Goal: Task Accomplishment & Management: Complete application form

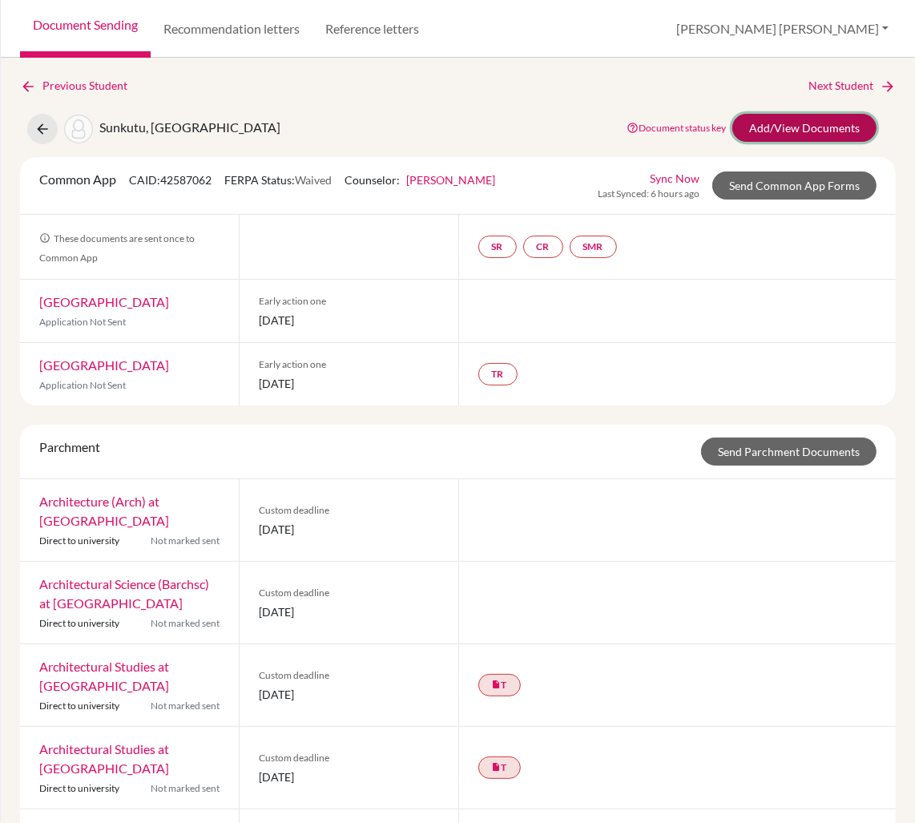
click at [781, 131] on link "Add/View Documents" at bounding box center [804, 128] width 144 height 28
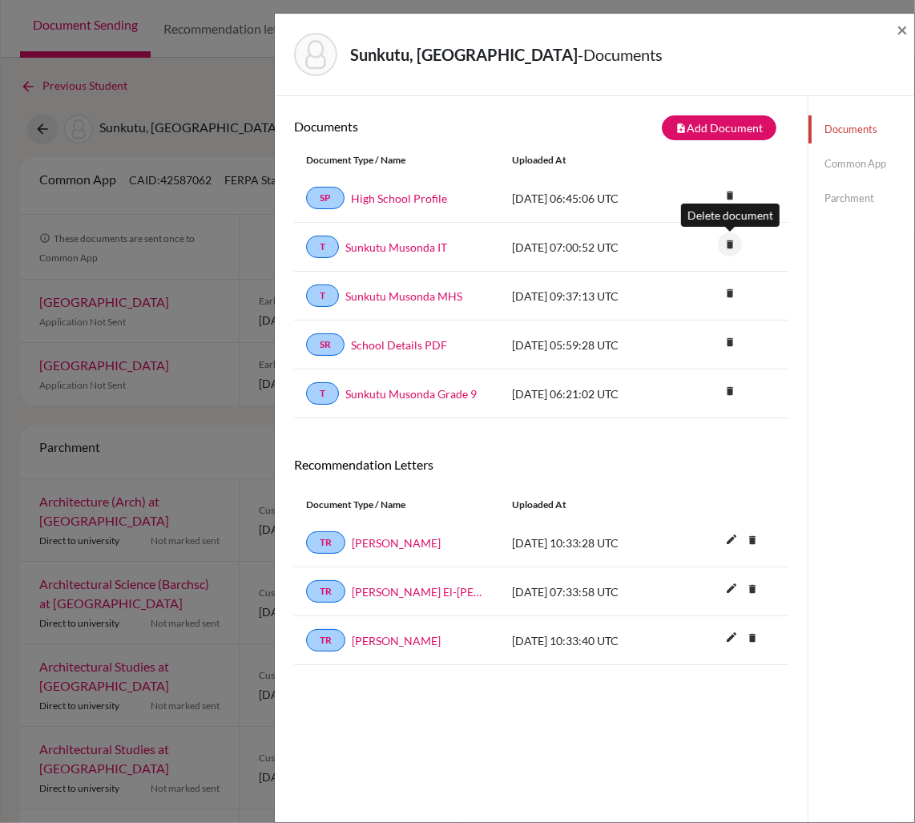
click at [728, 240] on icon "delete" at bounding box center [730, 244] width 24 height 24
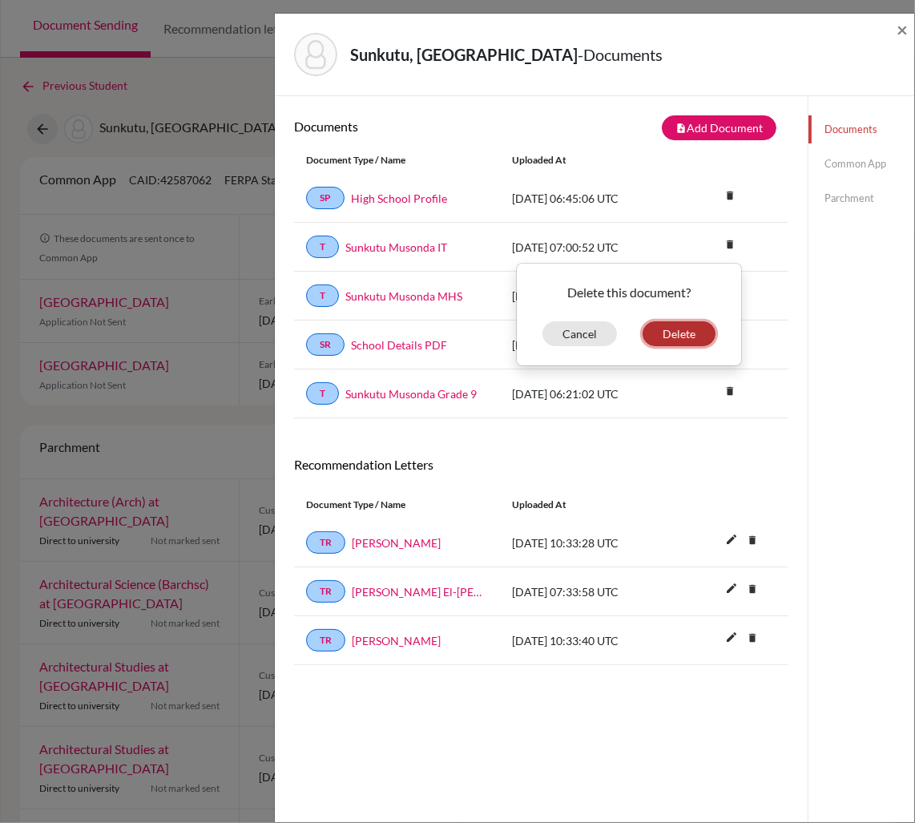
click at [687, 331] on button "Delete" at bounding box center [679, 333] width 73 height 25
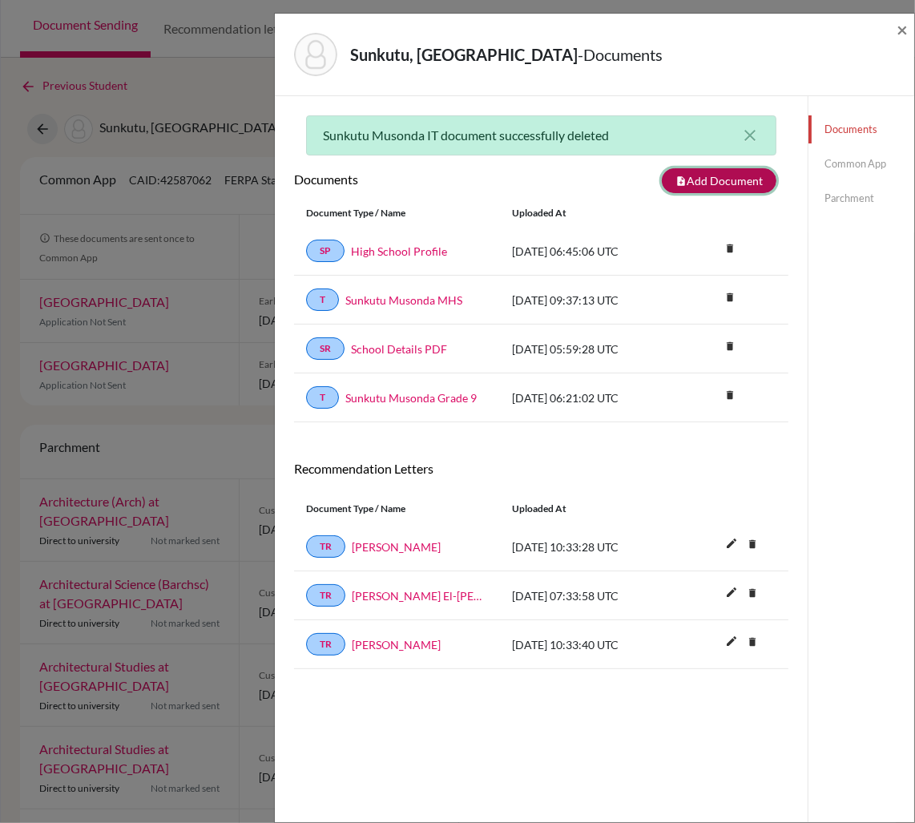
click at [709, 186] on button "note_add Add Document" at bounding box center [719, 180] width 115 height 25
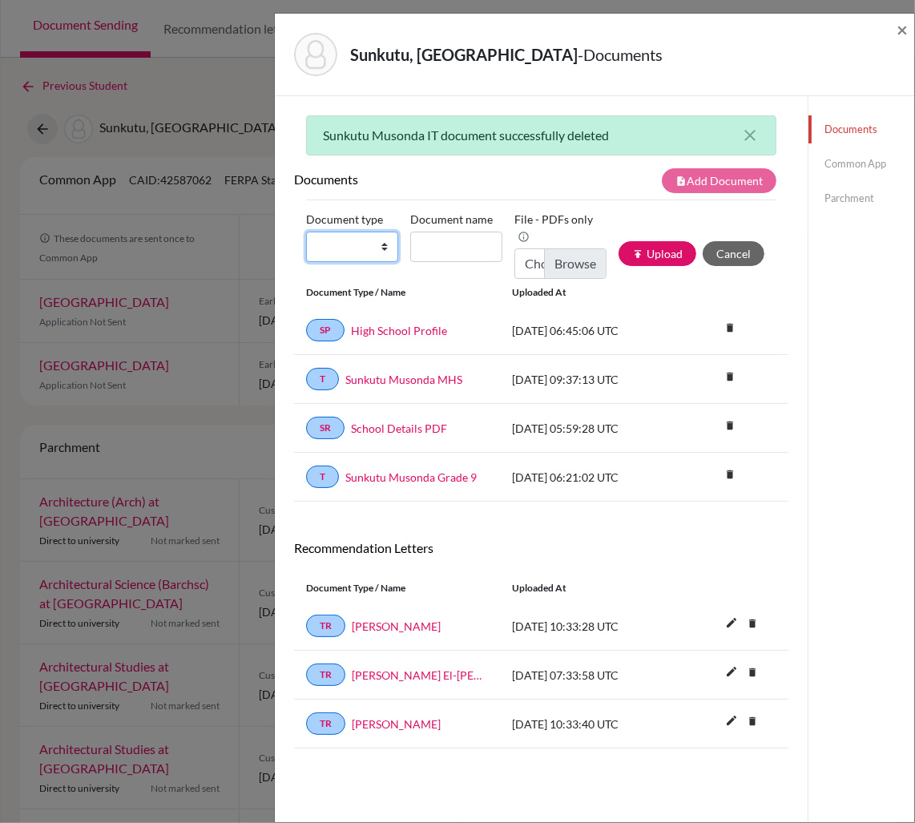
click at [339, 245] on select "Change explanation for Common App reports Counselor recommendation Internationa…" at bounding box center [352, 247] width 92 height 30
select select "2"
click at [306, 232] on select "Change explanation for Common App reports Counselor recommendation Internationa…" at bounding box center [352, 247] width 92 height 30
click at [457, 252] on input "Document name" at bounding box center [456, 247] width 92 height 30
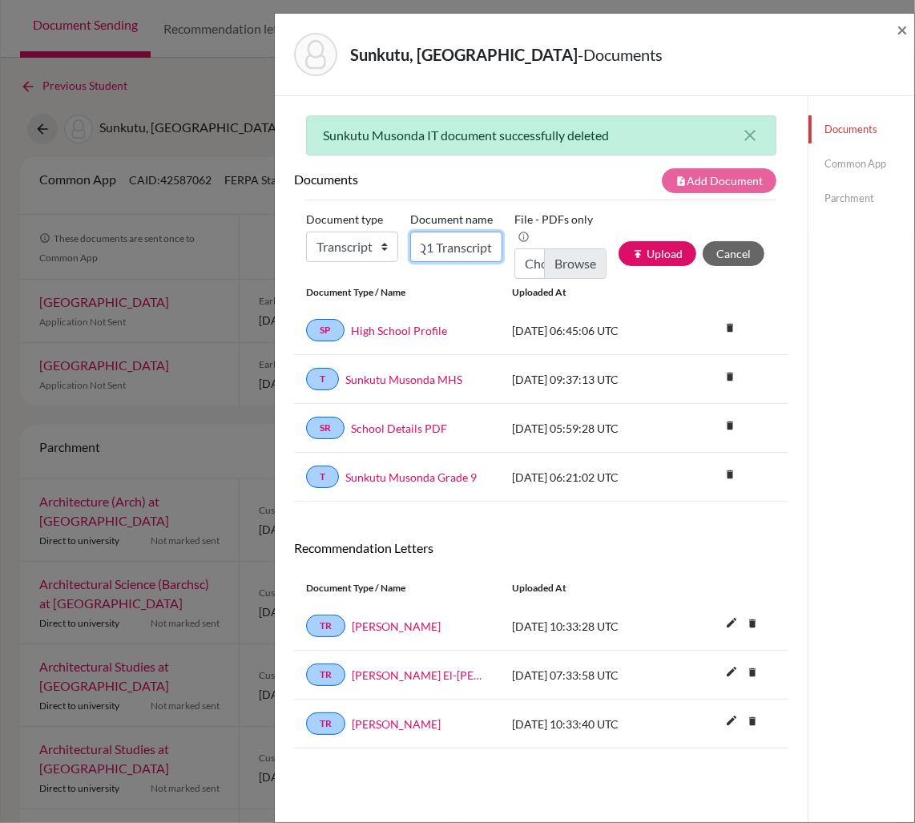
type input "Musonda G12 Q1 Transcript"
click at [581, 248] on input "Choose file" at bounding box center [560, 263] width 92 height 30
type input "C:\fakepath\SUNKUTU Musonda IT Q1.pdf"
click at [646, 248] on button "publish Upload" at bounding box center [658, 253] width 78 height 25
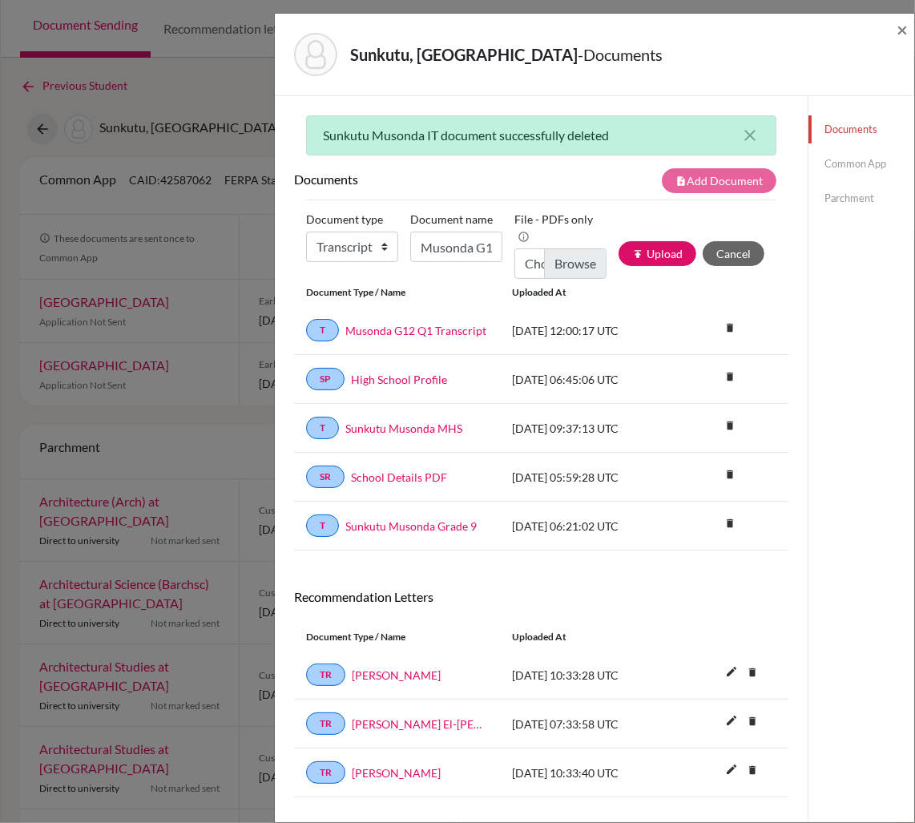
click at [861, 167] on link "Common App" at bounding box center [862, 164] width 106 height 28
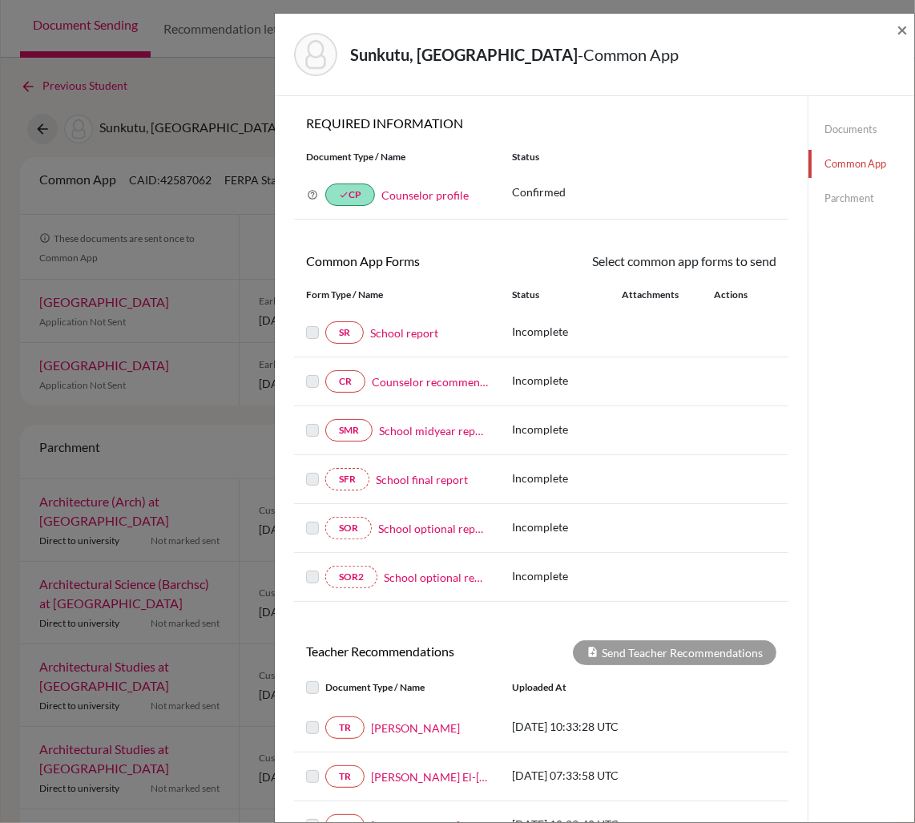
click at [412, 334] on link "School report" at bounding box center [404, 333] width 68 height 17
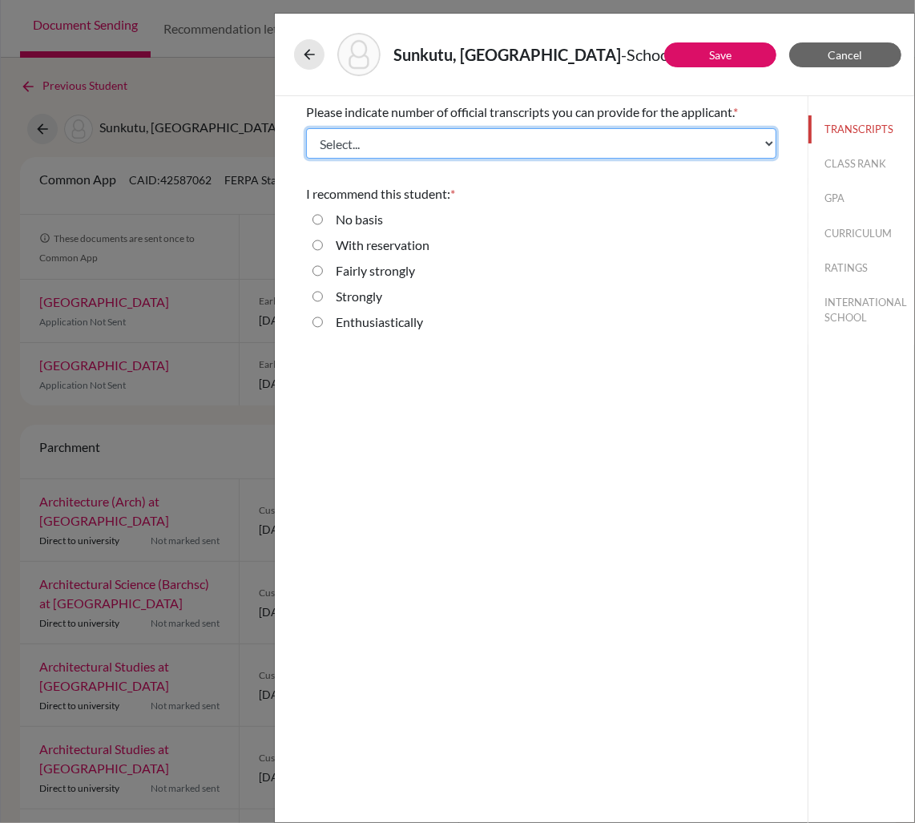
click at [489, 140] on select "Select... 1 2 3 4" at bounding box center [541, 143] width 470 height 30
select select "3"
click at [306, 128] on select "Select... 1 2 3 4" at bounding box center [541, 143] width 470 height 30
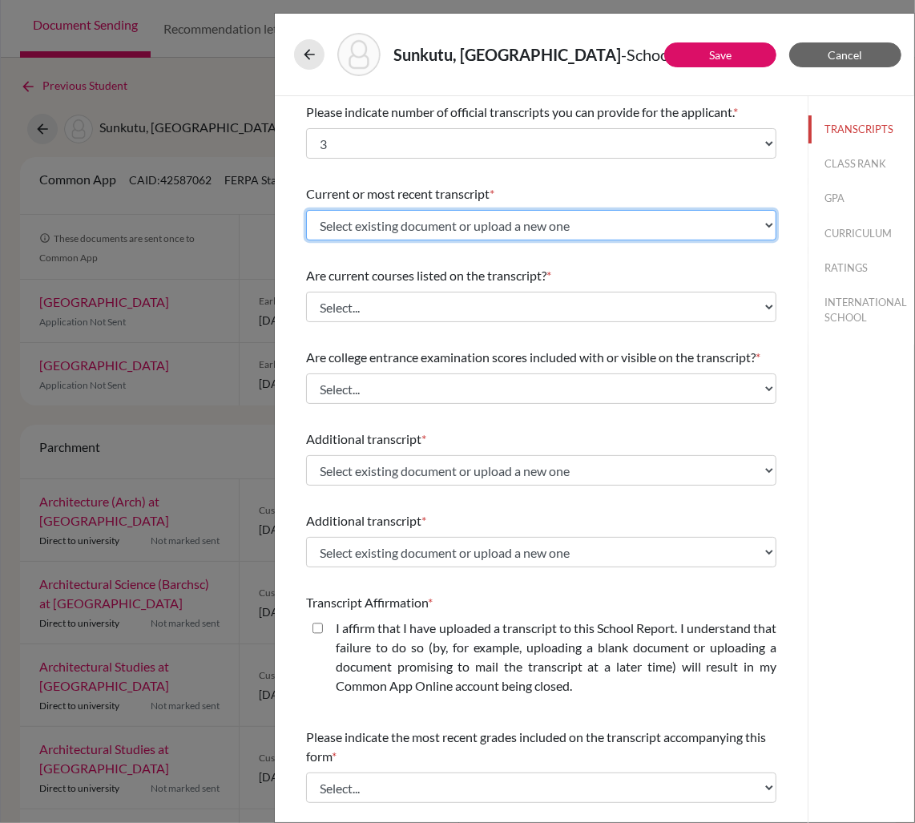
click at [405, 223] on select "Select existing document or upload a new one Sunkutu Musonda MHS Musonda G12 Q1…" at bounding box center [541, 225] width 470 height 30
select select "689090"
click at [306, 210] on select "Select existing document or upload a new one Sunkutu Musonda MHS Musonda G12 Q1…" at bounding box center [541, 225] width 470 height 30
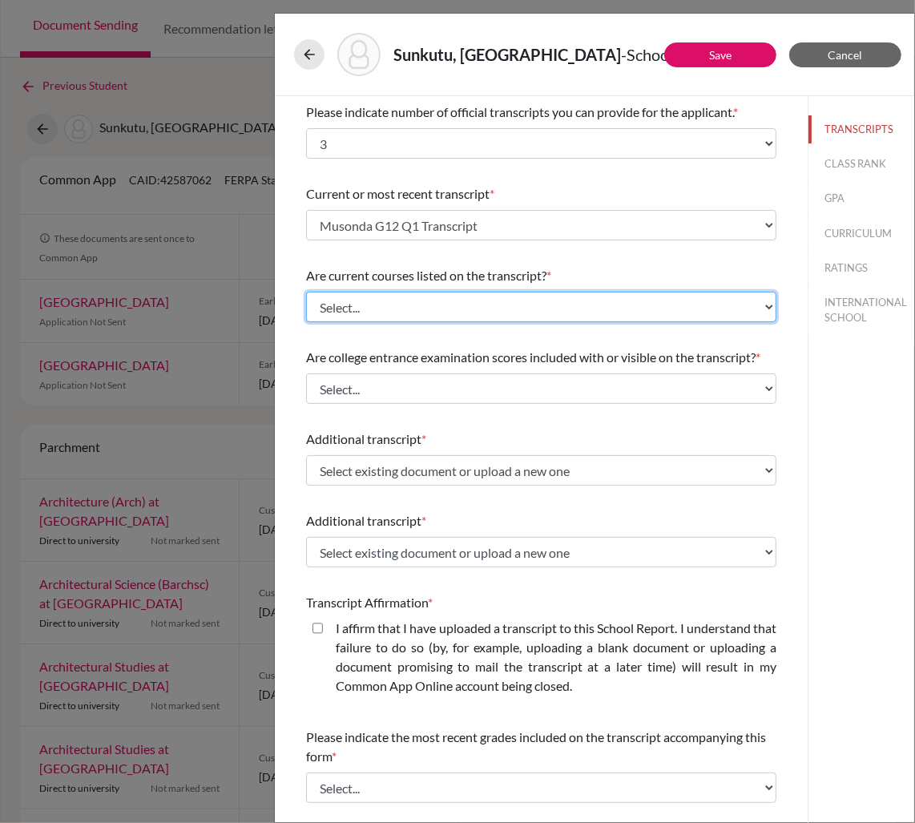
click at [392, 306] on select "Select... Yes No" at bounding box center [541, 307] width 470 height 30
select select "0"
click at [306, 292] on select "Select... Yes No" at bounding box center [541, 307] width 470 height 30
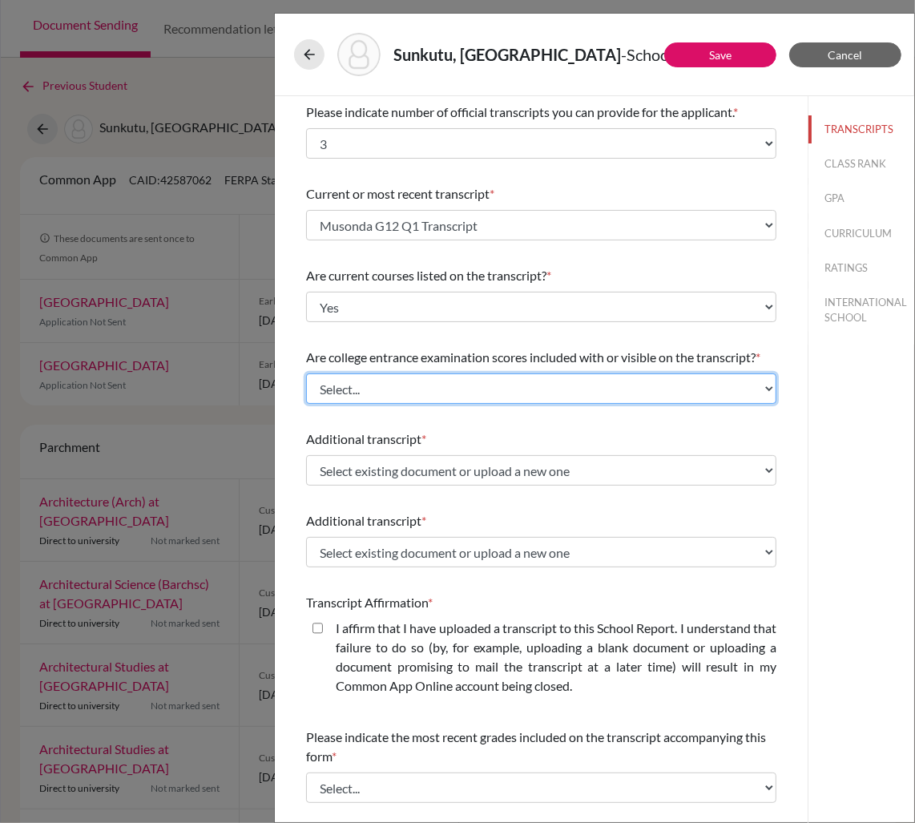
click at [386, 382] on select "Select... Yes No" at bounding box center [541, 388] width 470 height 30
select select "1"
click at [306, 373] on select "Select... Yes No" at bounding box center [541, 388] width 470 height 30
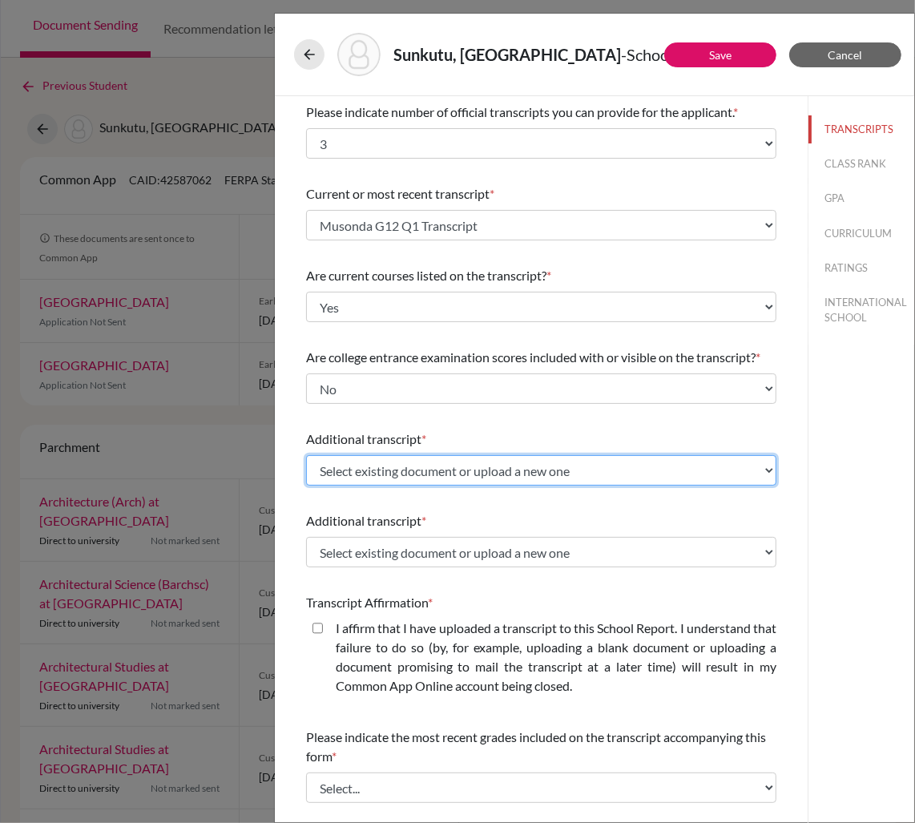
click at [373, 471] on select "Select existing document or upload a new one Sunkutu Musonda MHS Musonda G12 Q1…" at bounding box center [541, 470] width 470 height 30
select select "662860"
click at [306, 455] on select "Select existing document or upload a new one Sunkutu Musonda MHS Musonda G12 Q1…" at bounding box center [541, 470] width 470 height 30
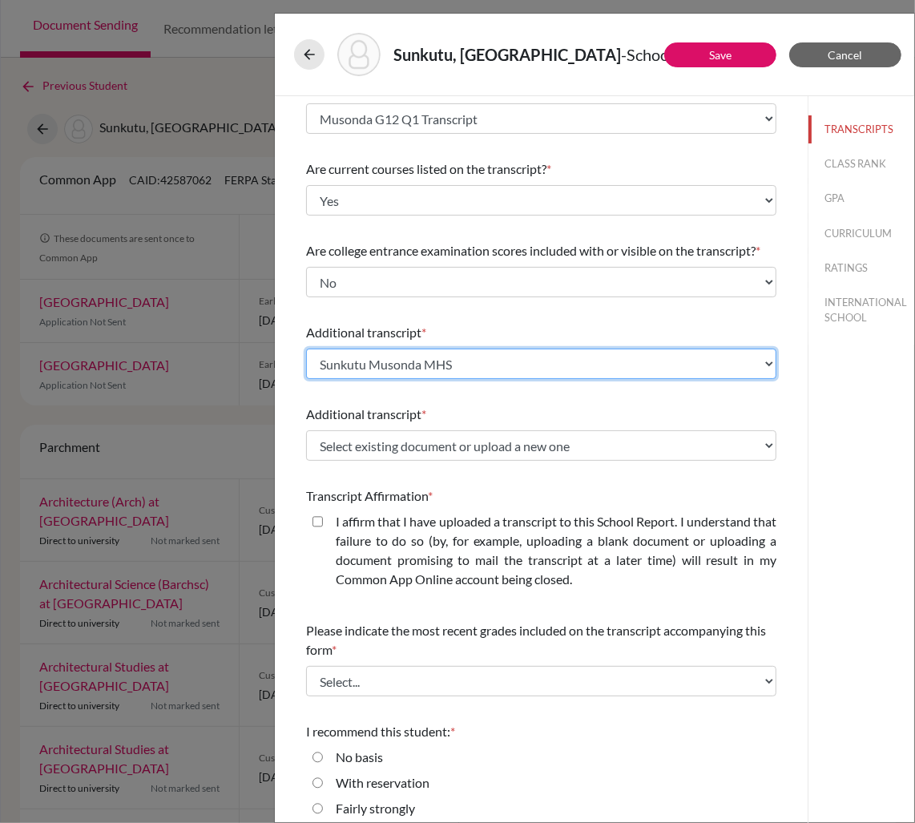
scroll to position [109, 0]
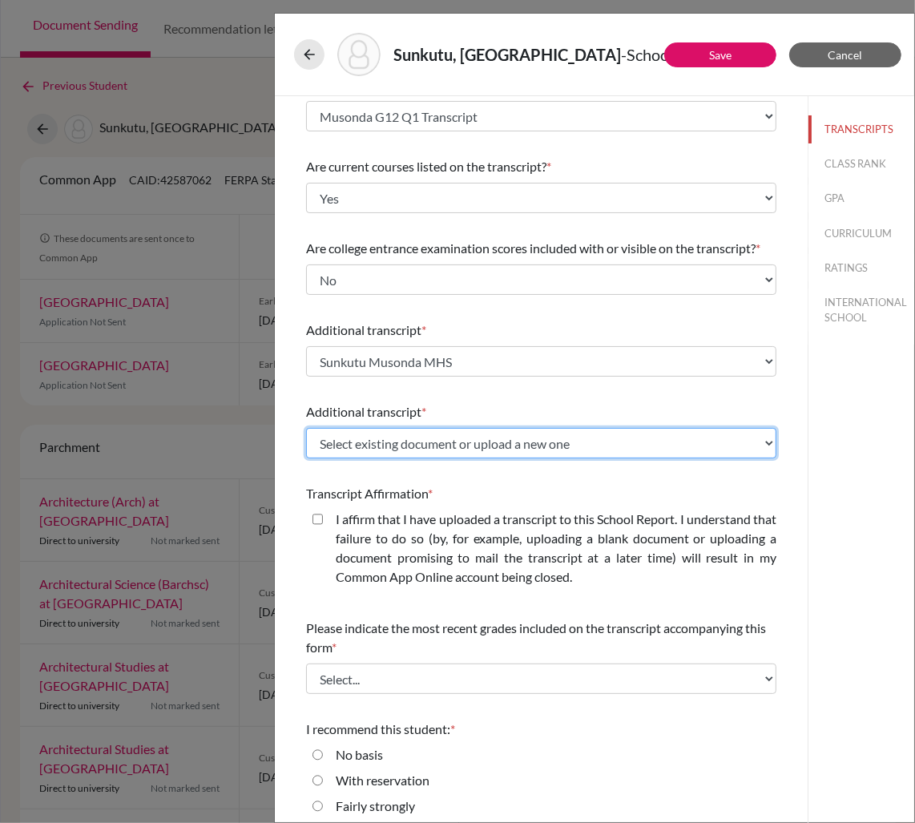
click at [391, 450] on select "Select existing document or upload a new one Sunkutu Musonda MHS Musonda G12 Q1…" at bounding box center [541, 443] width 470 height 30
select select "657853"
click at [306, 428] on select "Select existing document or upload a new one Sunkutu Musonda MHS Musonda G12 Q1…" at bounding box center [541, 443] width 470 height 30
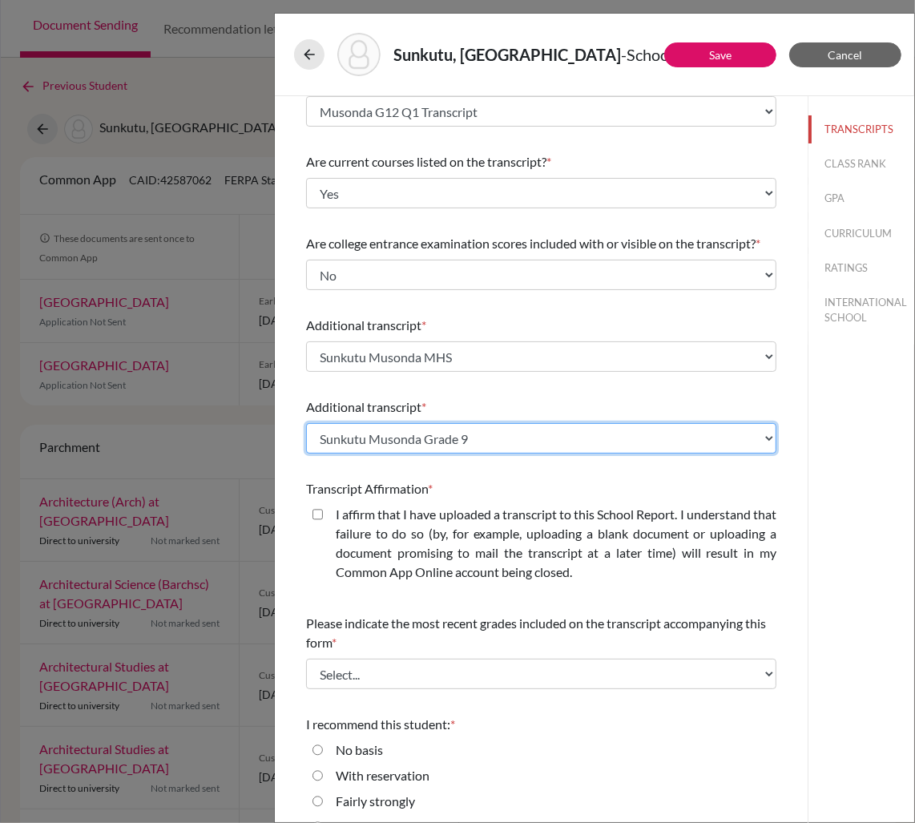
scroll to position [119, 0]
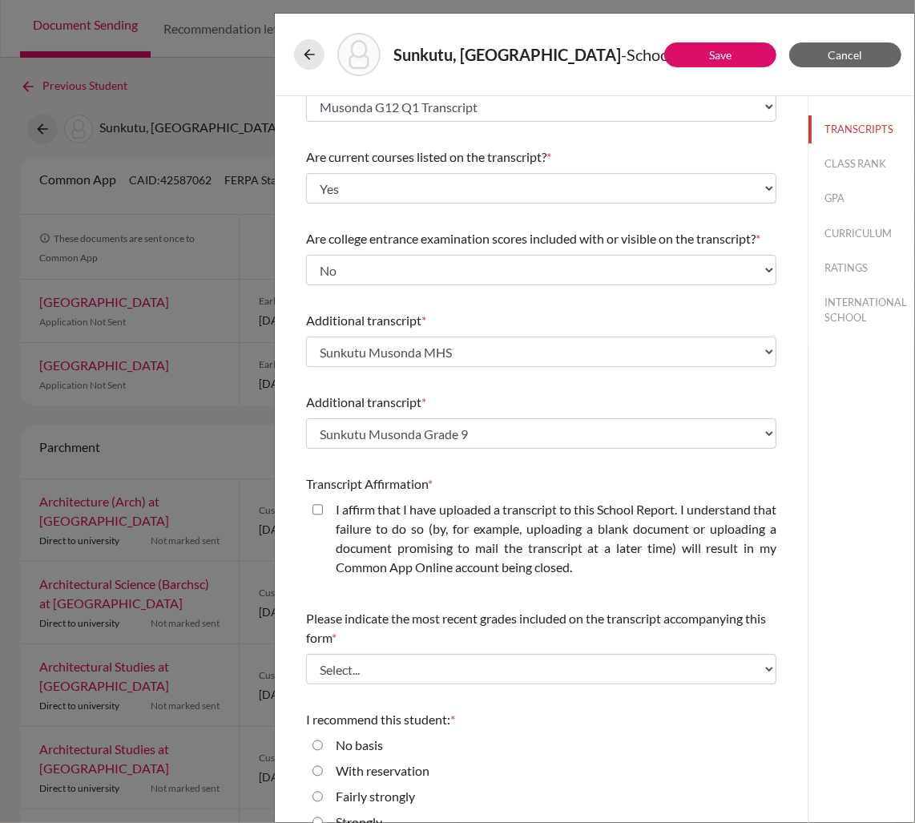
click at [313, 508] on closed\ "I affirm that I have uploaded a transcript to this School Report. I understand …" at bounding box center [318, 509] width 10 height 19
checkbox closed\ "true"
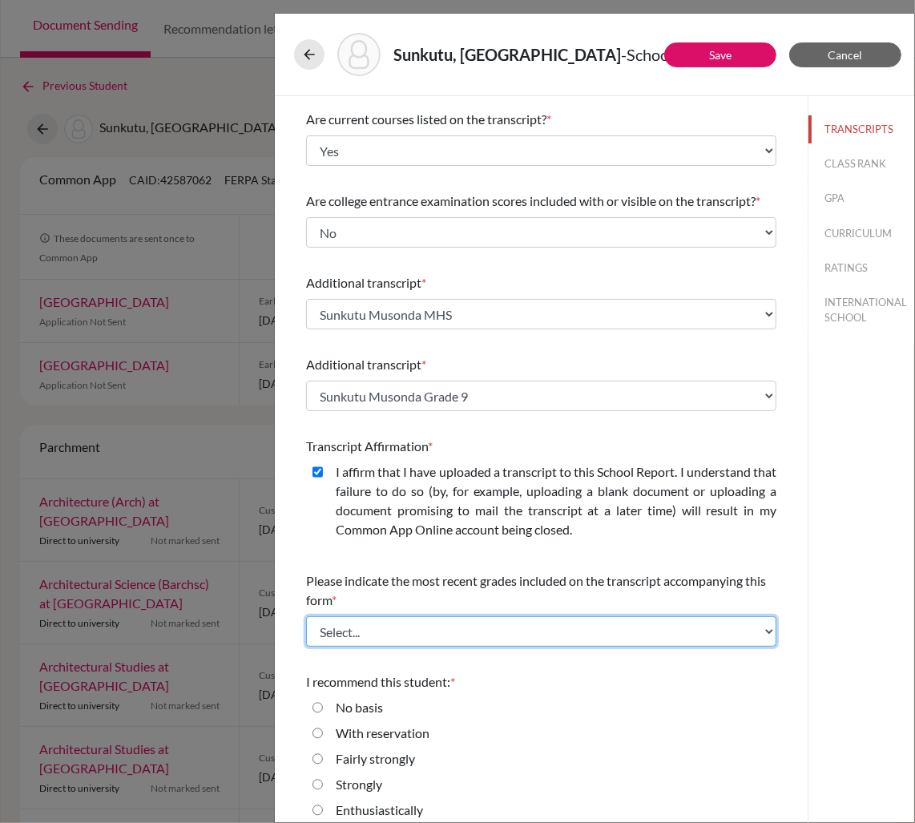
click at [413, 634] on select "Select... Final junior year grades 1st Quarter senior year grades 2nd Quarter/1…" at bounding box center [541, 631] width 470 height 30
select select "1"
click at [306, 616] on select "Select... Final junior year grades 1st Quarter senior year grades 2nd Quarter/1…" at bounding box center [541, 631] width 470 height 30
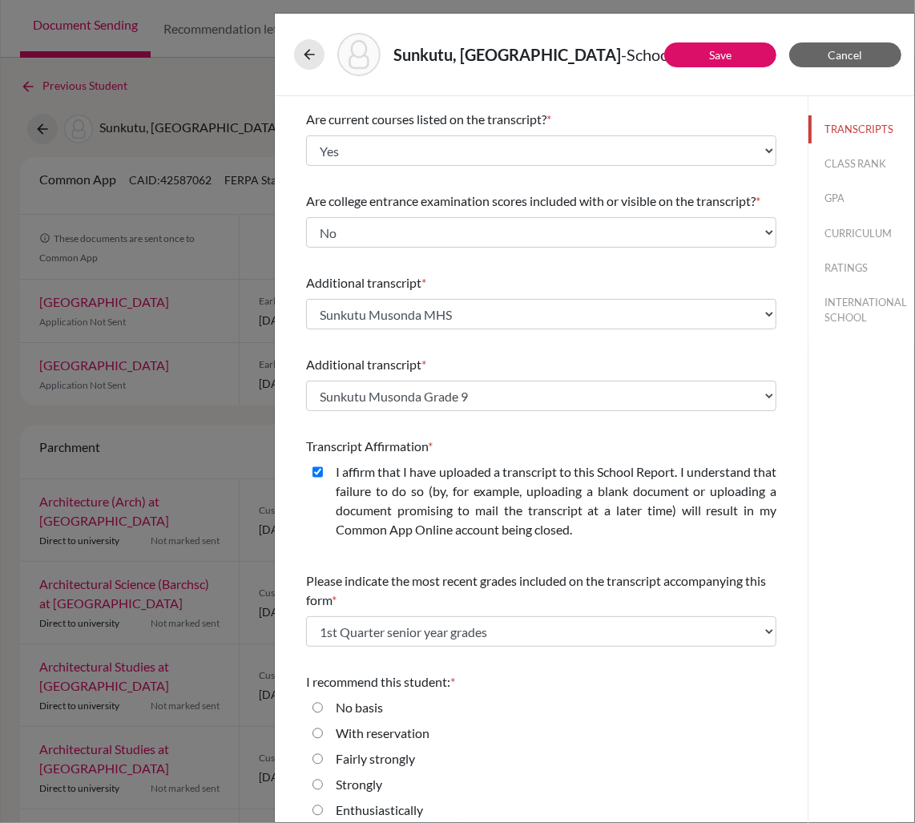
click at [317, 805] on input "Enthusiastically" at bounding box center [318, 810] width 10 height 19
radio input "true"
click at [864, 169] on button "CLASS RANK" at bounding box center [862, 164] width 106 height 28
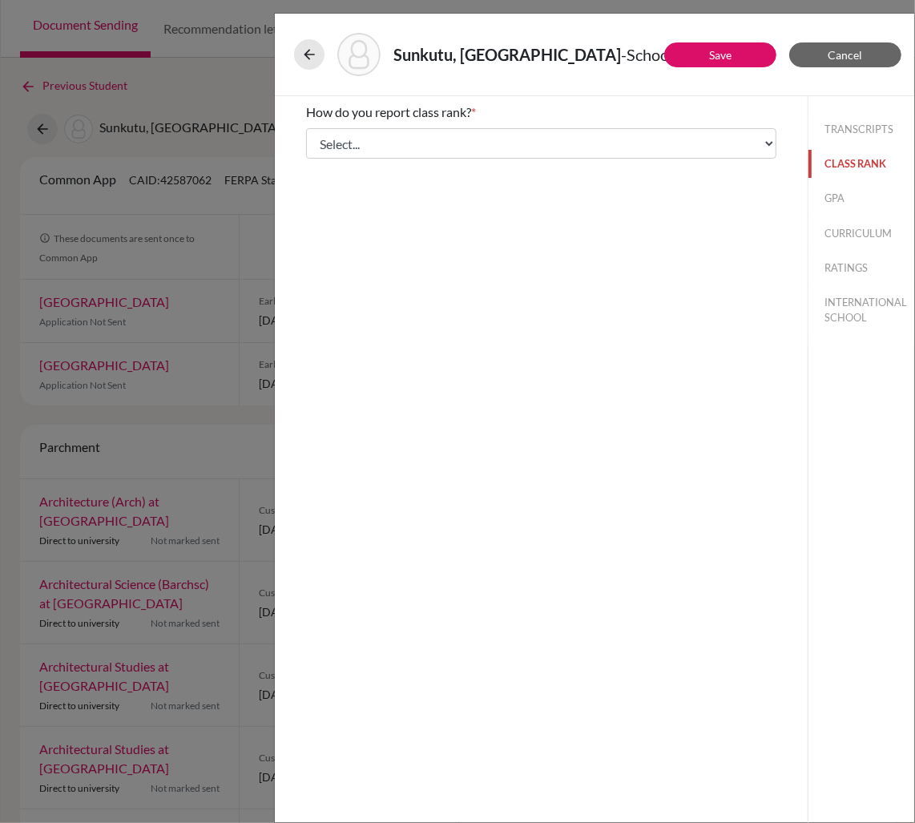
scroll to position [0, 0]
click at [676, 140] on select "Select... Exact Decile Quintile Quartile None" at bounding box center [541, 143] width 470 height 30
select select "5"
click at [306, 128] on select "Select... Exact Decile Quintile Quartile None" at bounding box center [541, 143] width 470 height 30
click at [825, 190] on button "GPA" at bounding box center [862, 198] width 106 height 28
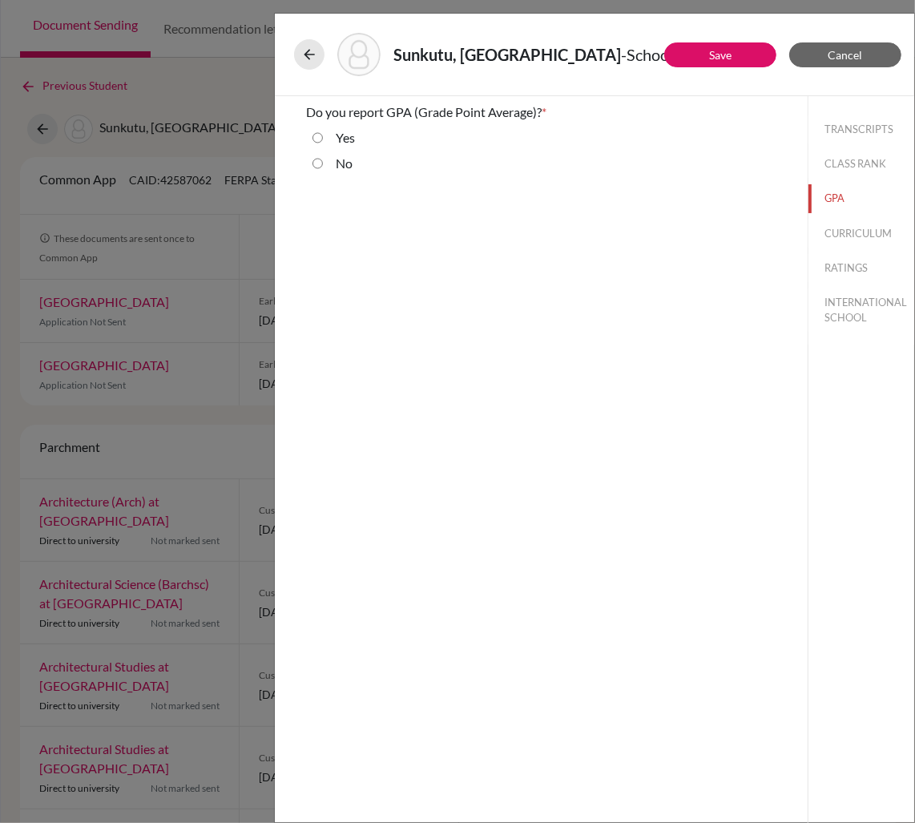
drag, startPoint x: 313, startPoint y: 159, endPoint x: 322, endPoint y: 162, distance: 9.1
click at [313, 159] on input "No" at bounding box center [318, 163] width 10 height 19
radio input "true"
click at [860, 227] on button "CURRICULUM" at bounding box center [862, 234] width 106 height 28
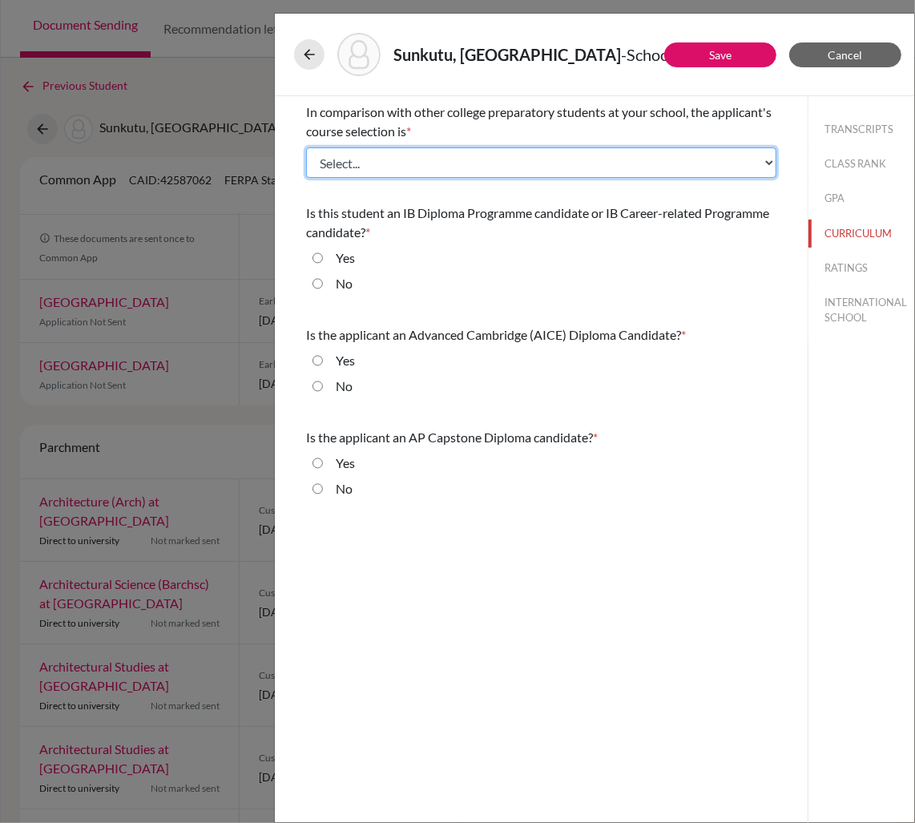
click at [486, 160] on select "Select... Less than demanding Average [PERSON_NAME] Very demanding Most demandi…" at bounding box center [541, 162] width 470 height 30
select select "4"
click at [306, 147] on select "Select... Less than demanding Average [PERSON_NAME] Very demanding Most demandi…" at bounding box center [541, 162] width 470 height 30
click at [319, 259] on input "Yes" at bounding box center [318, 257] width 10 height 19
radio input "true"
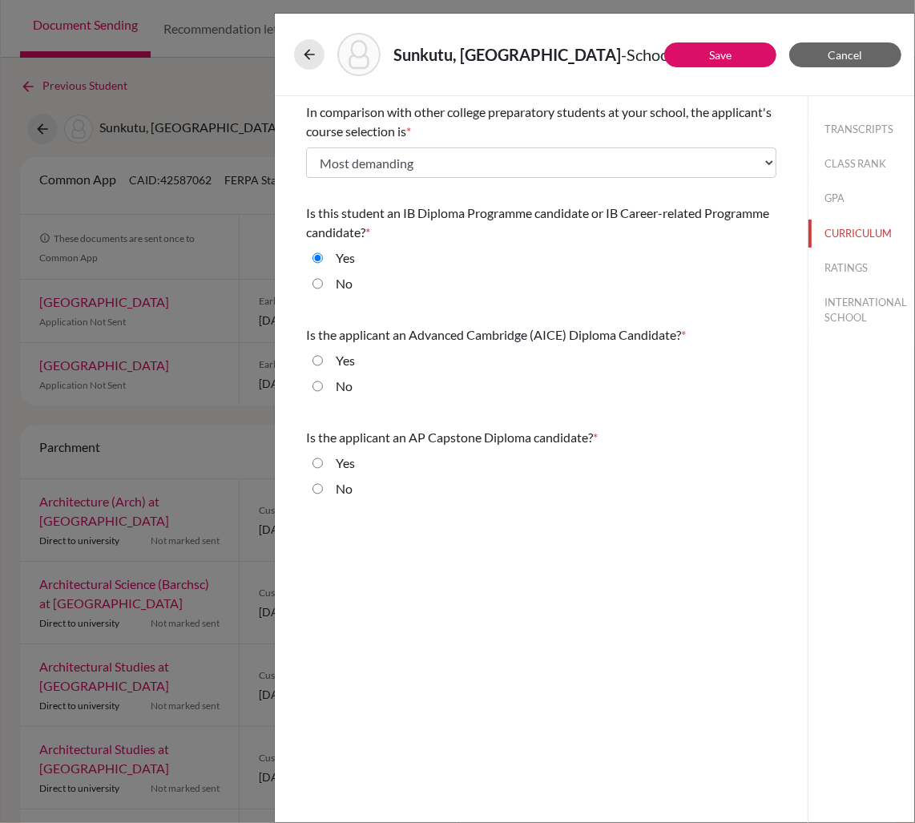
click at [320, 385] on input "No" at bounding box center [318, 386] width 10 height 19
radio input "true"
click at [317, 486] on input "No" at bounding box center [318, 488] width 10 height 19
radio input "true"
click at [864, 265] on button "RATINGS" at bounding box center [862, 268] width 106 height 28
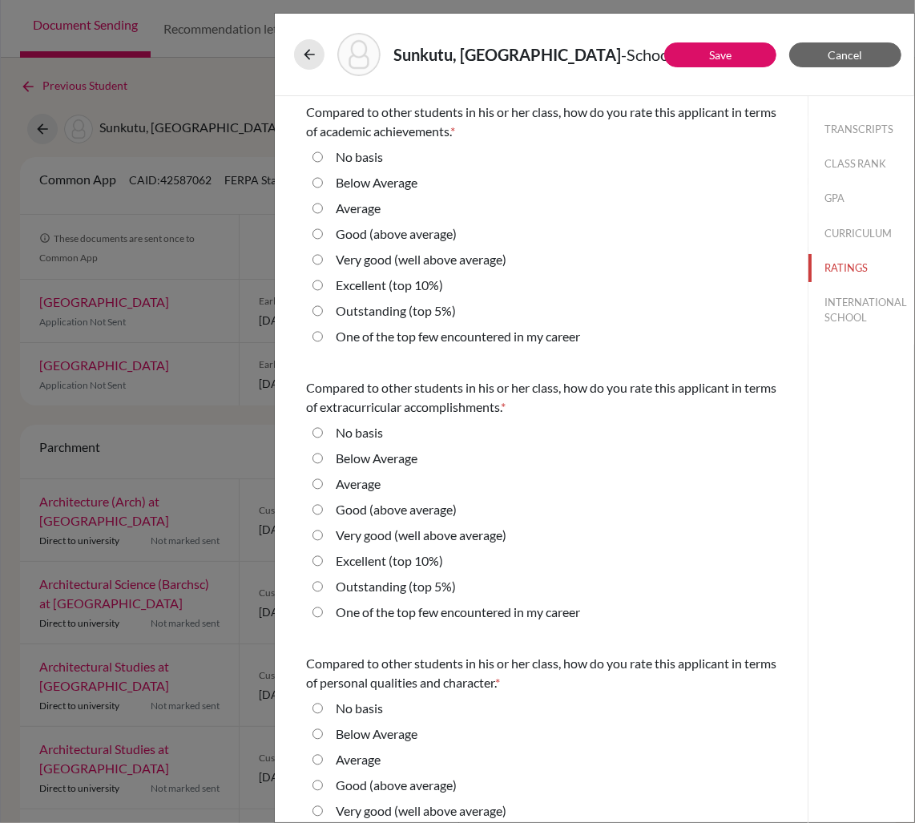
click at [320, 285] on 10\%\) "Excellent (top 10%)" at bounding box center [318, 285] width 10 height 19
radio 10\%\) "true"
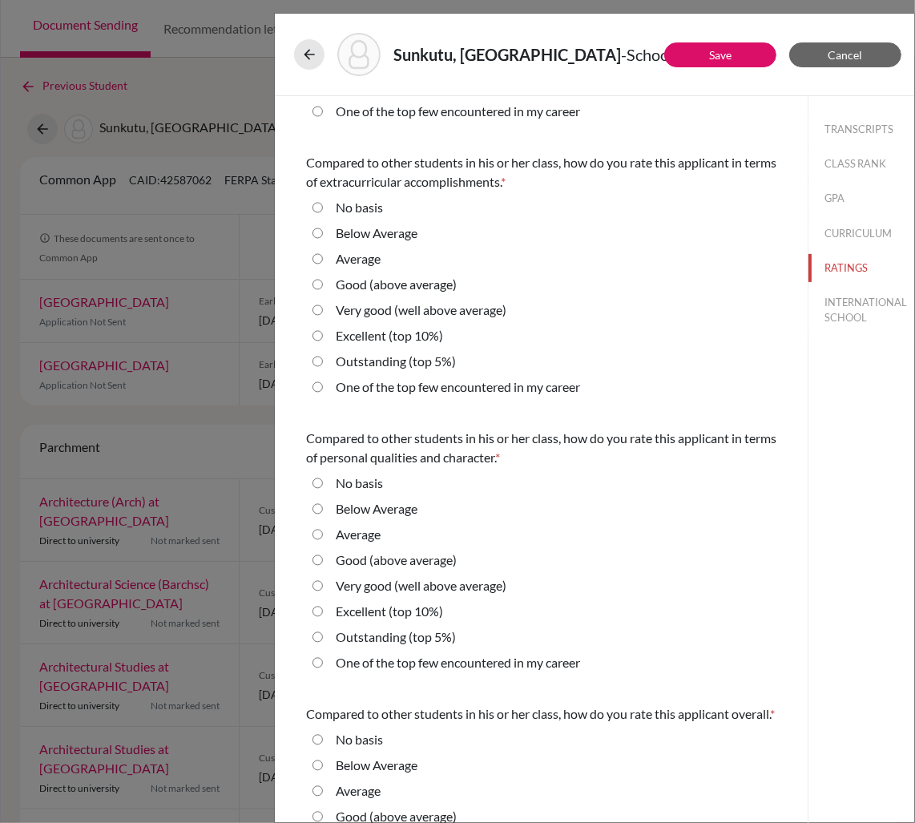
scroll to position [228, 0]
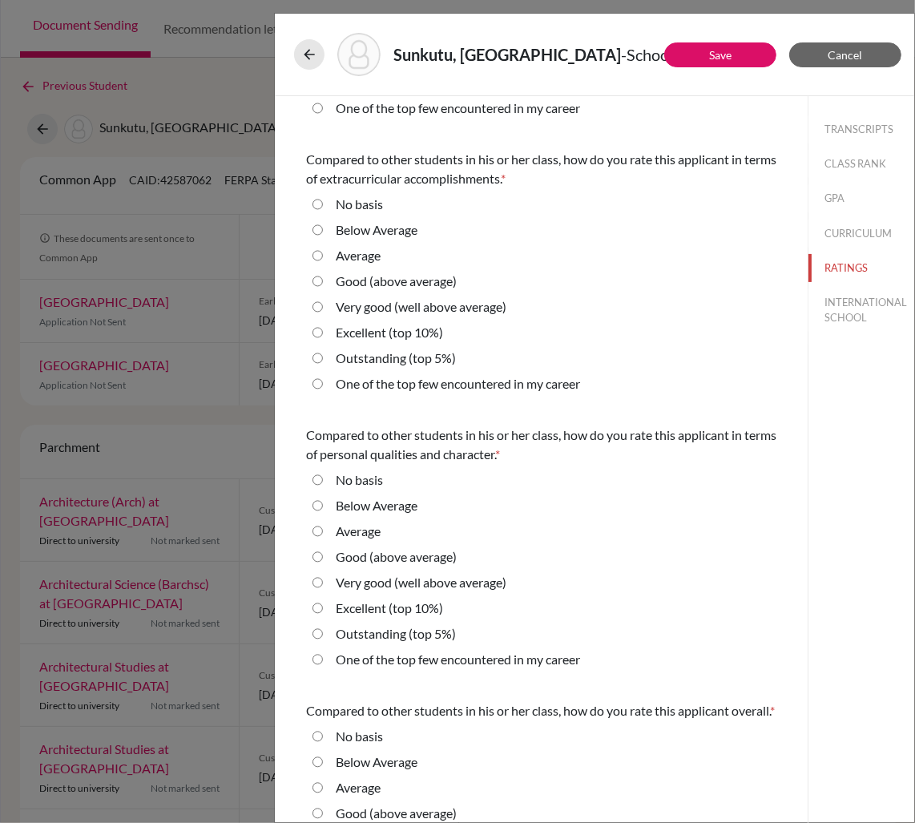
click at [319, 360] on 5\%\) "Outstanding (top 5%)" at bounding box center [318, 358] width 10 height 19
radio 5\%\) "true"
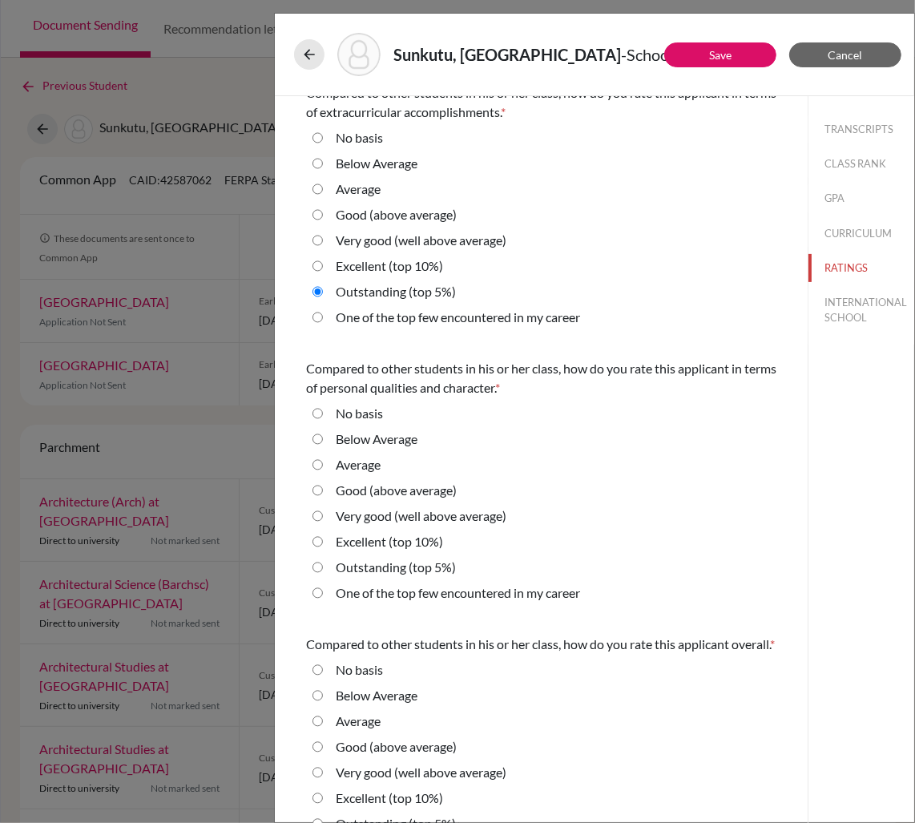
scroll to position [354, 0]
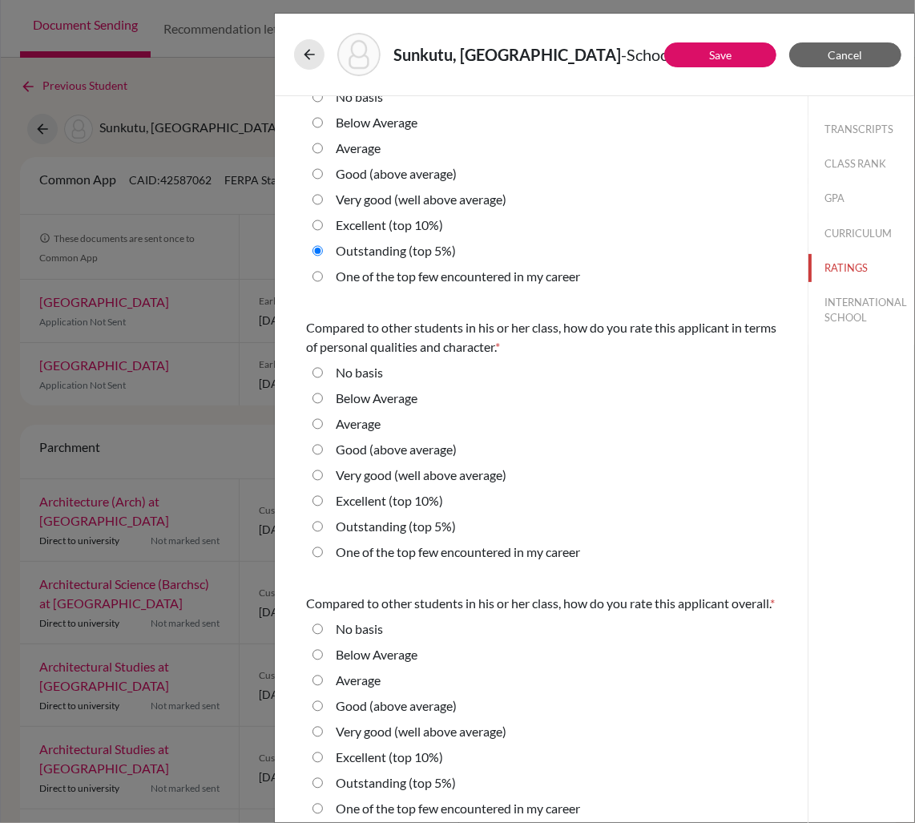
click at [317, 542] on career "One of the top few encountered in my career" at bounding box center [318, 551] width 10 height 19
radio career "true"
click at [317, 778] on 5\%\) "Outstanding (top 5%)" at bounding box center [318, 782] width 10 height 19
radio 5\%\) "true"
click at [852, 305] on button "INTERNATIONAL SCHOOL" at bounding box center [862, 309] width 106 height 43
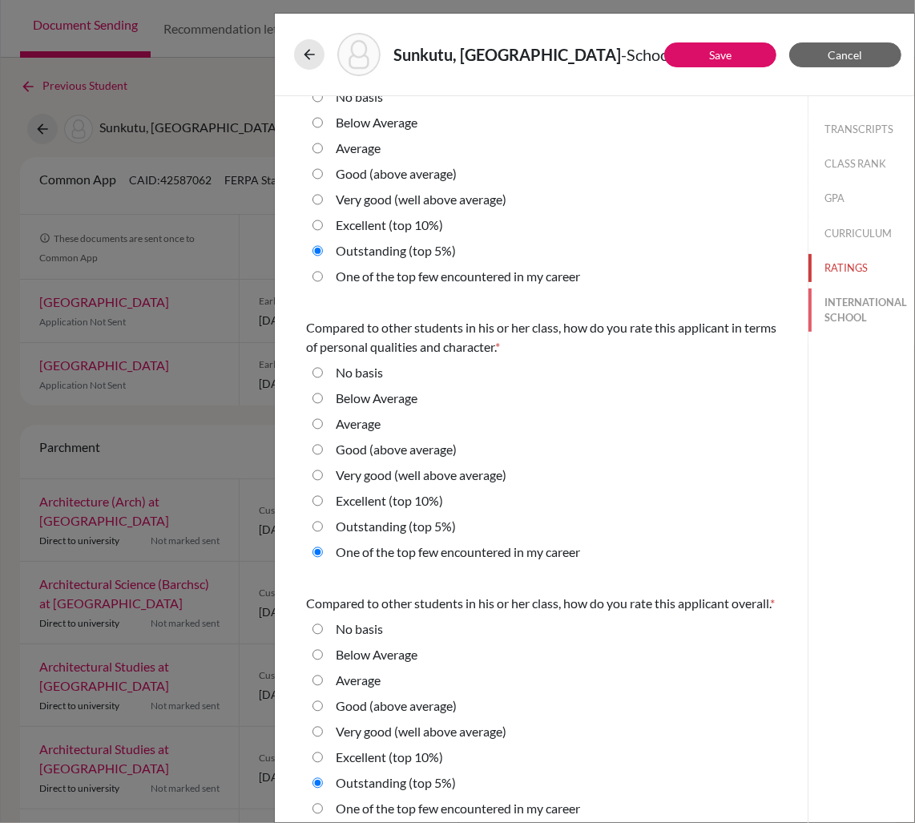
scroll to position [0, 0]
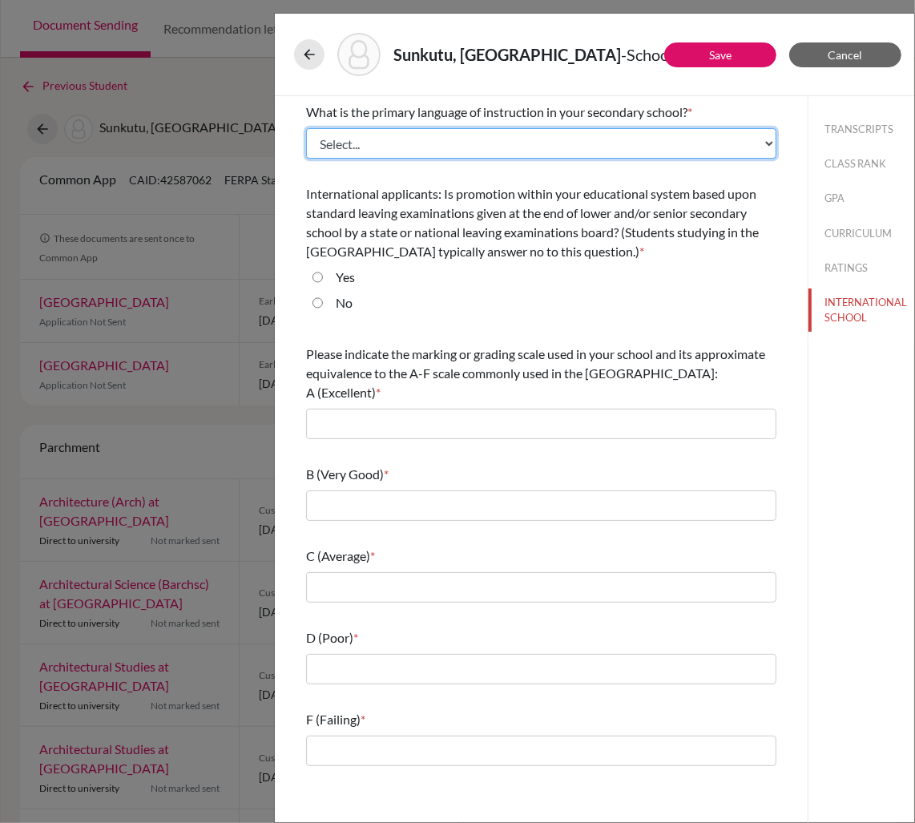
click at [383, 141] on select "Select... Albanian Arabic Armenian Assamese Azerbaijani Belarusian Bengali Bulg…" at bounding box center [541, 143] width 470 height 30
select select "14"
click at [306, 128] on select "Select... Albanian Arabic Armenian Assamese Azerbaijani Belarusian Bengali Bulg…" at bounding box center [541, 143] width 470 height 30
click at [320, 304] on input "No" at bounding box center [318, 302] width 10 height 19
radio input "true"
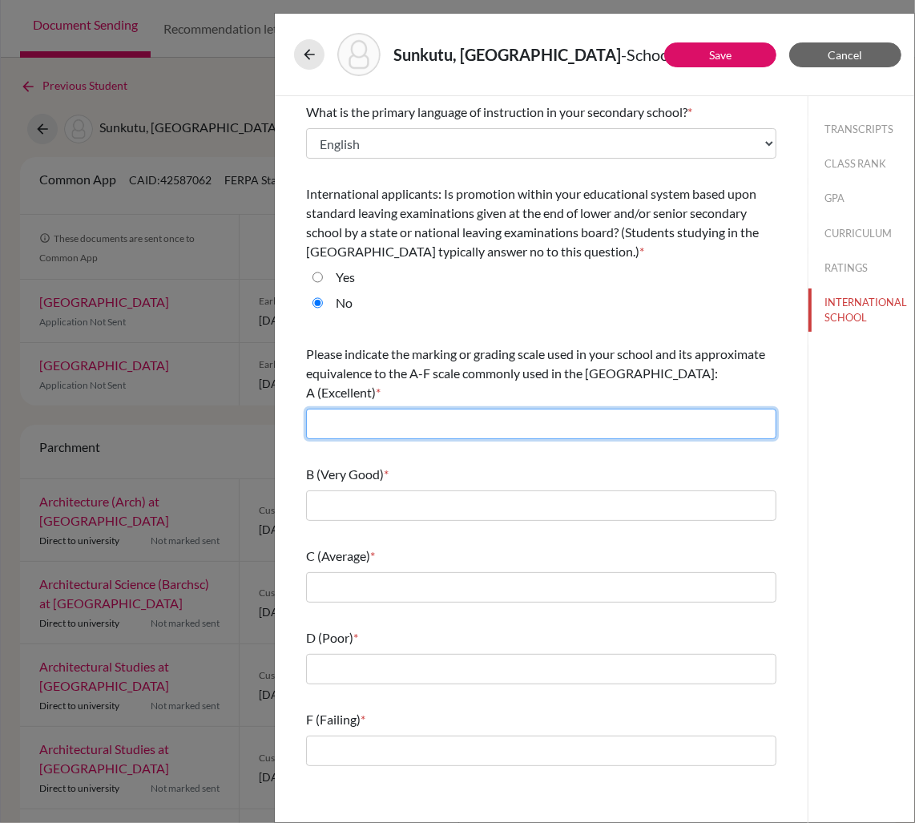
click at [332, 426] on input "text" at bounding box center [541, 424] width 470 height 30
type input "7-6"
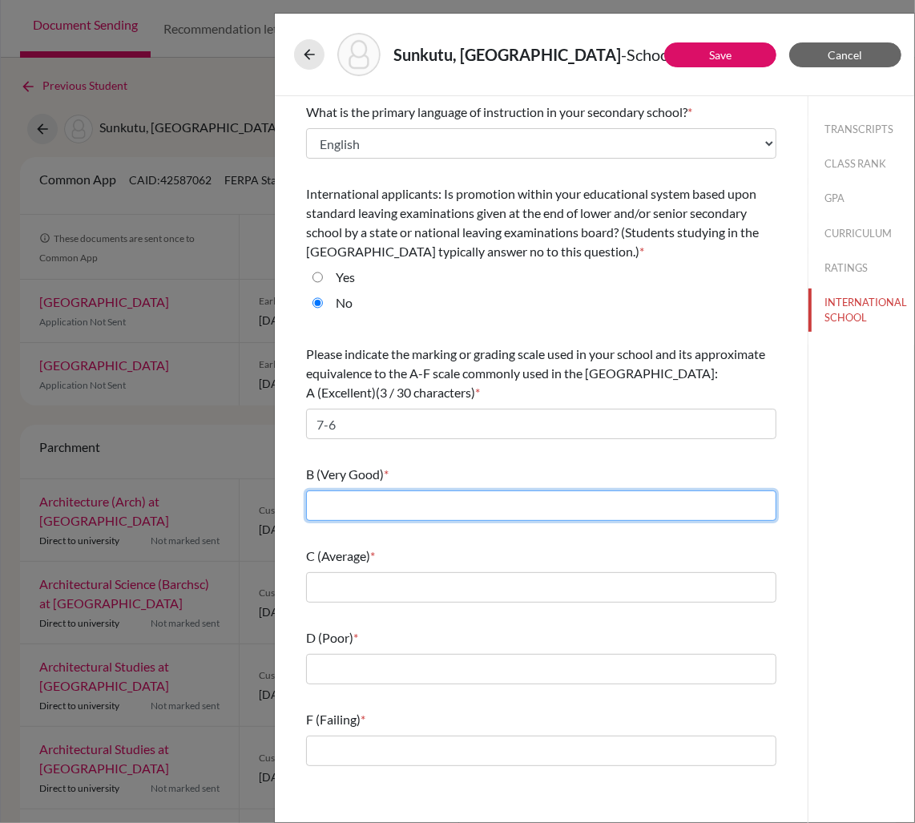
click at [318, 506] on input "text" at bounding box center [541, 505] width 470 height 30
type input "5"
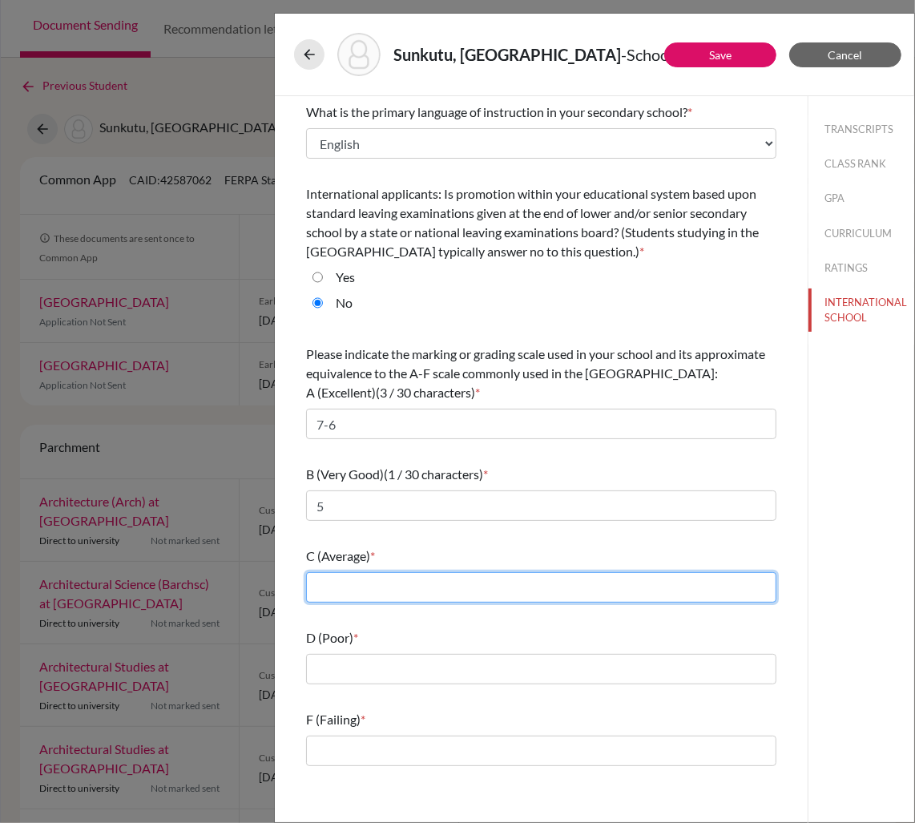
click at [331, 584] on input "text" at bounding box center [541, 587] width 470 height 30
type input "4"
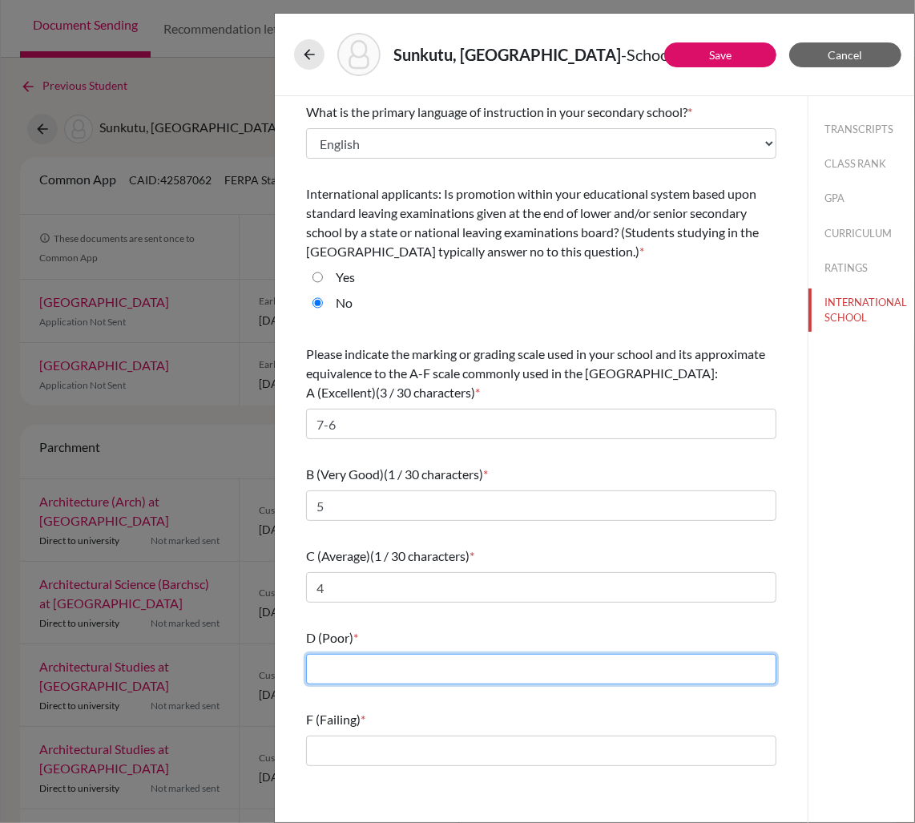
click at [351, 675] on input "text" at bounding box center [541, 669] width 470 height 30
type input "3"
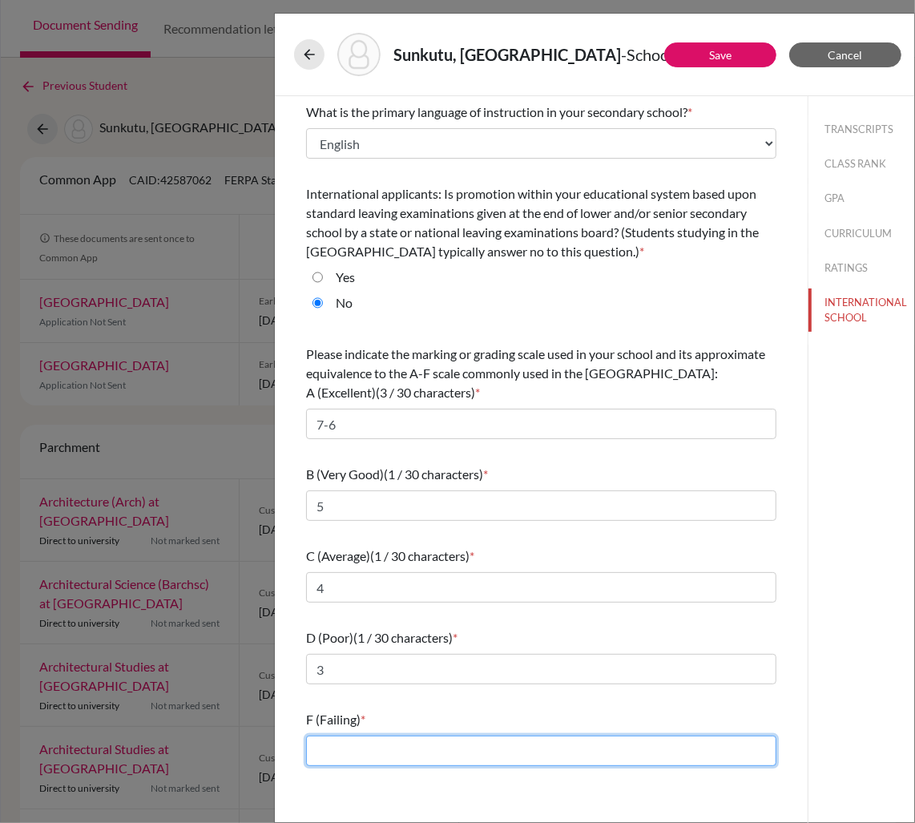
click at [330, 743] on input "text" at bounding box center [541, 751] width 470 height 30
type input "2-1"
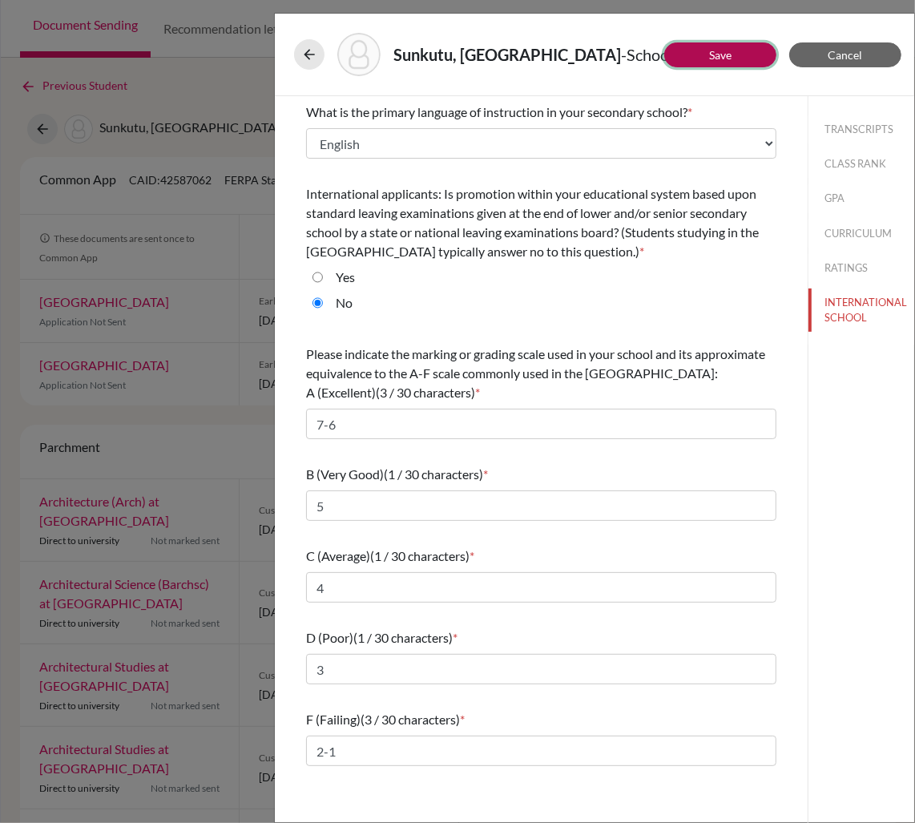
click at [744, 57] on button "Save" at bounding box center [720, 54] width 112 height 25
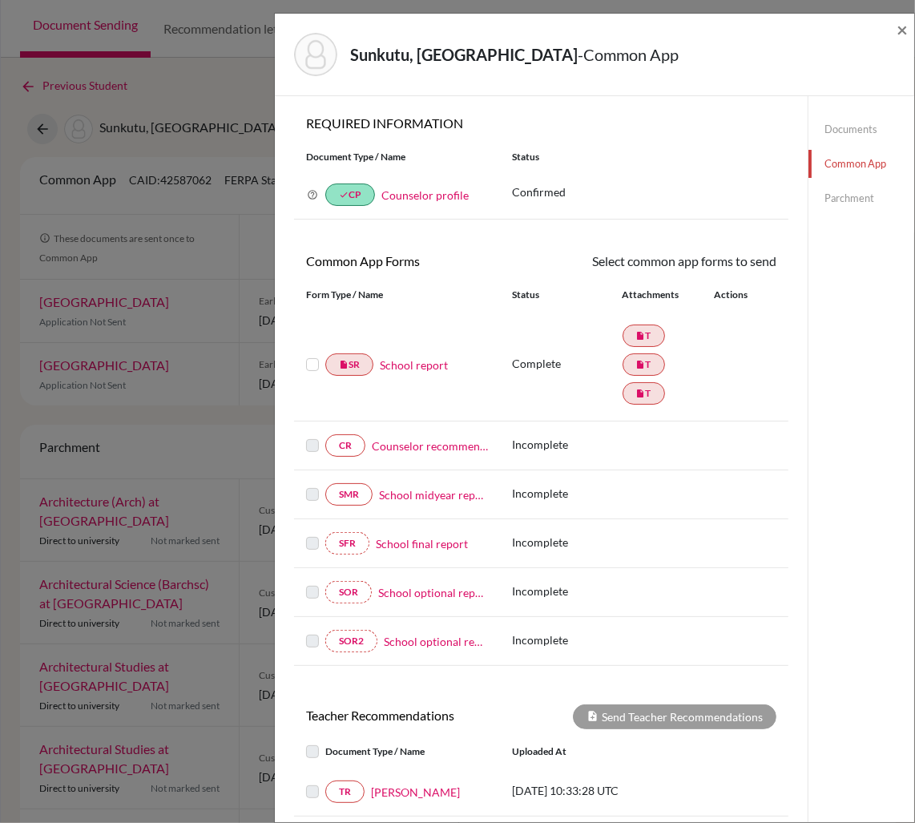
click at [313, 355] on label at bounding box center [312, 355] width 13 height 0
click at [0, 0] on input "checkbox" at bounding box center [0, 0] width 0 height 0
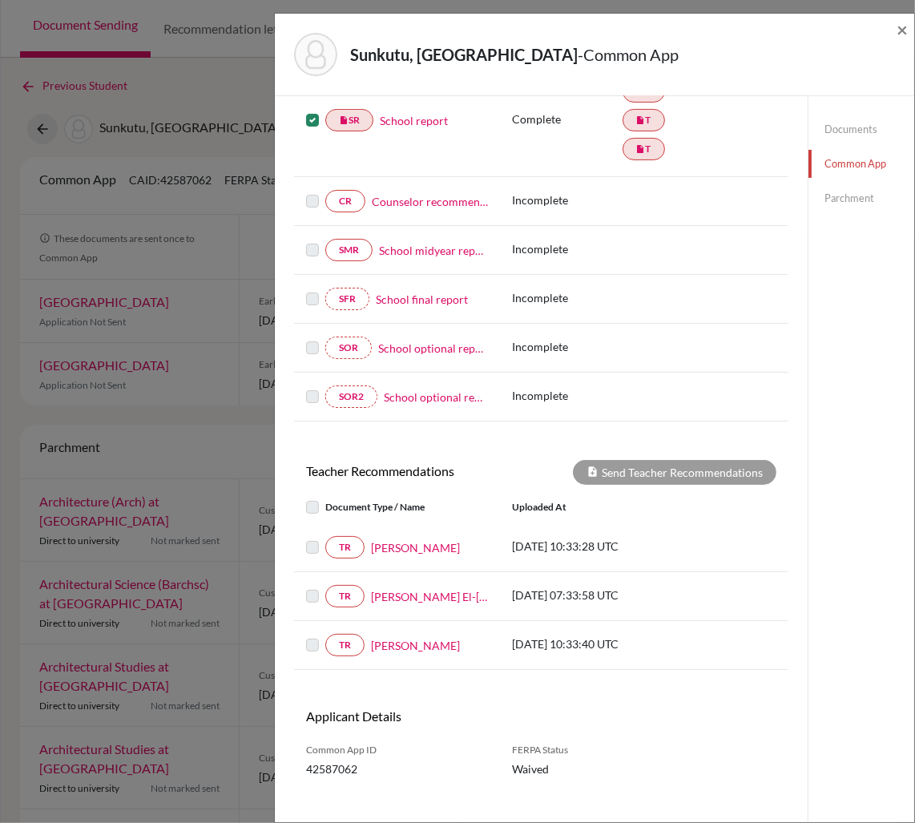
scroll to position [268, 0]
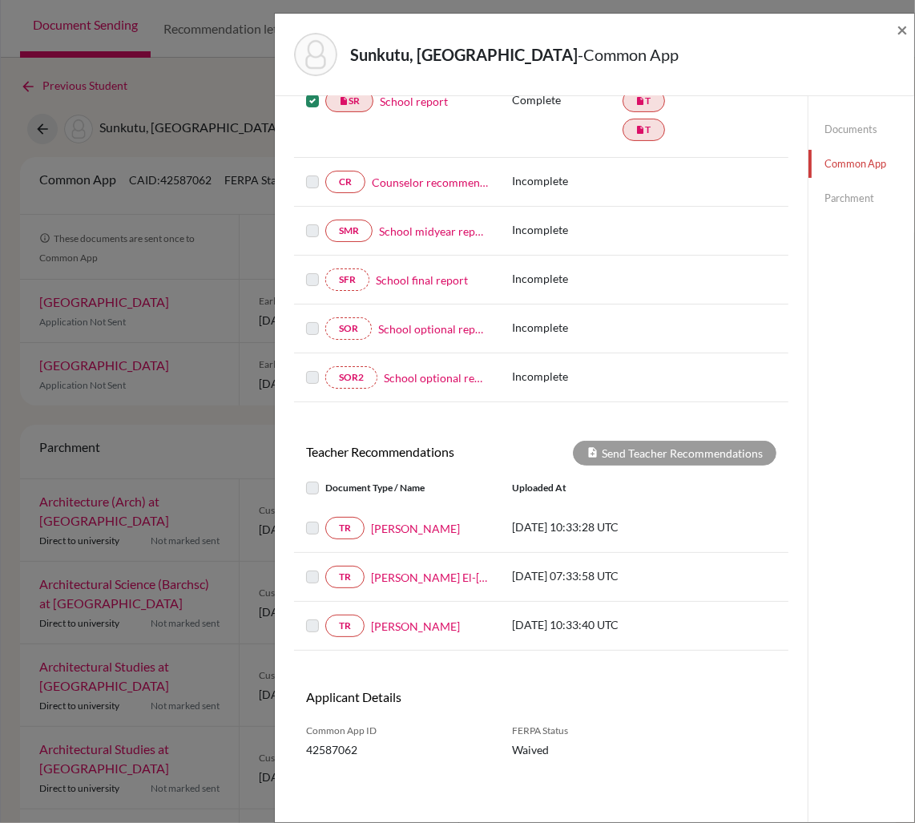
click at [325, 478] on label at bounding box center [325, 478] width 0 height 0
click at [325, 518] on label at bounding box center [325, 518] width 0 height 0
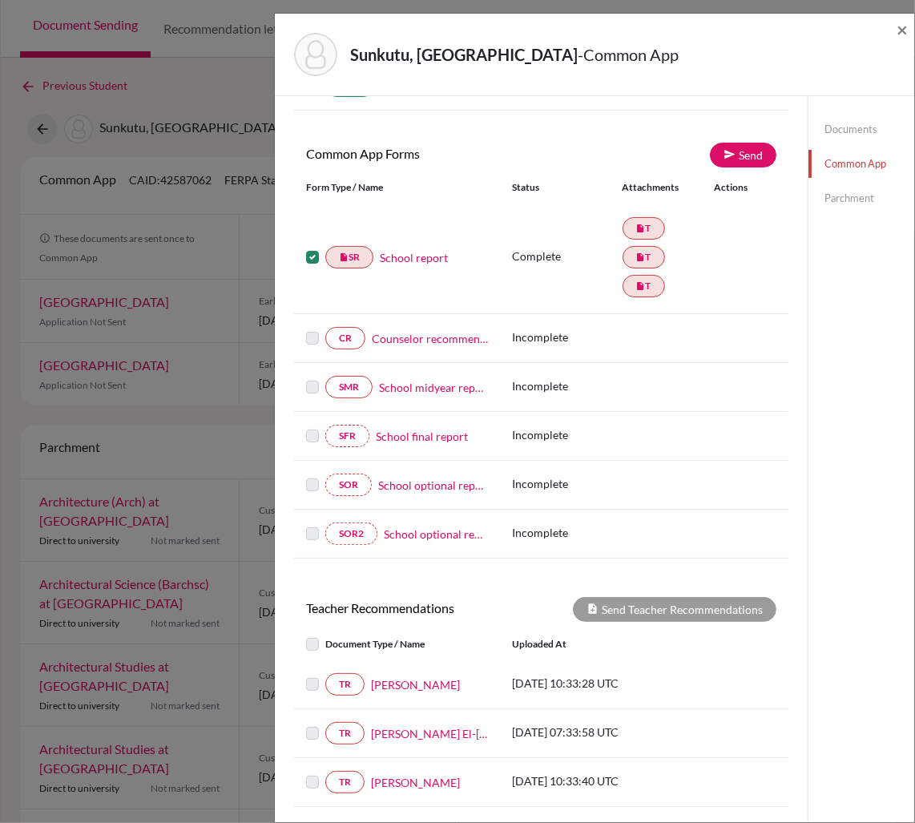
scroll to position [106, 0]
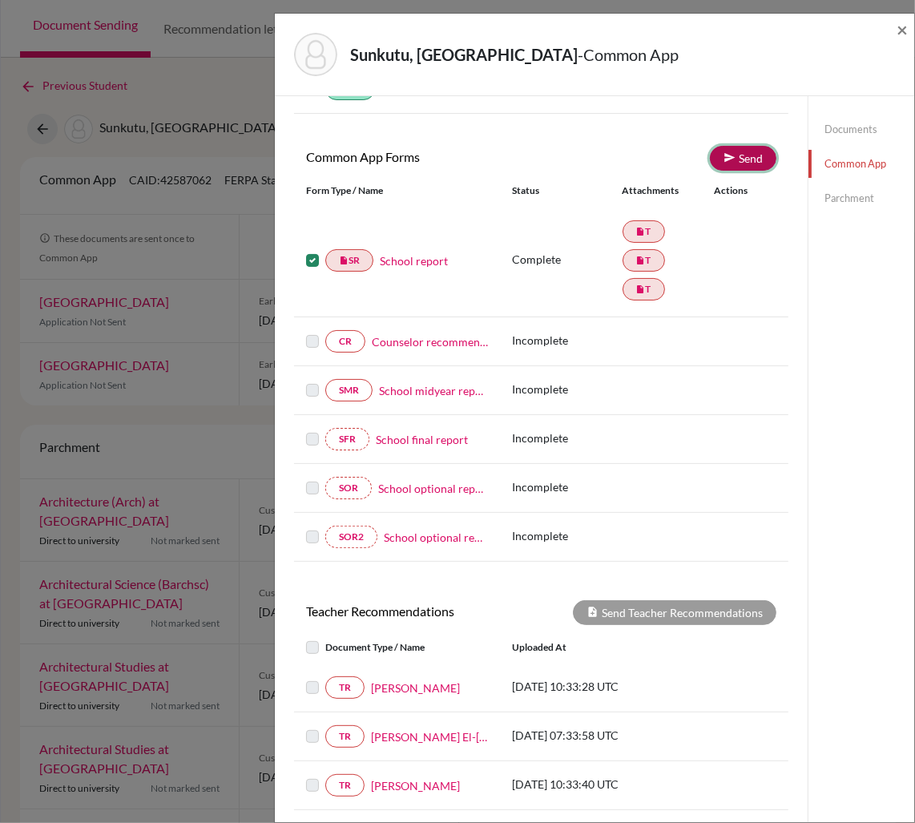
click at [756, 161] on link "Send" at bounding box center [743, 158] width 67 height 25
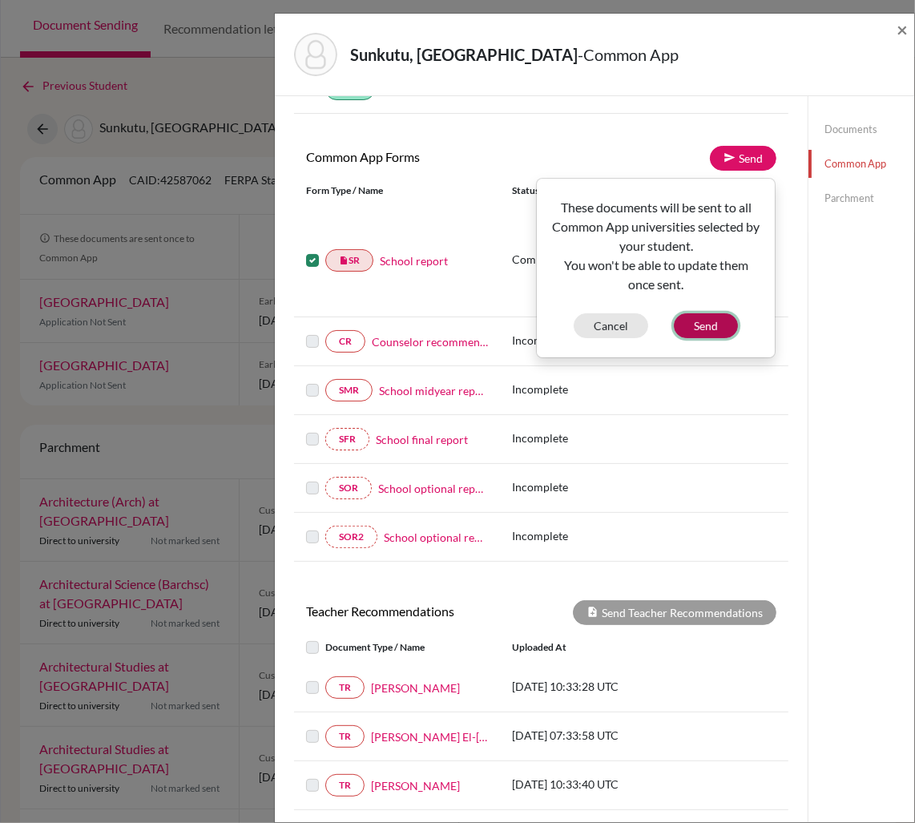
click at [714, 326] on button "Send" at bounding box center [706, 325] width 64 height 25
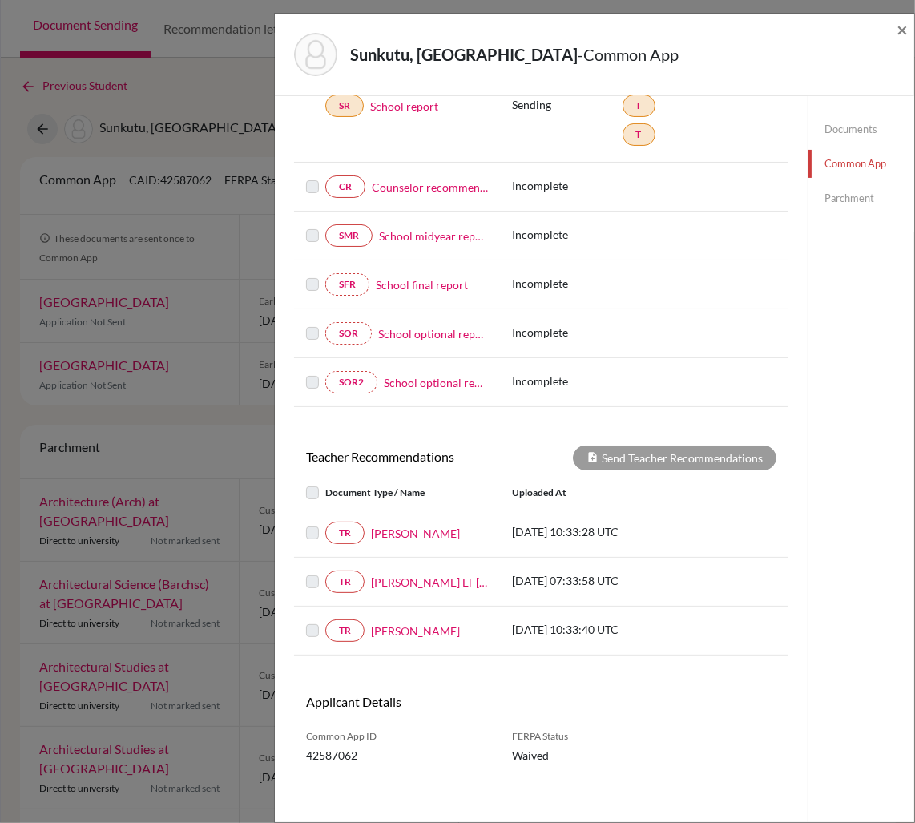
scroll to position [266, 0]
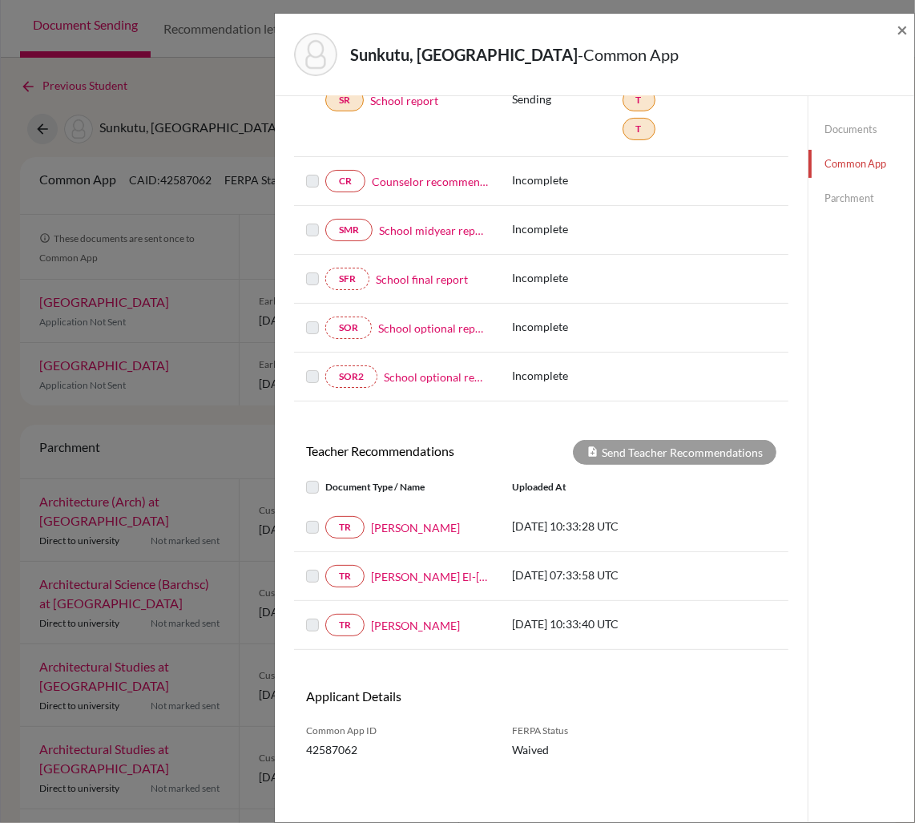
click at [325, 478] on label at bounding box center [325, 478] width 0 height 0
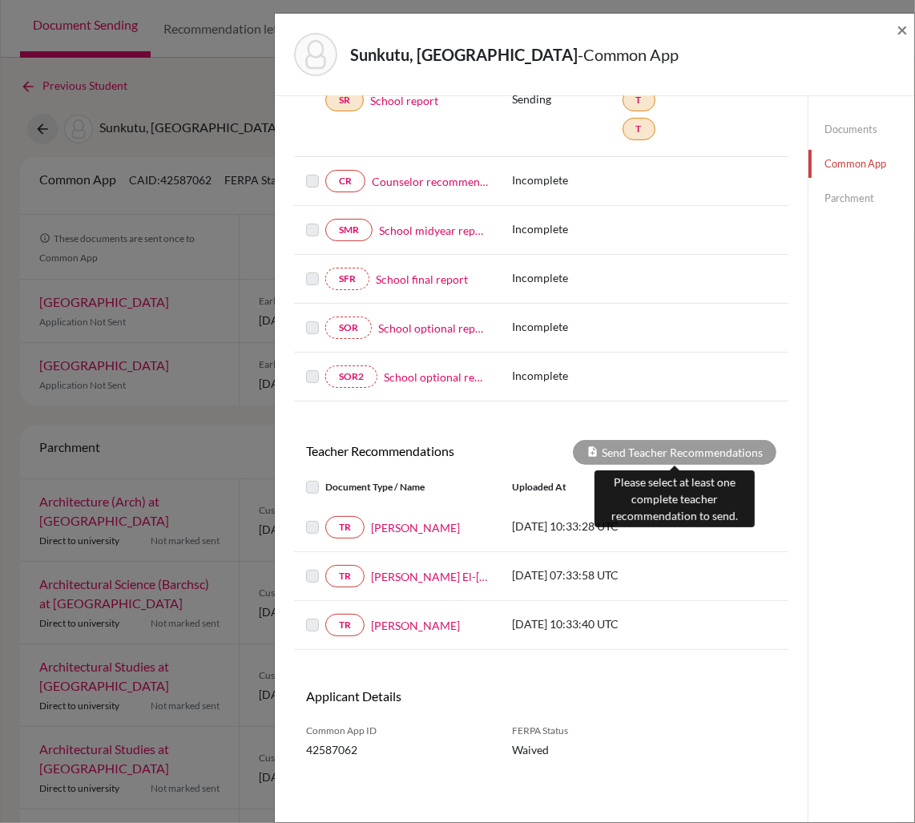
click at [684, 455] on div "Send Teacher Recommendations" at bounding box center [675, 452] width 204 height 25
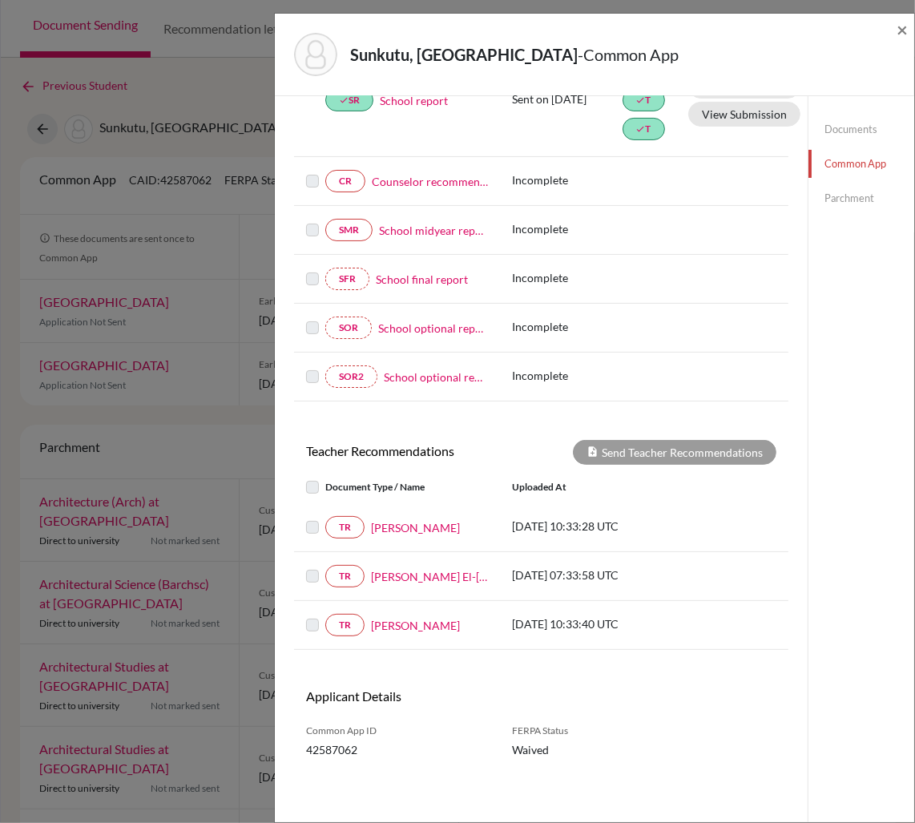
click at [325, 518] on label at bounding box center [325, 518] width 0 height 0
click at [409, 526] on link "[PERSON_NAME]" at bounding box center [415, 527] width 89 height 17
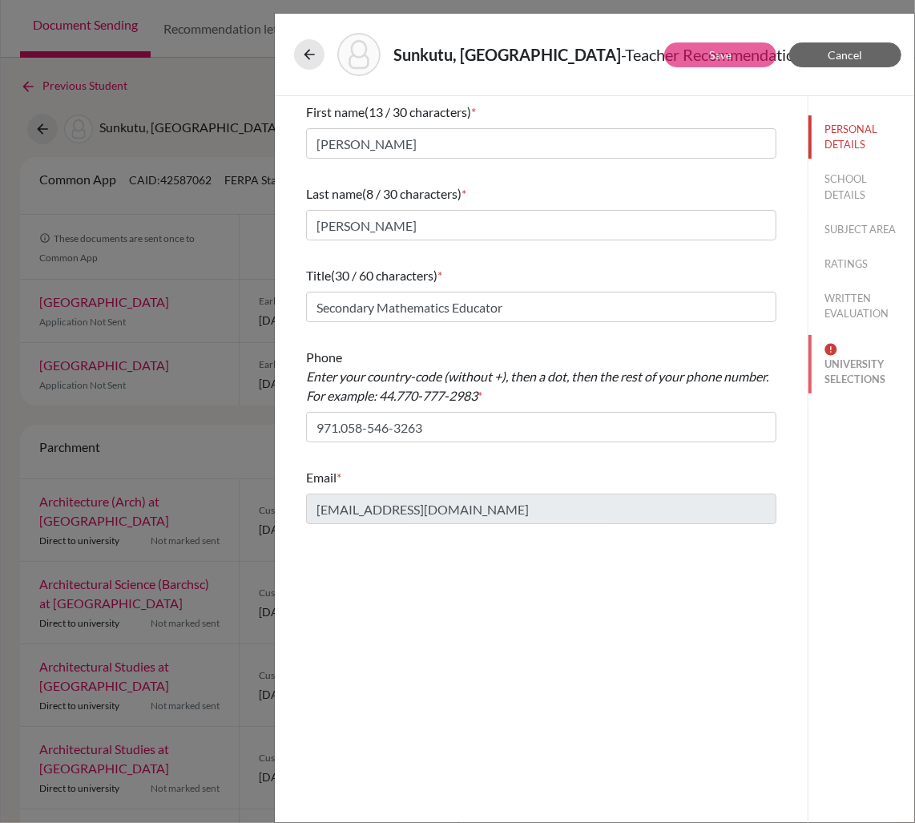
click at [844, 378] on button "UNIVERSITY SELECTIONS" at bounding box center [862, 364] width 106 height 59
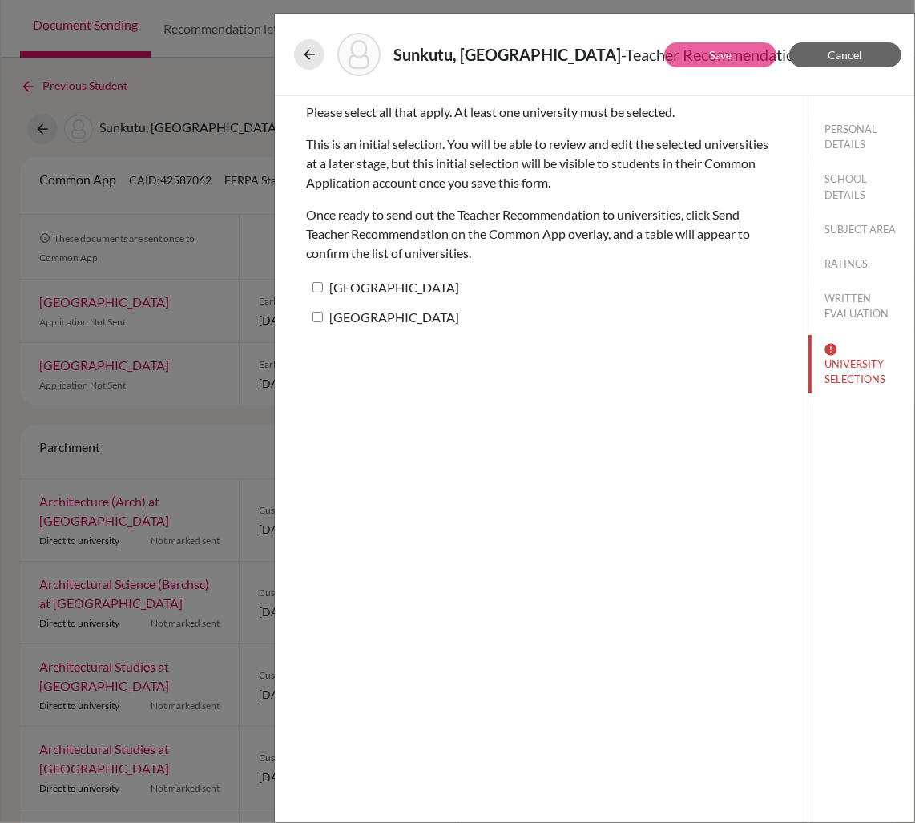
click at [323, 284] on label "[GEOGRAPHIC_DATA]" at bounding box center [382, 287] width 153 height 23
click at [323, 284] on input "[GEOGRAPHIC_DATA]" at bounding box center [318, 287] width 10 height 10
checkbox input "true"
click at [744, 54] on button "Save" at bounding box center [720, 54] width 112 height 25
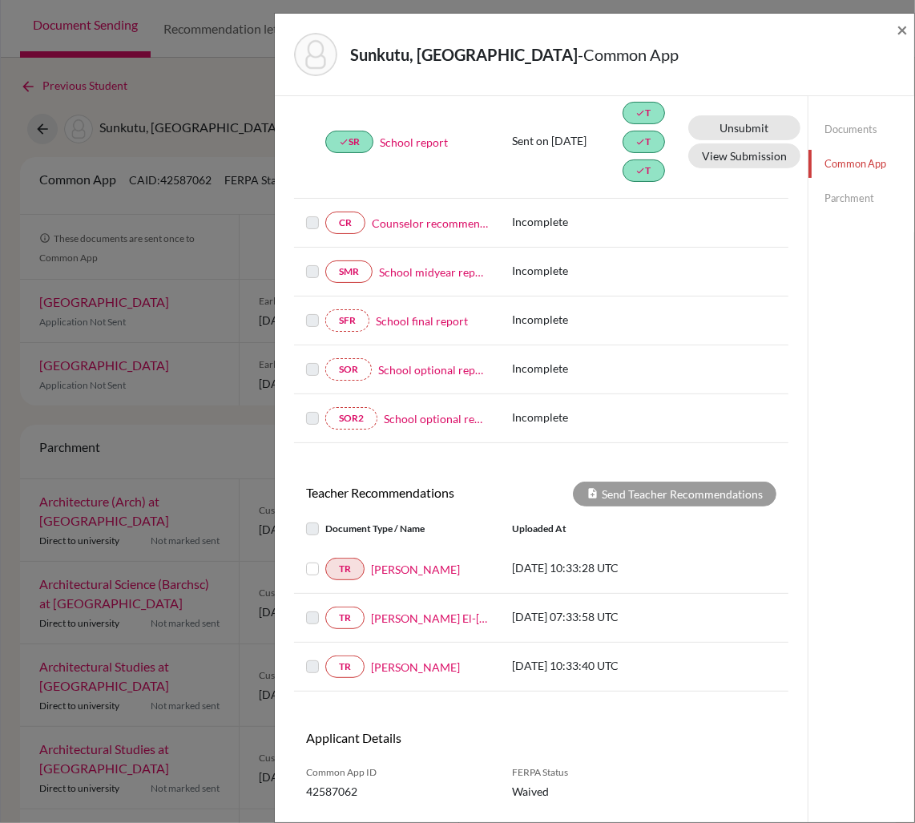
scroll to position [266, 0]
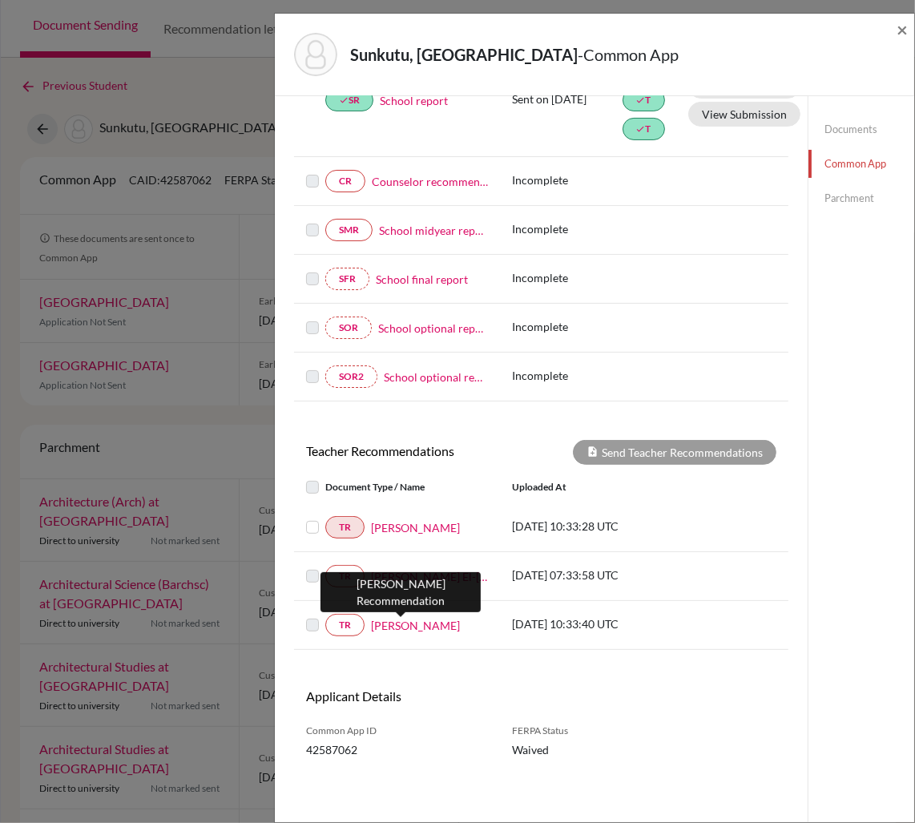
click at [414, 630] on link "[PERSON_NAME]" at bounding box center [415, 625] width 89 height 17
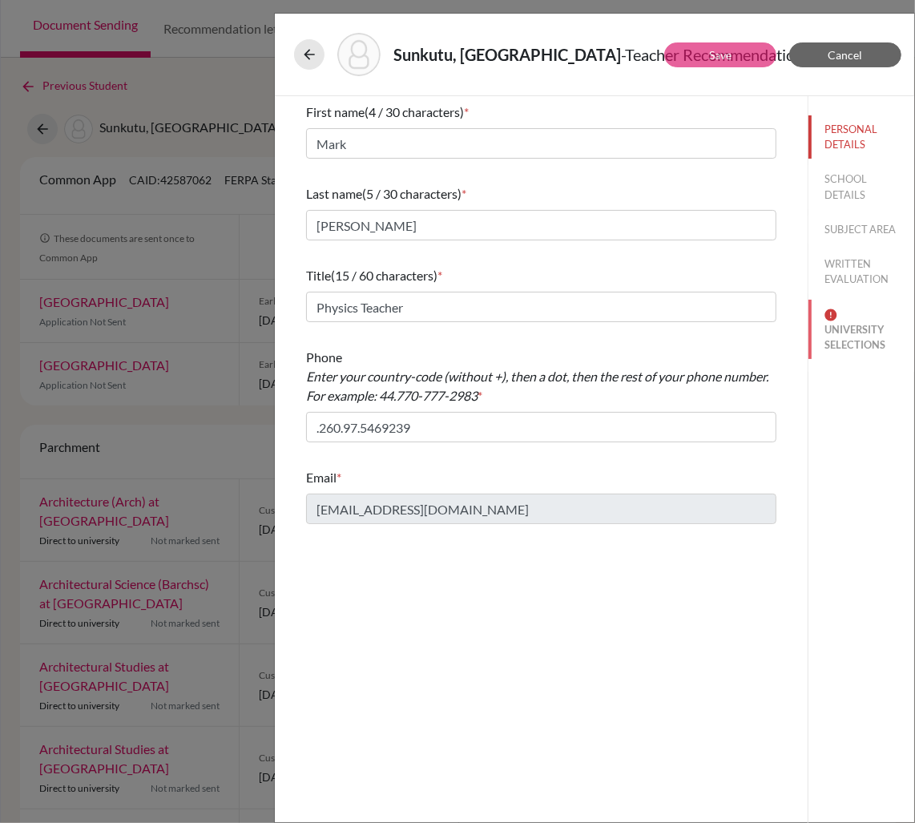
click at [848, 331] on button "UNIVERSITY SELECTIONS" at bounding box center [862, 329] width 106 height 59
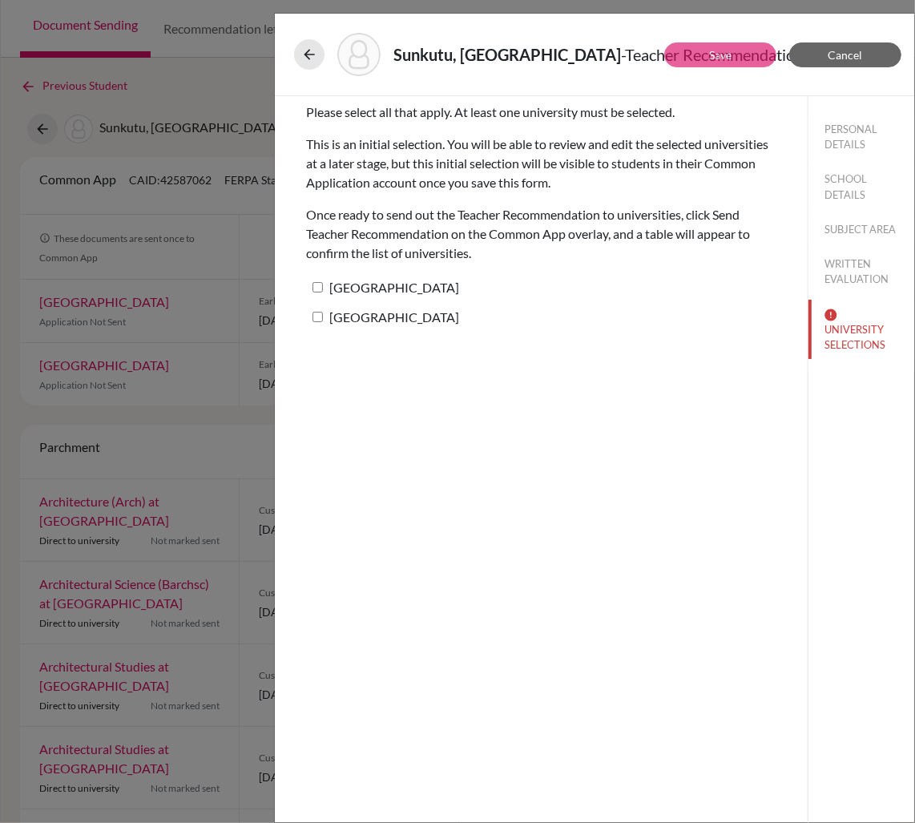
click at [318, 288] on input "[GEOGRAPHIC_DATA]" at bounding box center [318, 287] width 10 height 10
checkbox input "true"
click at [738, 53] on button "Save" at bounding box center [720, 54] width 112 height 25
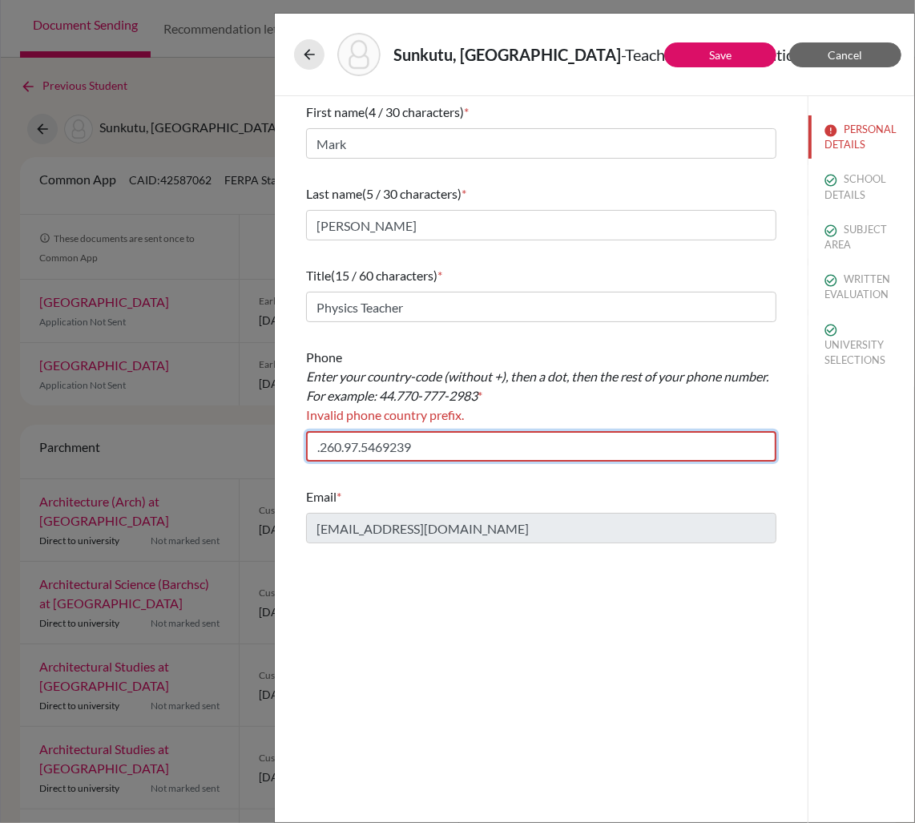
click at [321, 448] on input ".260.97.5469239" at bounding box center [541, 446] width 470 height 30
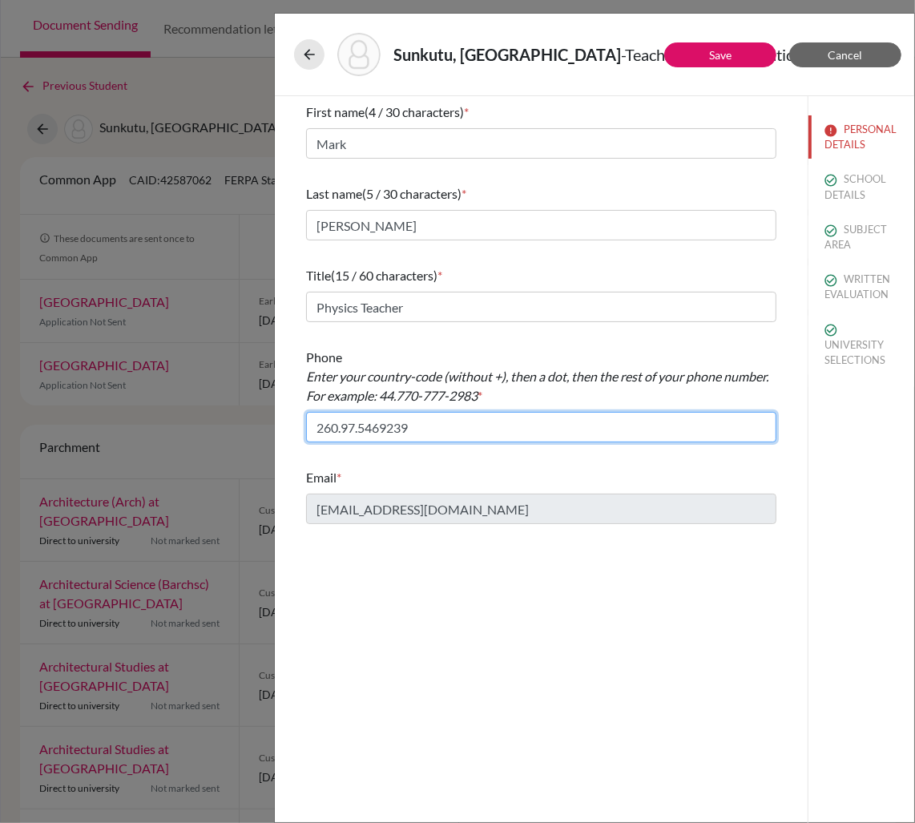
click at [361, 430] on input "260.97.5469239" at bounding box center [541, 427] width 470 height 30
type input "260.975469239"
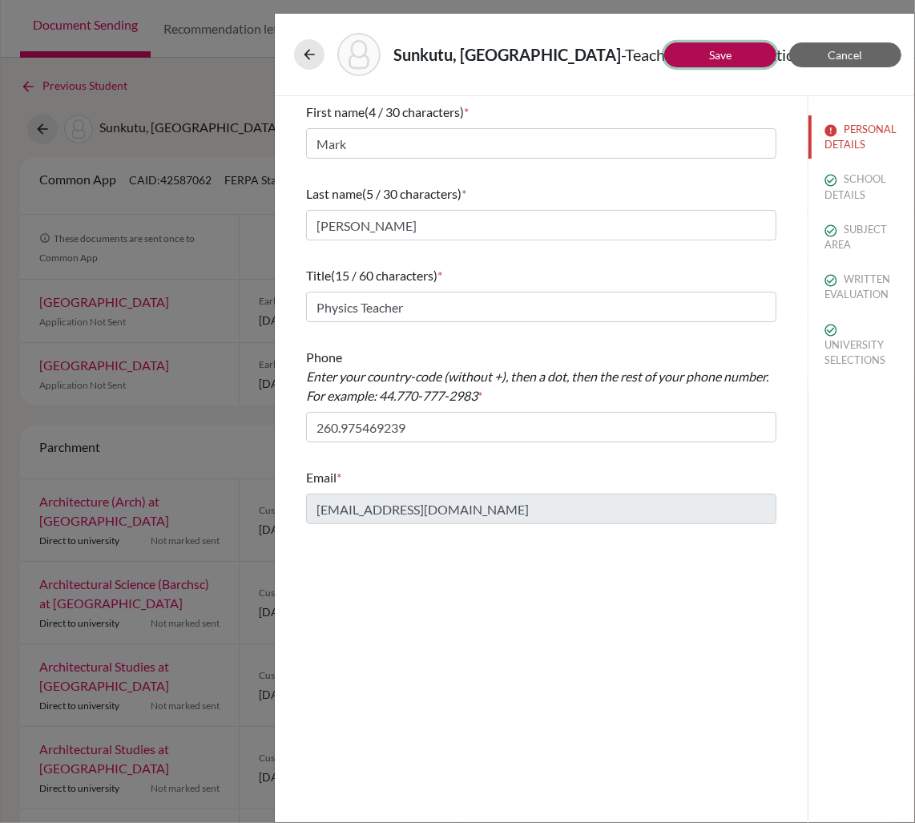
click at [741, 50] on button "Save" at bounding box center [720, 54] width 112 height 25
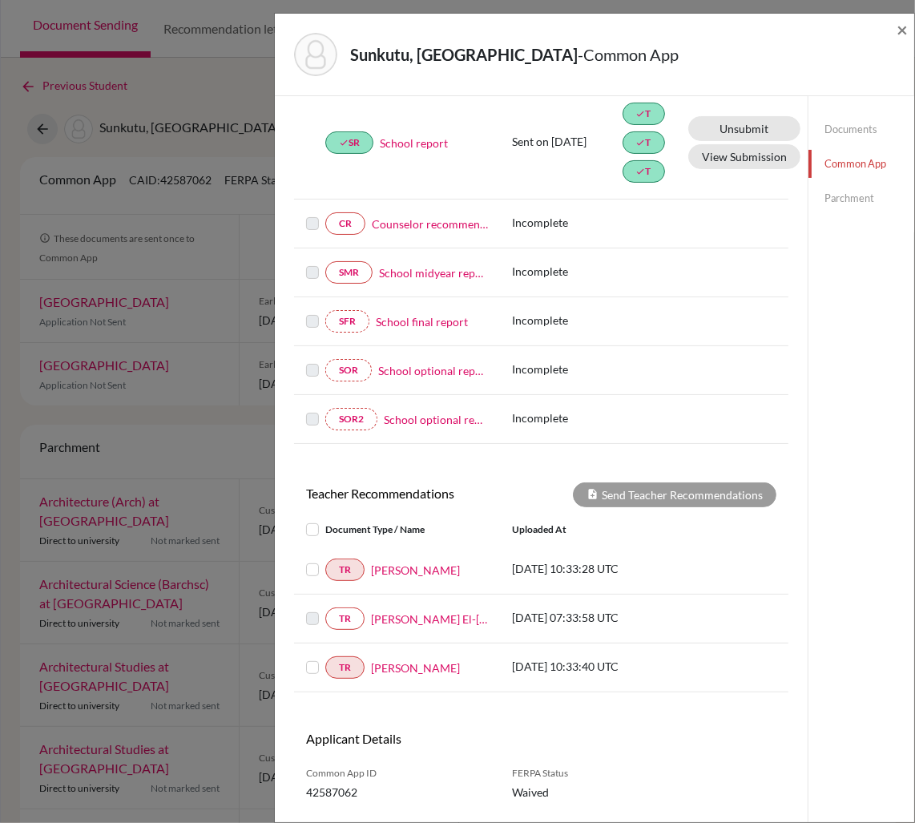
scroll to position [228, 0]
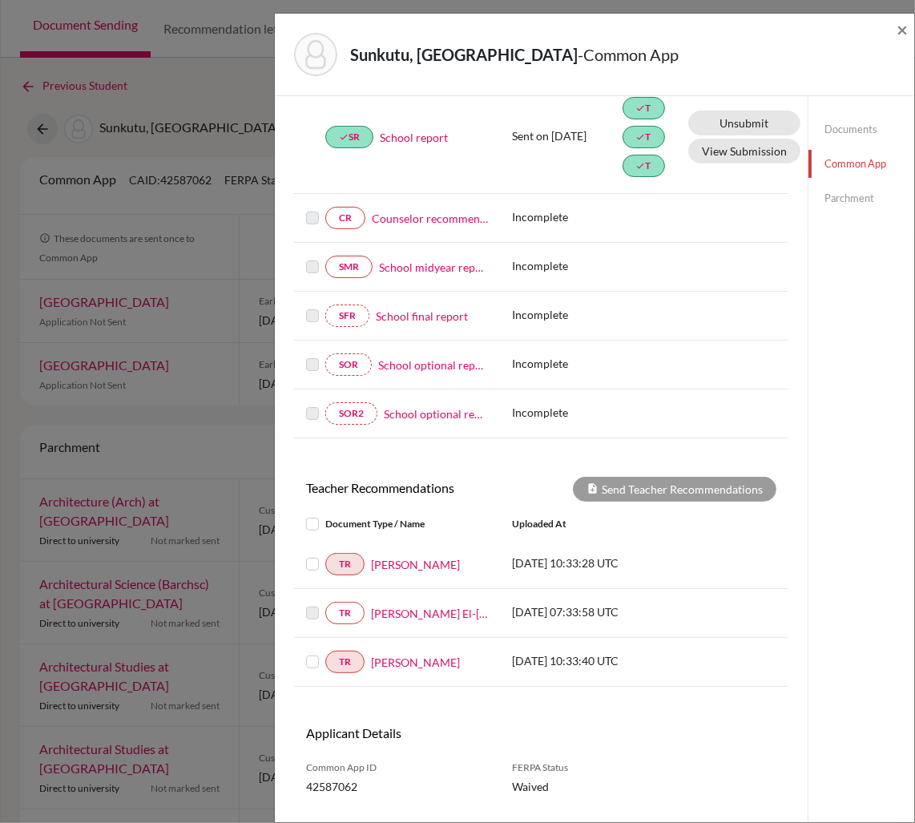
click at [325, 555] on label at bounding box center [325, 555] width 0 height 0
click at [0, 0] on input "checkbox" at bounding box center [0, 0] width 0 height 0
click at [325, 652] on label at bounding box center [325, 652] width 0 height 0
click at [0, 0] on input "checkbox" at bounding box center [0, 0] width 0 height 0
click at [658, 496] on button "Send Teacher Recommendations" at bounding box center [675, 489] width 204 height 25
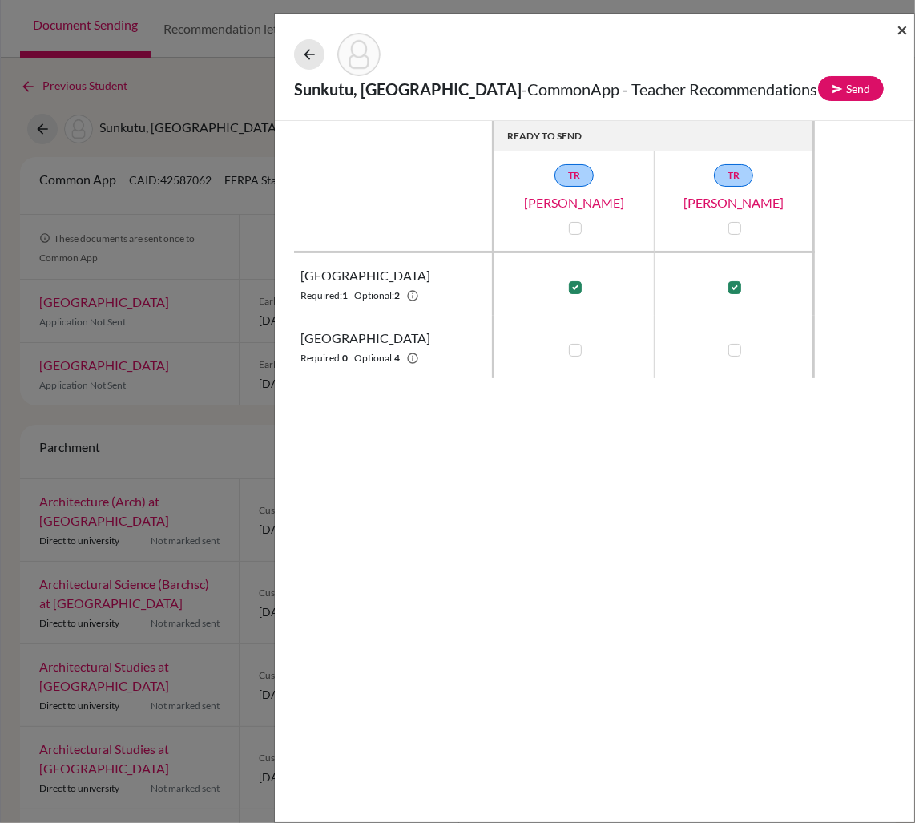
click at [901, 25] on span "×" at bounding box center [902, 29] width 11 height 23
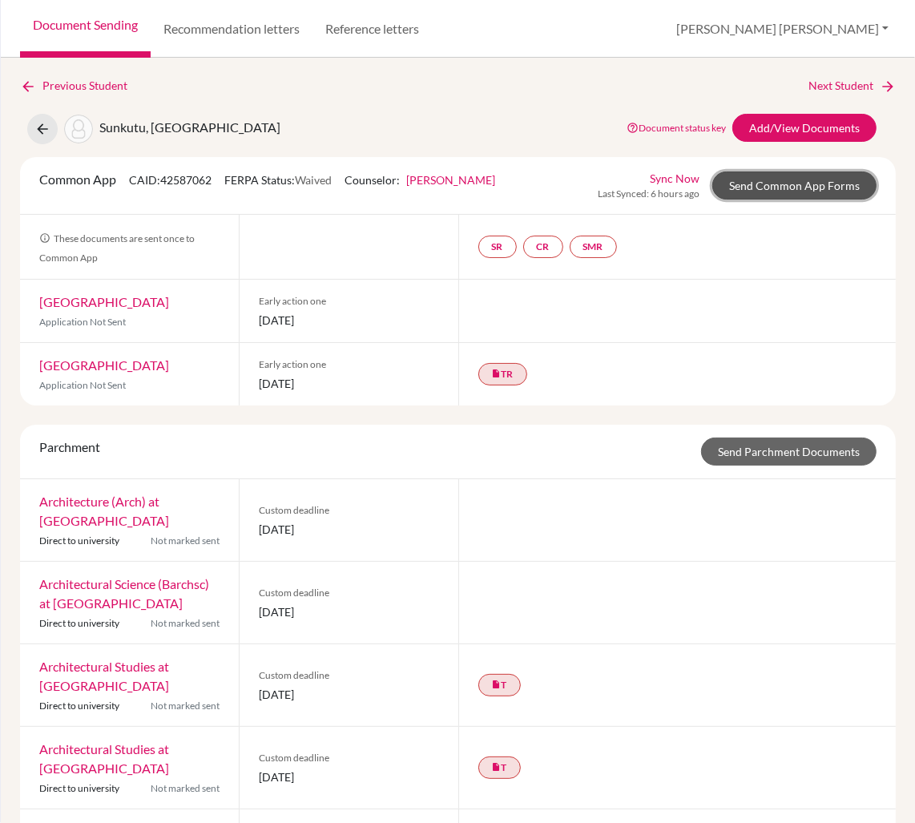
click at [764, 185] on link "Send Common App Forms" at bounding box center [794, 185] width 164 height 28
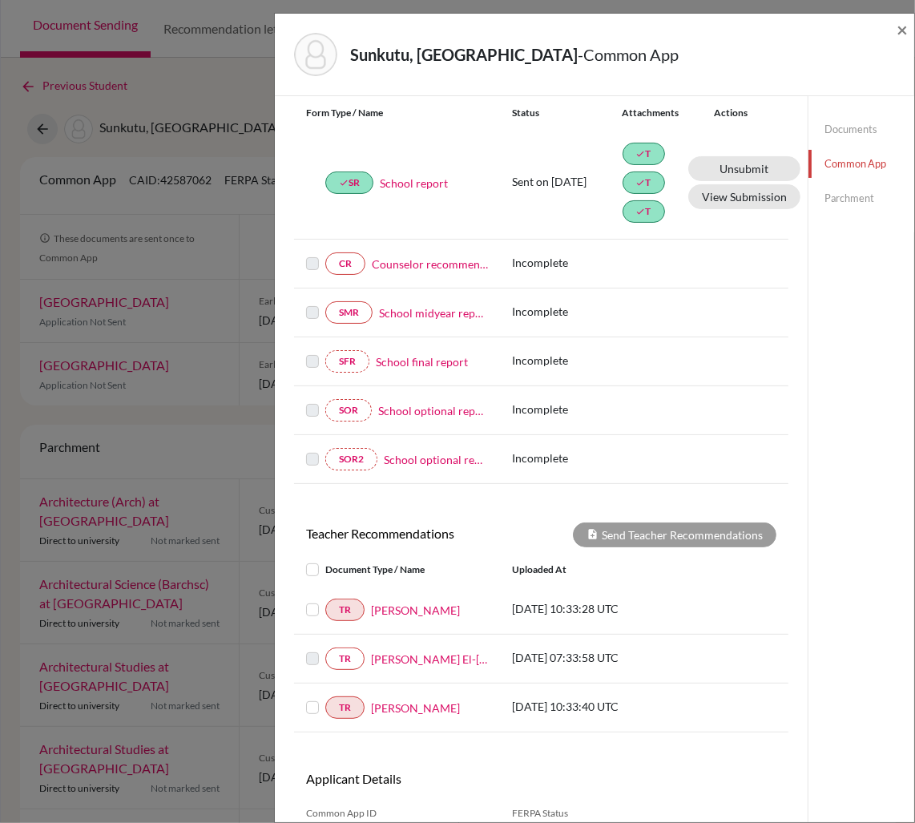
scroll to position [266, 0]
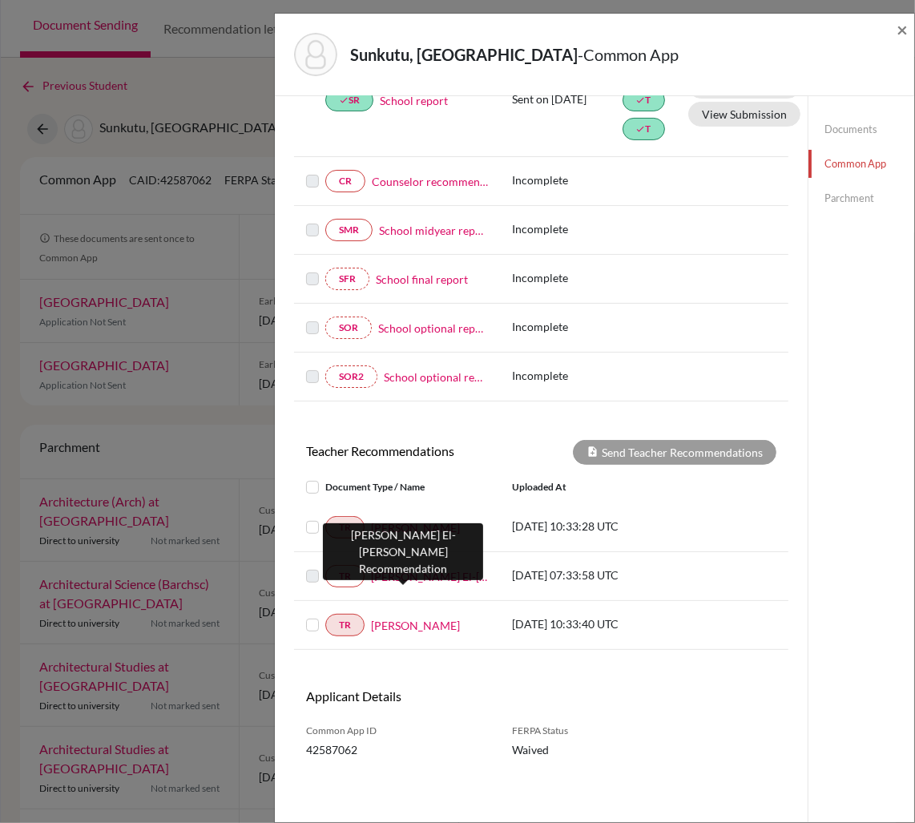
click at [407, 576] on link "[PERSON_NAME] El-[PERSON_NAME]" at bounding box center [429, 576] width 117 height 17
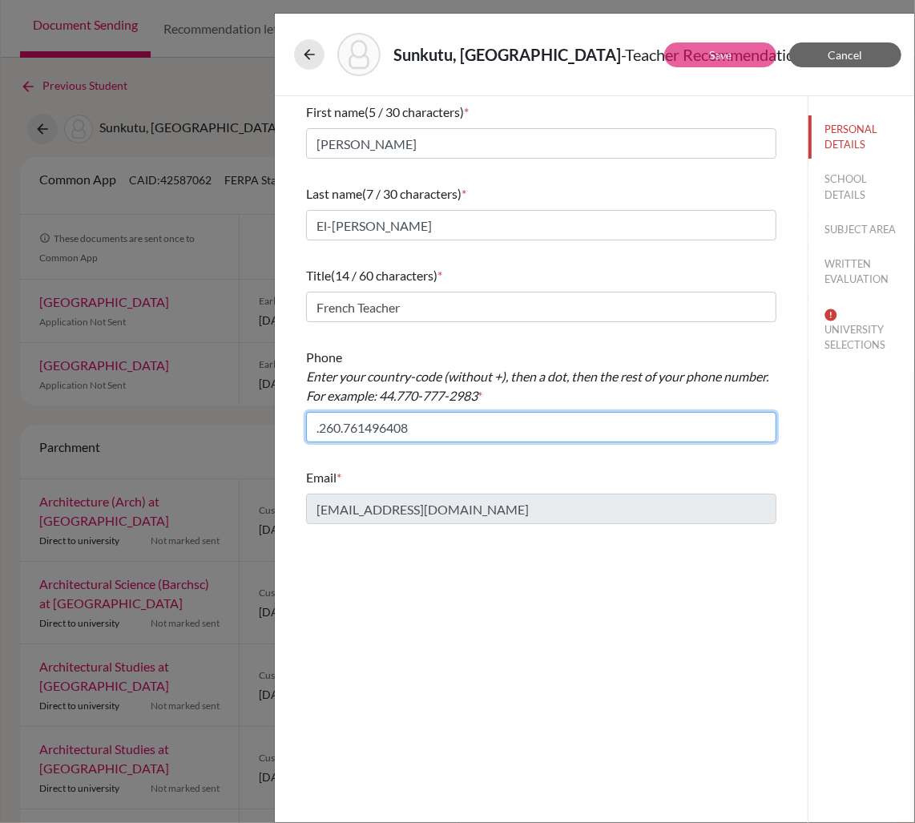
click at [319, 434] on input ".260.761496408" at bounding box center [541, 427] width 470 height 30
click at [321, 430] on input ".260.76149640" at bounding box center [541, 427] width 470 height 30
type input "260.76149640"
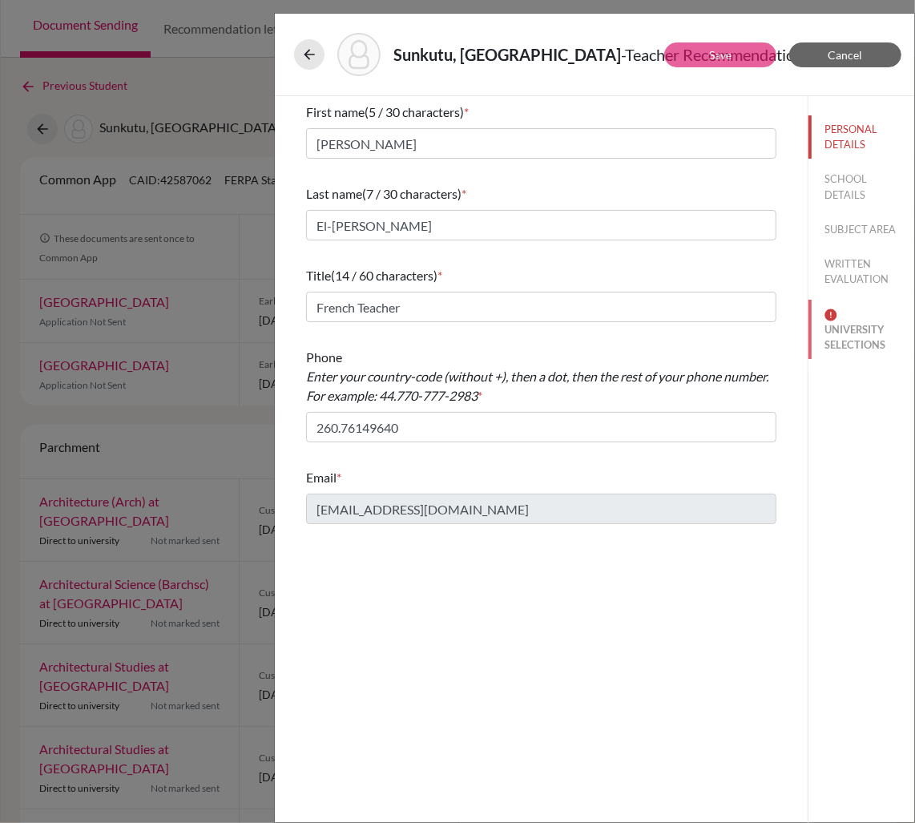
click at [866, 342] on button "UNIVERSITY SELECTIONS" at bounding box center [862, 329] width 106 height 59
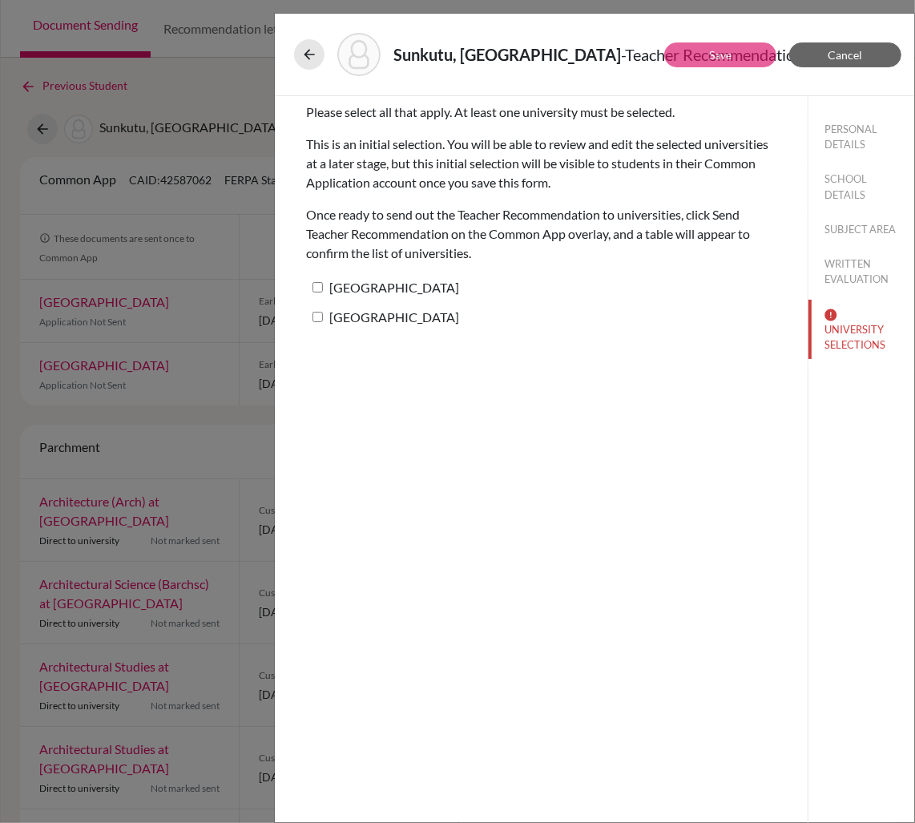
click at [318, 285] on input "[GEOGRAPHIC_DATA]" at bounding box center [318, 287] width 10 height 10
checkbox input "true"
click at [724, 58] on link "Save" at bounding box center [720, 55] width 22 height 14
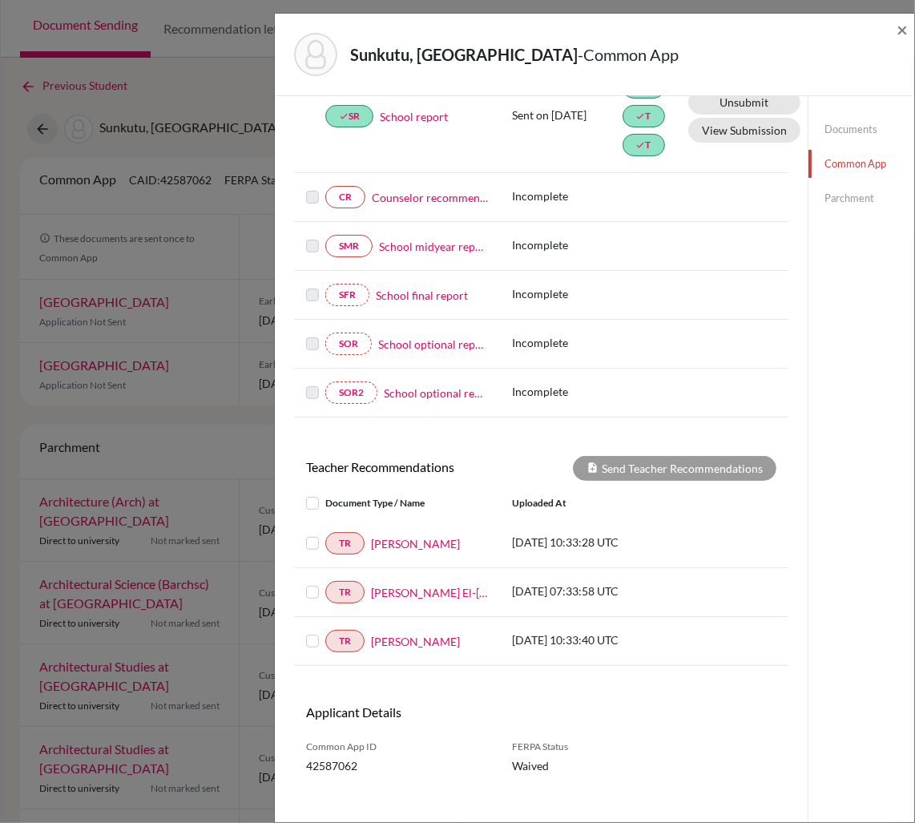
scroll to position [266, 0]
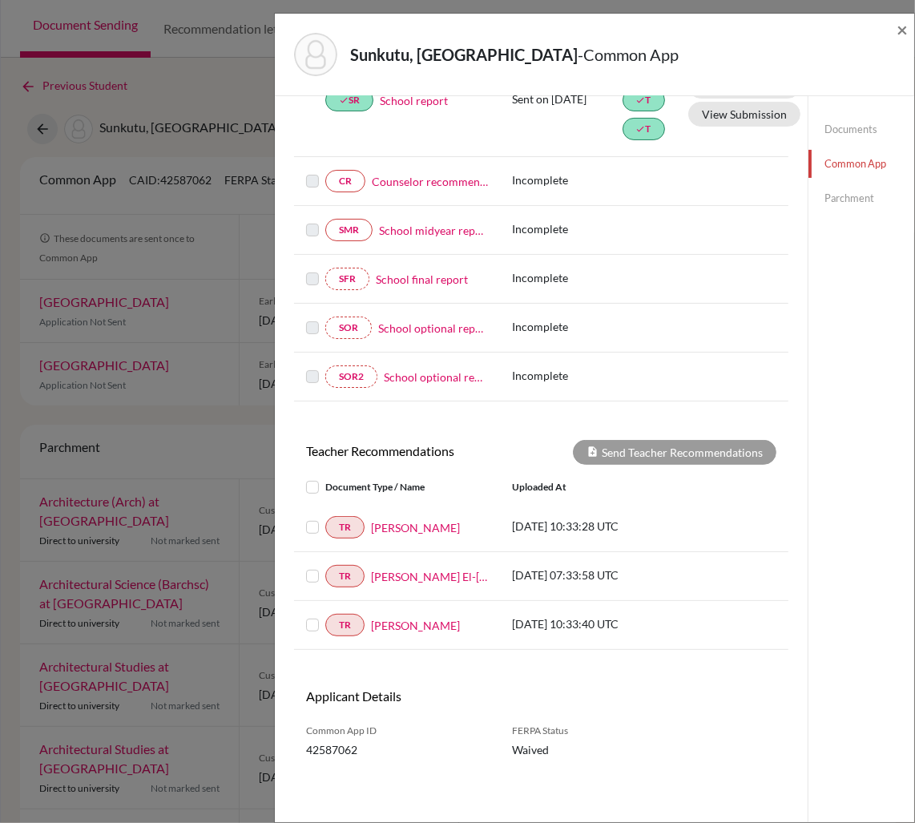
click at [325, 478] on label at bounding box center [325, 478] width 0 height 0
click at [0, 0] on input "checkbox" at bounding box center [0, 0] width 0 height 0
click at [659, 451] on button "Send Teacher Recommendations" at bounding box center [675, 452] width 204 height 25
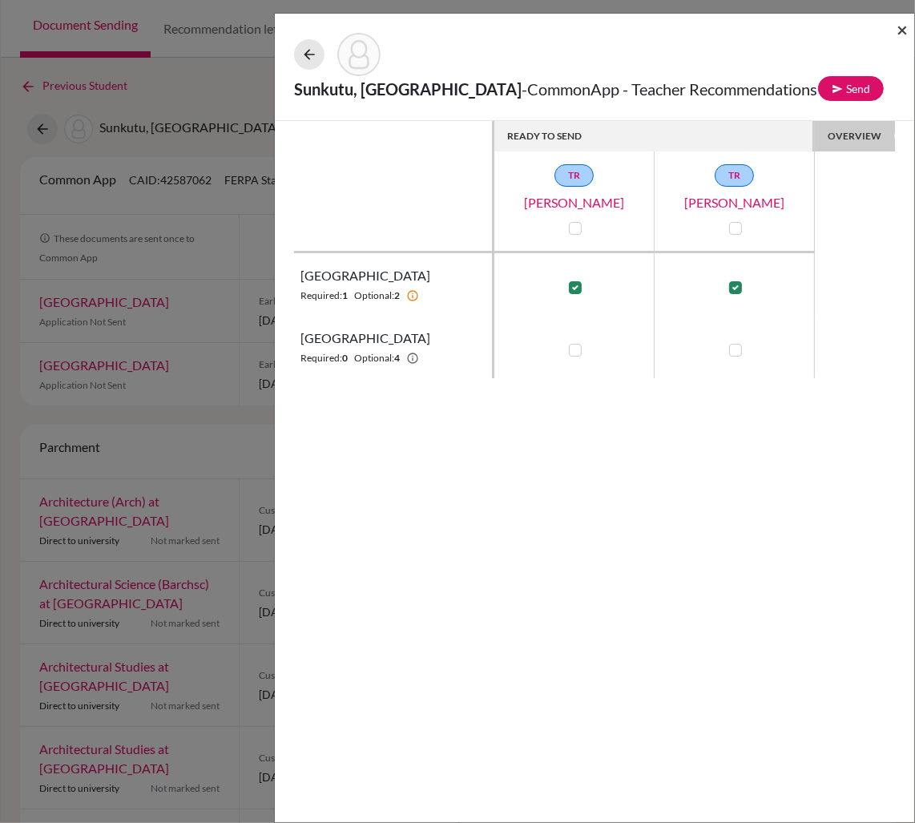
click at [901, 27] on span "×" at bounding box center [902, 29] width 11 height 23
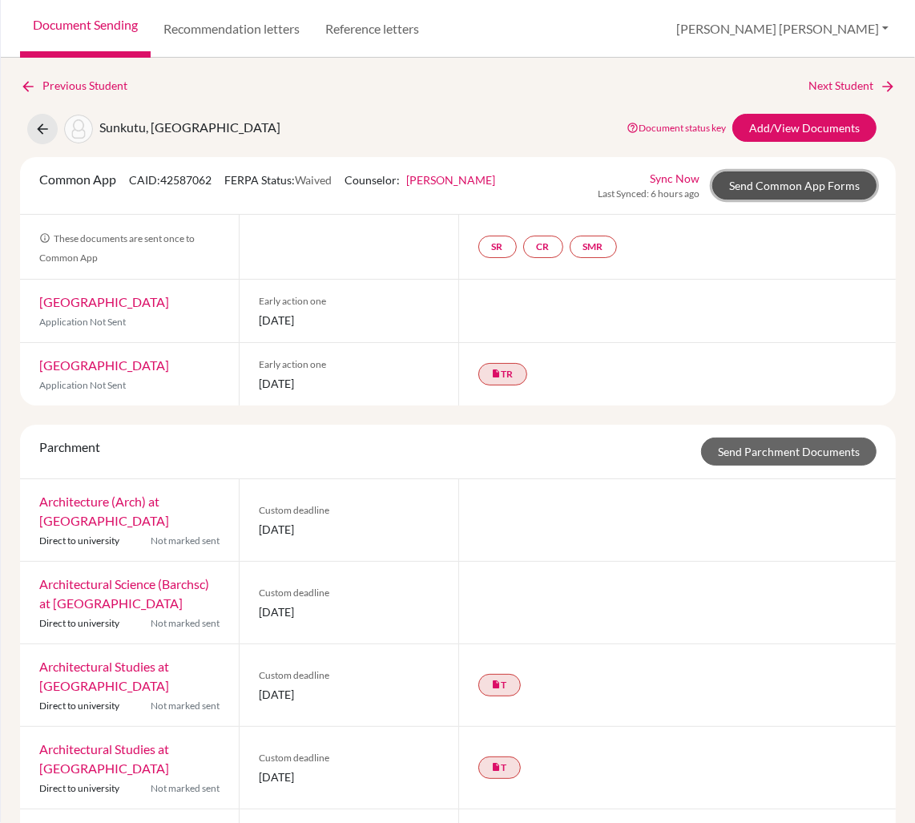
click at [788, 188] on link "Send Common App Forms" at bounding box center [794, 185] width 164 height 28
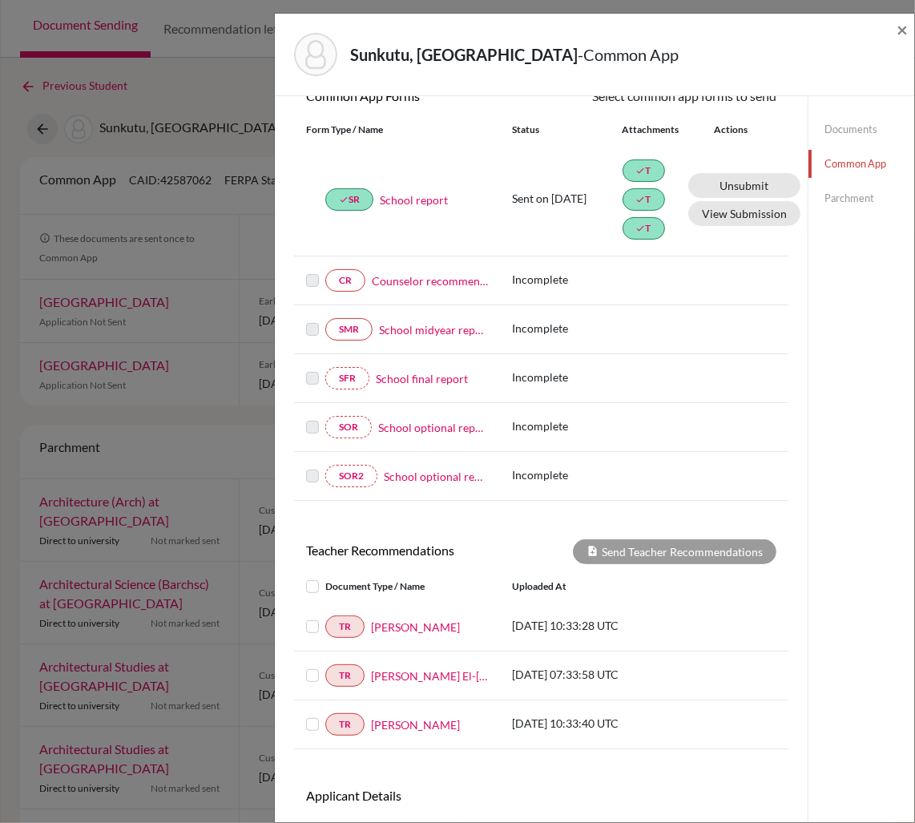
scroll to position [266, 0]
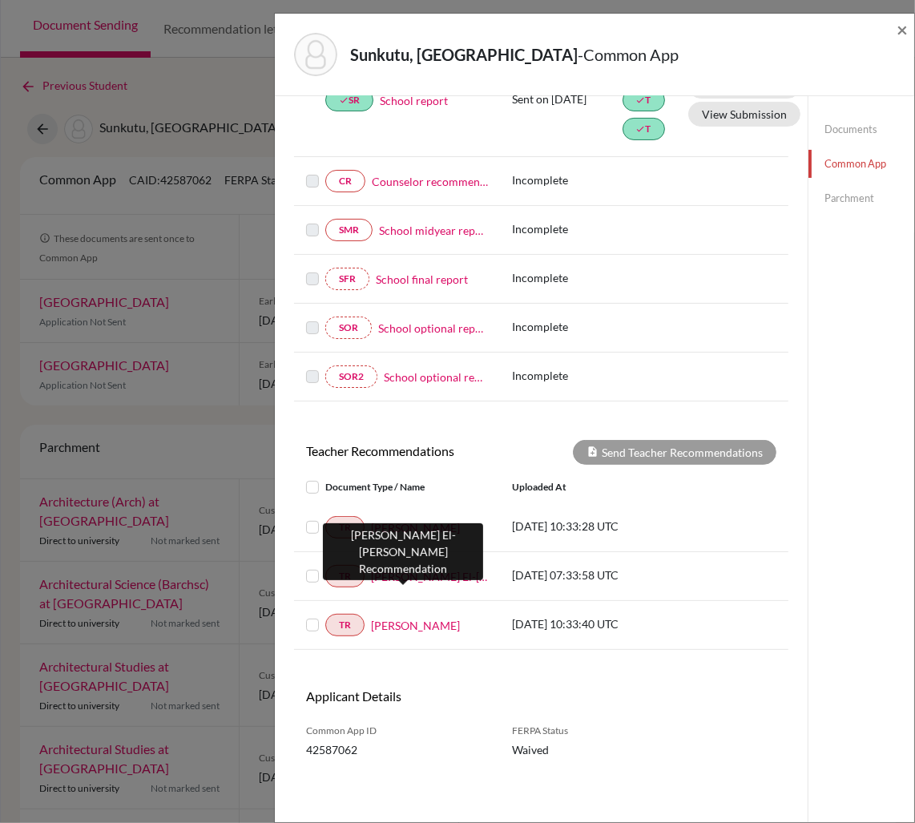
click at [394, 574] on link "[PERSON_NAME] El-[PERSON_NAME]" at bounding box center [429, 576] width 117 height 17
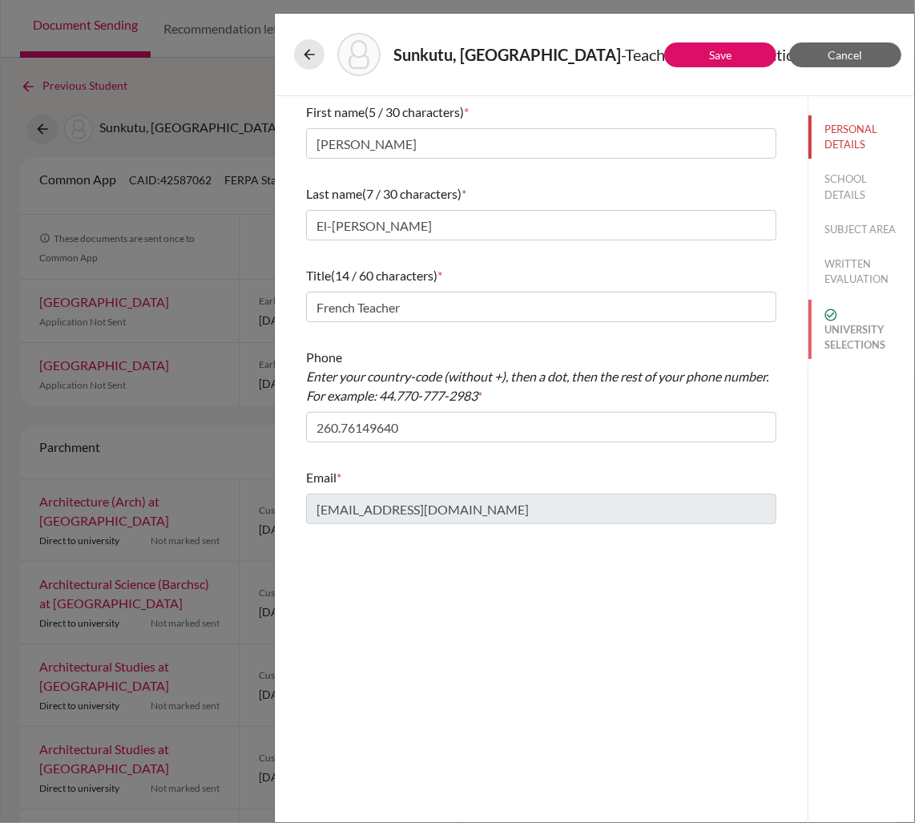
click at [861, 342] on button "UNIVERSITY SELECTIONS" at bounding box center [862, 329] width 106 height 59
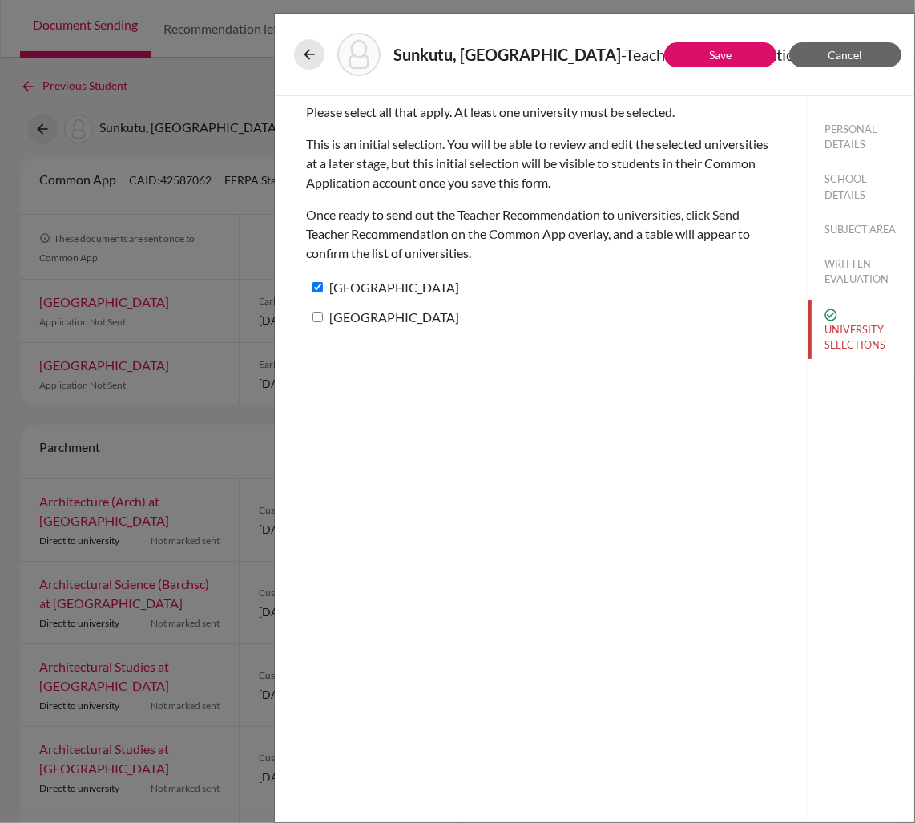
click at [322, 320] on input "[GEOGRAPHIC_DATA]" at bounding box center [318, 317] width 10 height 10
checkbox input "true"
click at [728, 51] on link "Save" at bounding box center [720, 55] width 22 height 14
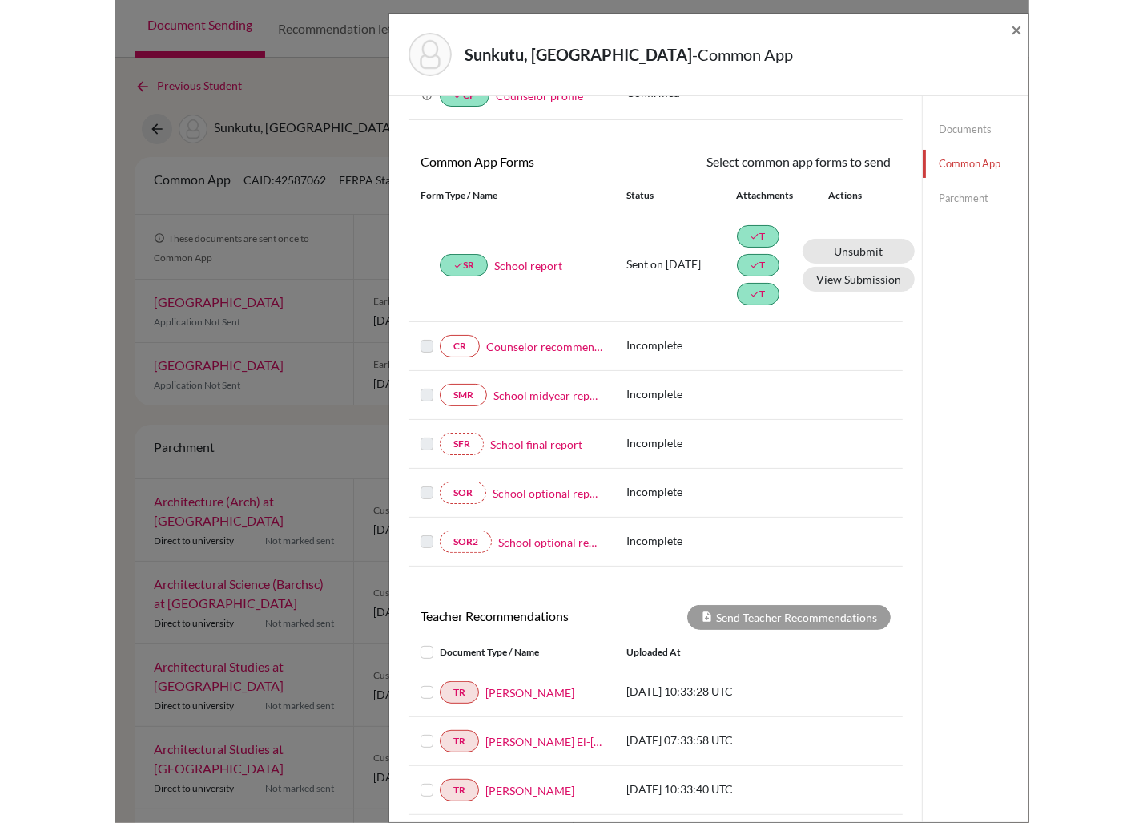
scroll to position [266, 0]
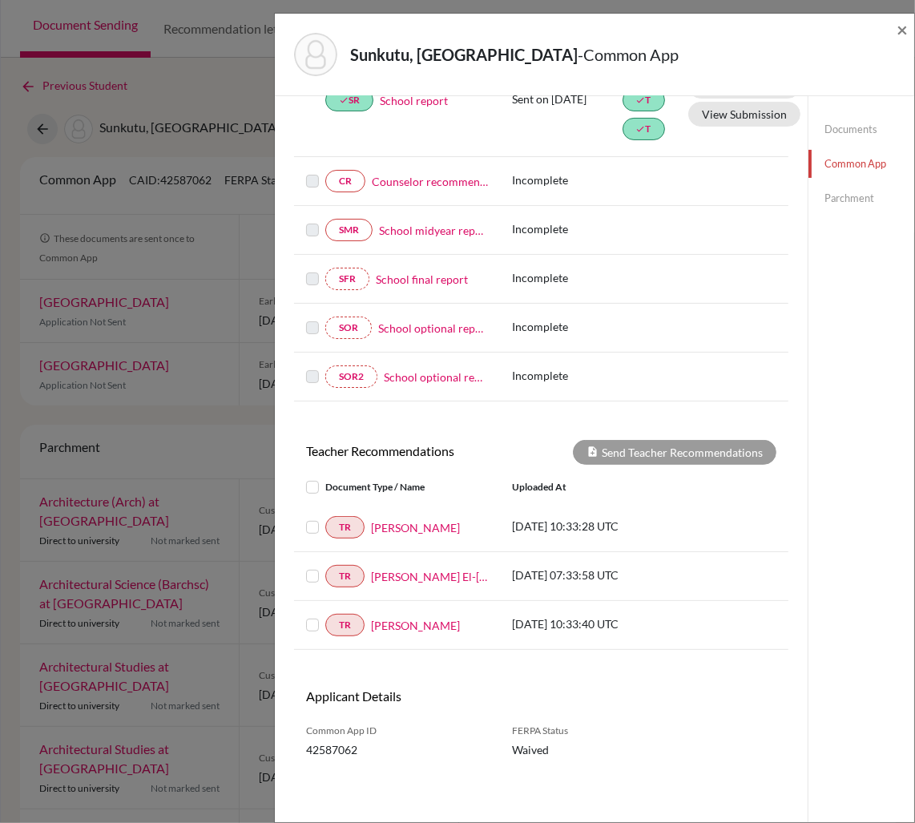
click at [325, 478] on label at bounding box center [325, 478] width 0 height 0
click at [0, 0] on input "checkbox" at bounding box center [0, 0] width 0 height 0
click at [672, 458] on button "Send Teacher Recommendations" at bounding box center [675, 452] width 204 height 25
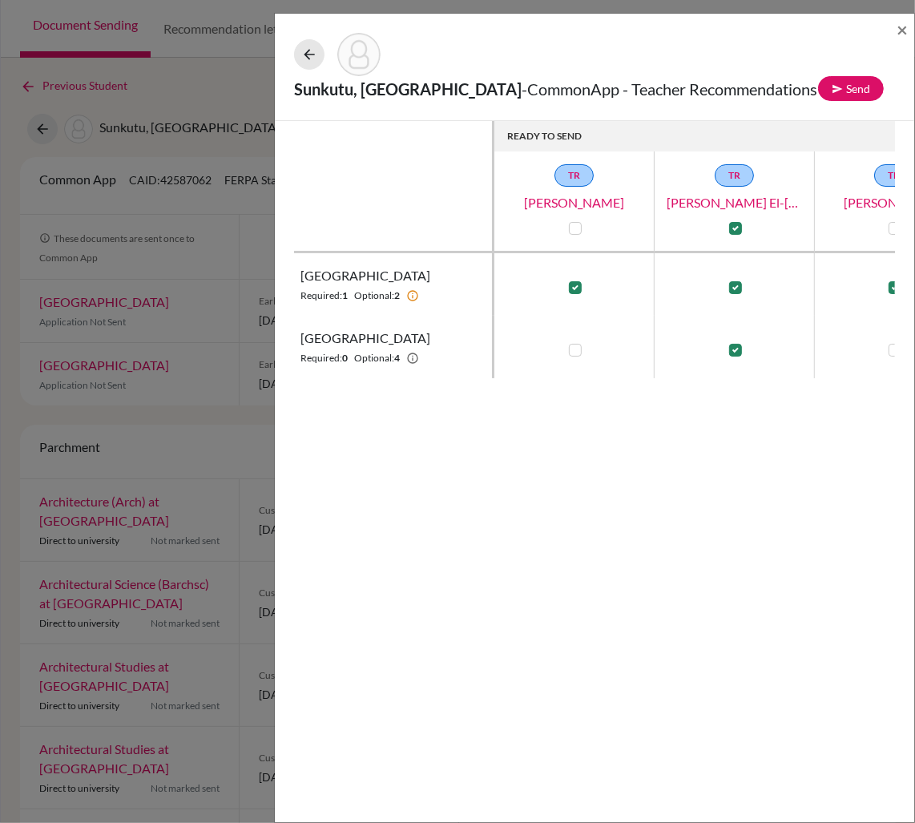
click at [571, 349] on label at bounding box center [575, 350] width 13 height 13
click at [571, 349] on input "checkbox" at bounding box center [571, 349] width 13 height 16
checkbox input "true"
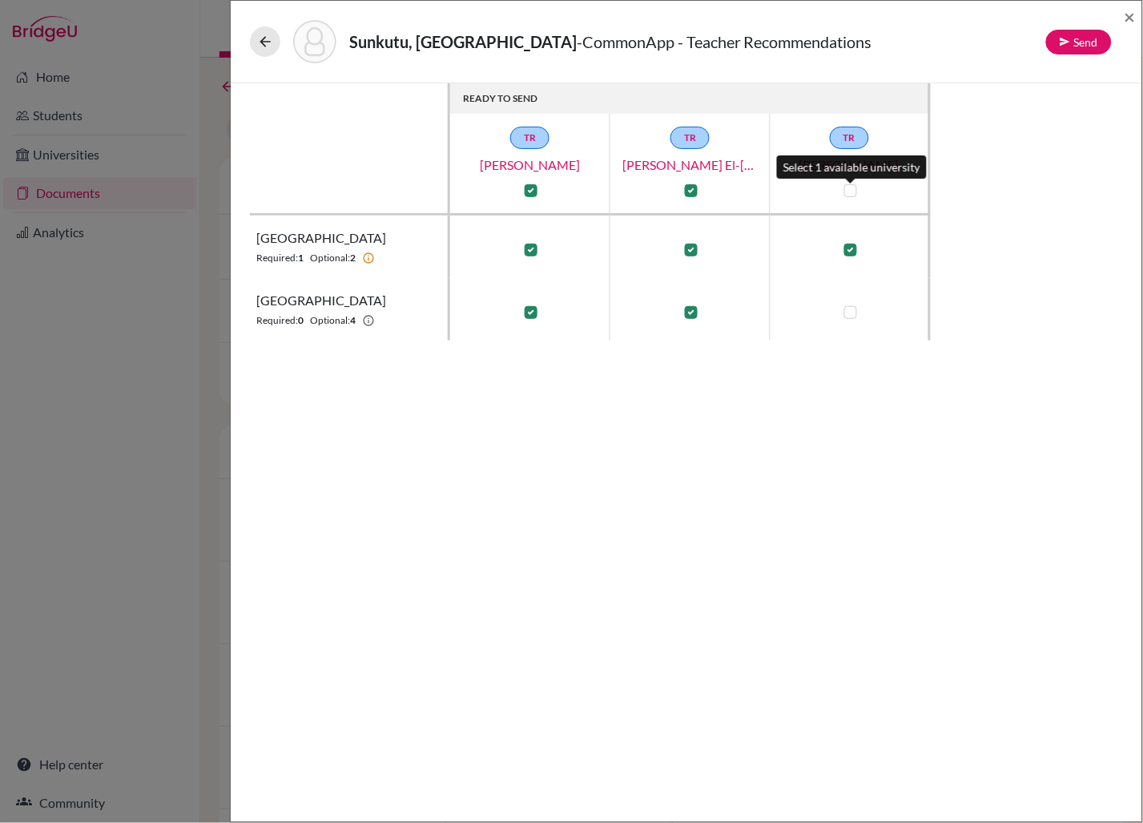
click at [851, 194] on label at bounding box center [851, 190] width 13 height 13
click at [851, 194] on input "checkbox" at bounding box center [847, 189] width 13 height 16
checkbox input "true"
click at [914, 48] on button "Send" at bounding box center [1080, 42] width 66 height 25
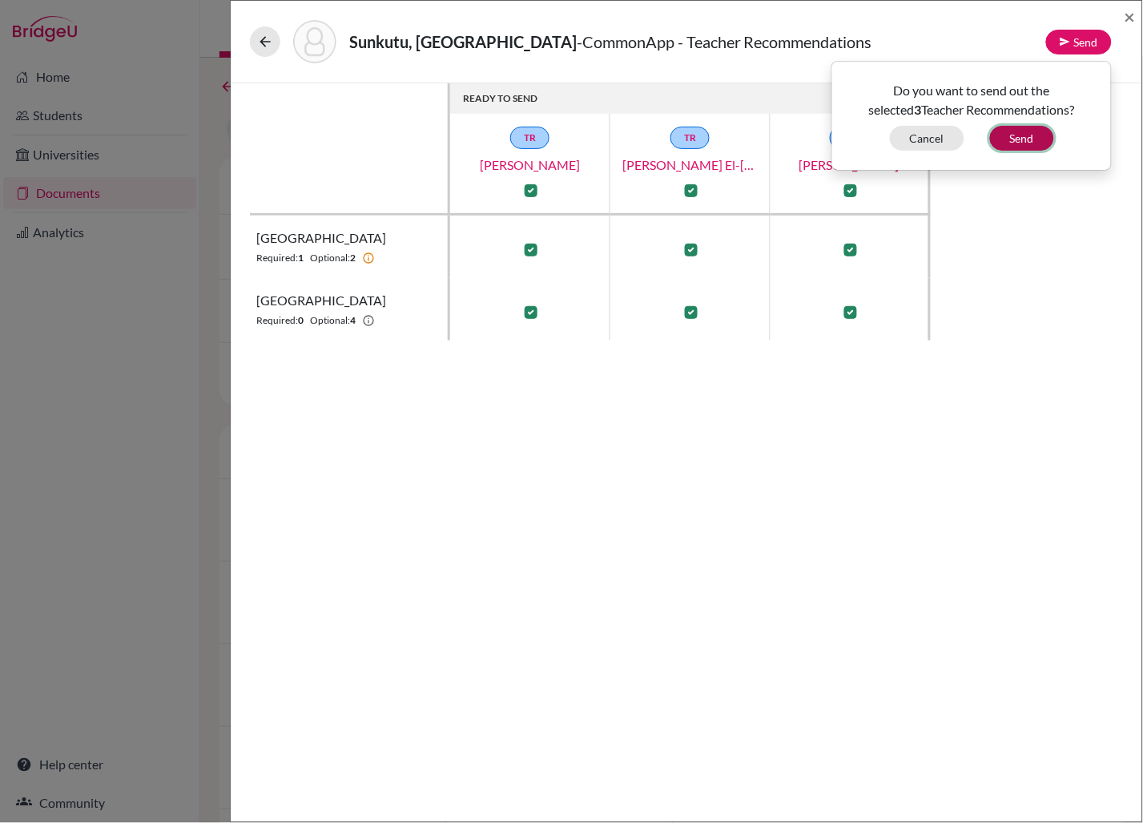
click at [914, 141] on button "Send" at bounding box center [1022, 138] width 64 height 25
checkbox input "false"
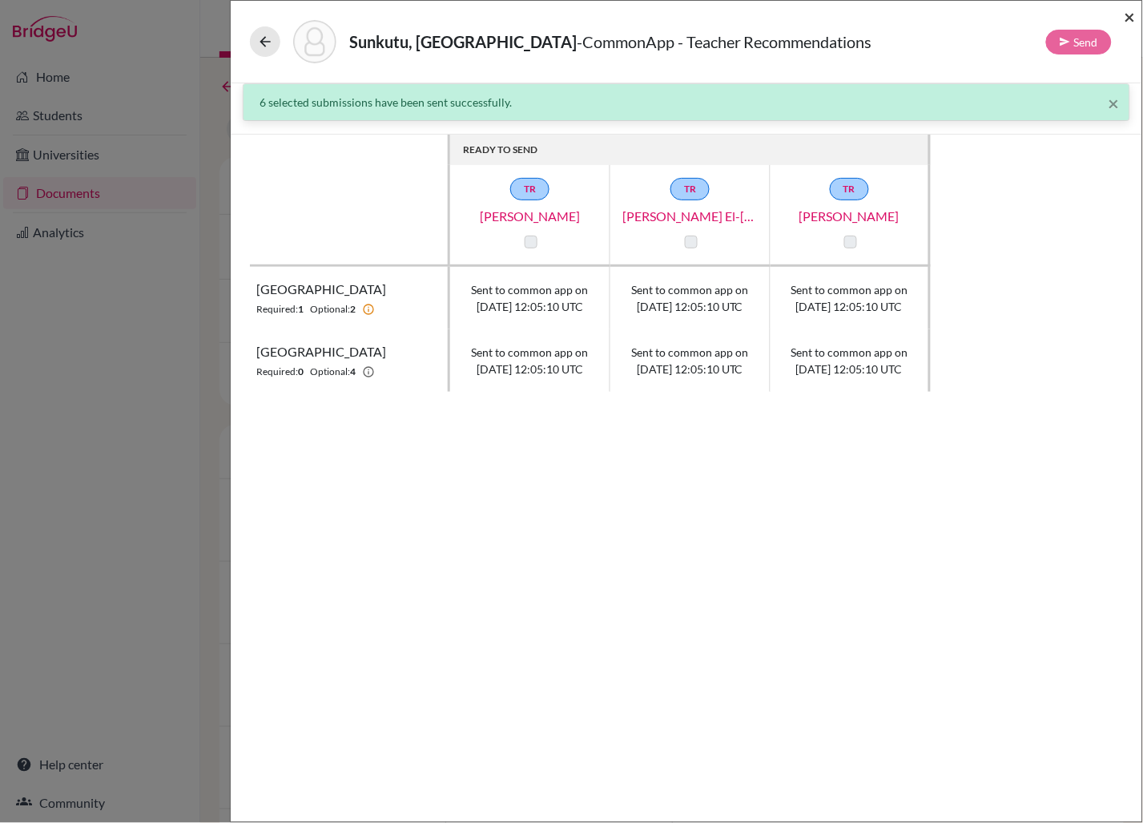
click at [914, 18] on span "×" at bounding box center [1130, 16] width 11 height 23
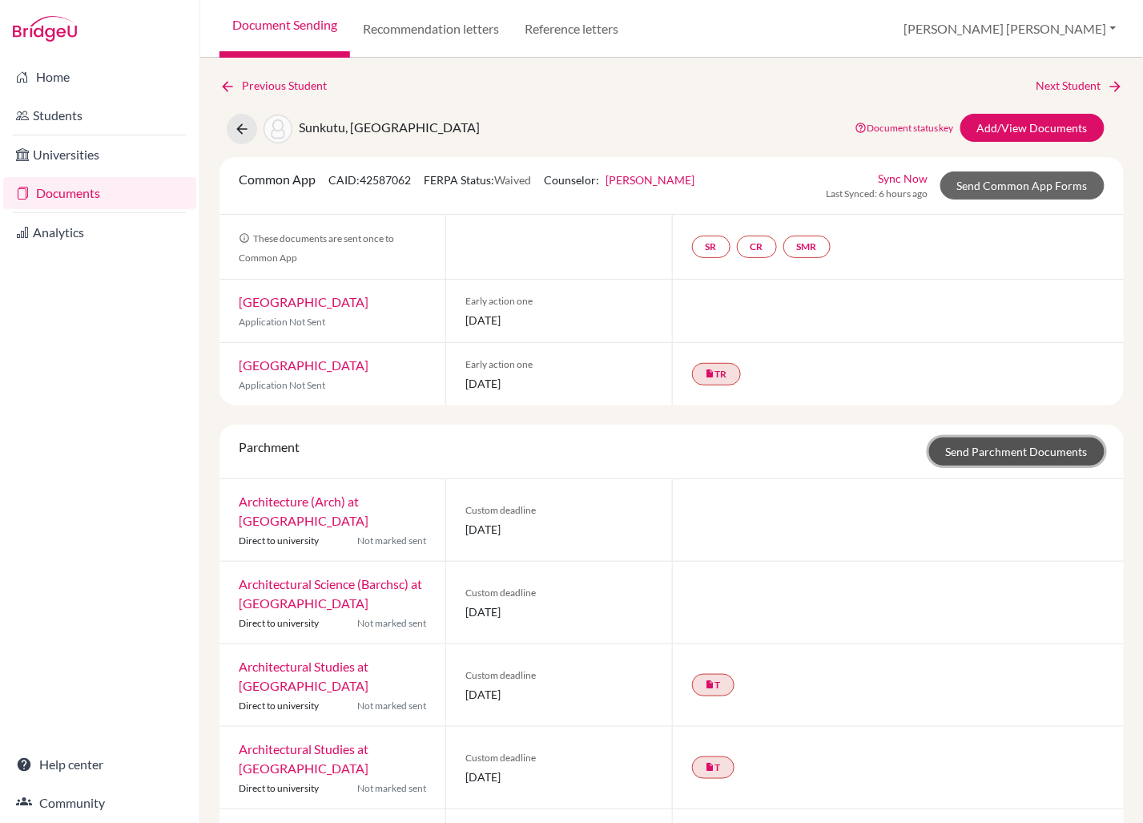
click at [914, 462] on link "Send Parchment Documents" at bounding box center [1017, 452] width 175 height 28
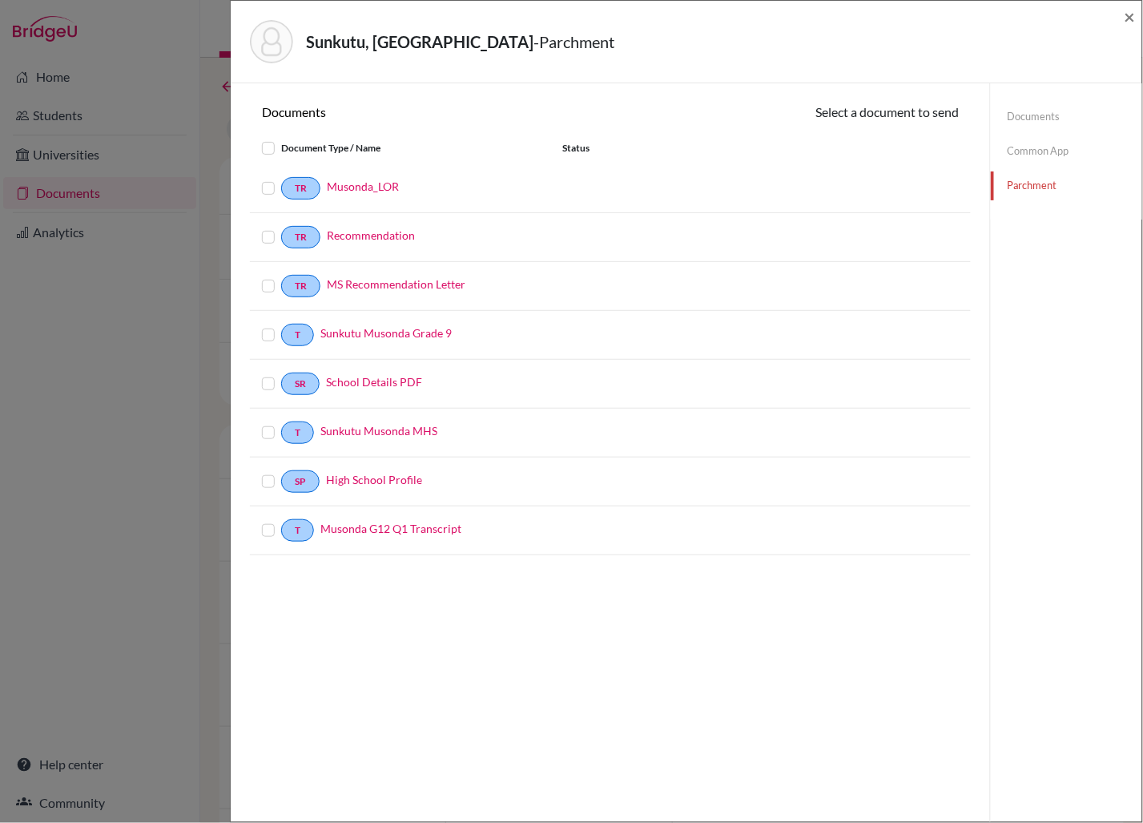
click at [281, 179] on label at bounding box center [281, 179] width 0 height 0
click at [0, 0] on input "checkbox" at bounding box center [0, 0] width 0 height 0
click at [281, 229] on label at bounding box center [281, 229] width 0 height 0
click at [0, 0] on input "checkbox" at bounding box center [0, 0] width 0 height 0
click at [281, 278] on label at bounding box center [281, 278] width 0 height 0
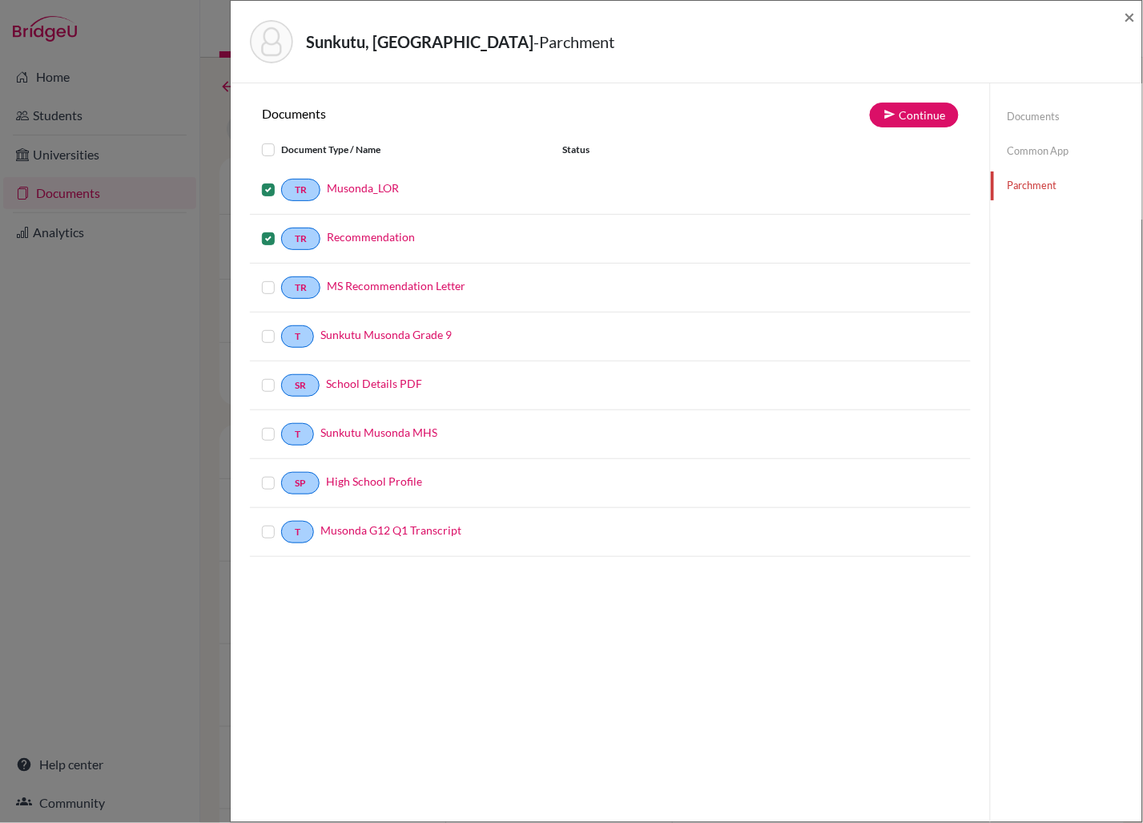
click at [0, 0] on input "checkbox" at bounding box center [0, 0] width 0 height 0
click at [281, 327] on label at bounding box center [281, 327] width 0 height 0
click at [0, 0] on input "checkbox" at bounding box center [0, 0] width 0 height 0
click at [281, 376] on label at bounding box center [281, 376] width 0 height 0
click at [0, 0] on input "checkbox" at bounding box center [0, 0] width 0 height 0
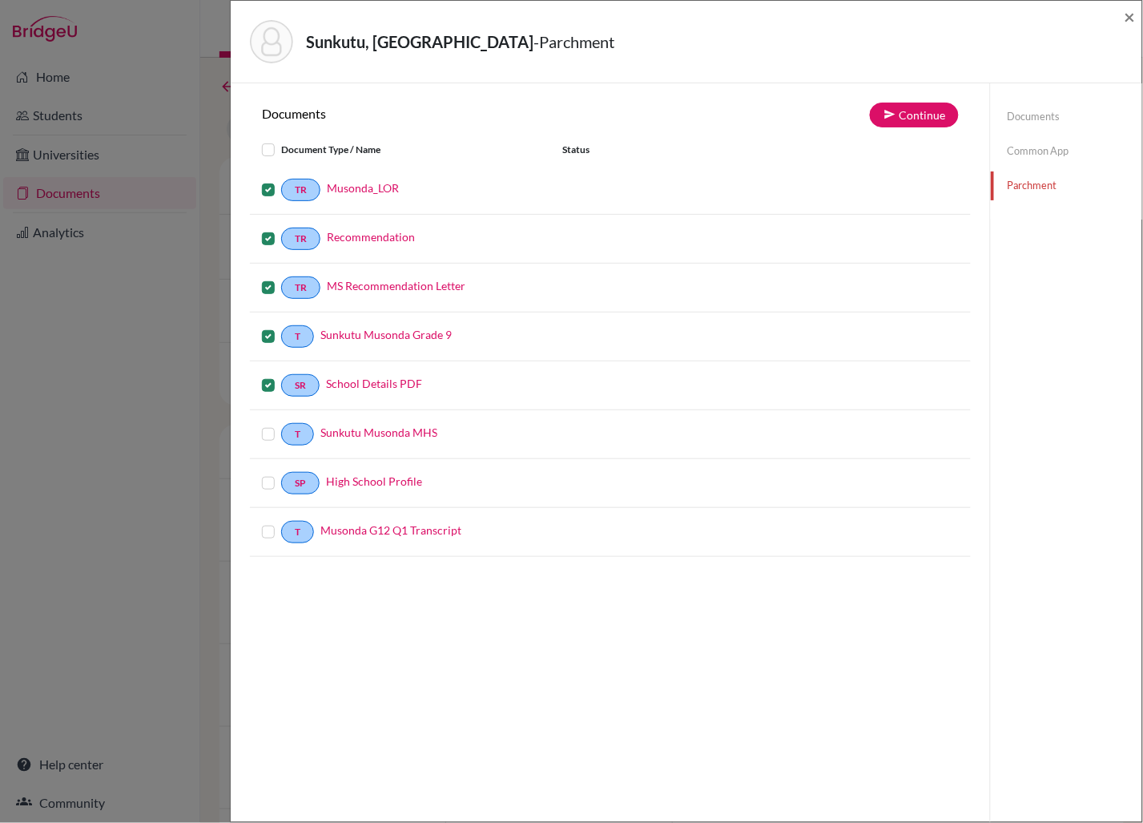
click at [281, 425] on label at bounding box center [281, 425] width 0 height 0
click at [0, 0] on input "checkbox" at bounding box center [0, 0] width 0 height 0
click at [281, 474] on label at bounding box center [281, 474] width 0 height 0
click at [0, 0] on input "checkbox" at bounding box center [0, 0] width 0 height 0
click at [281, 522] on label at bounding box center [281, 522] width 0 height 0
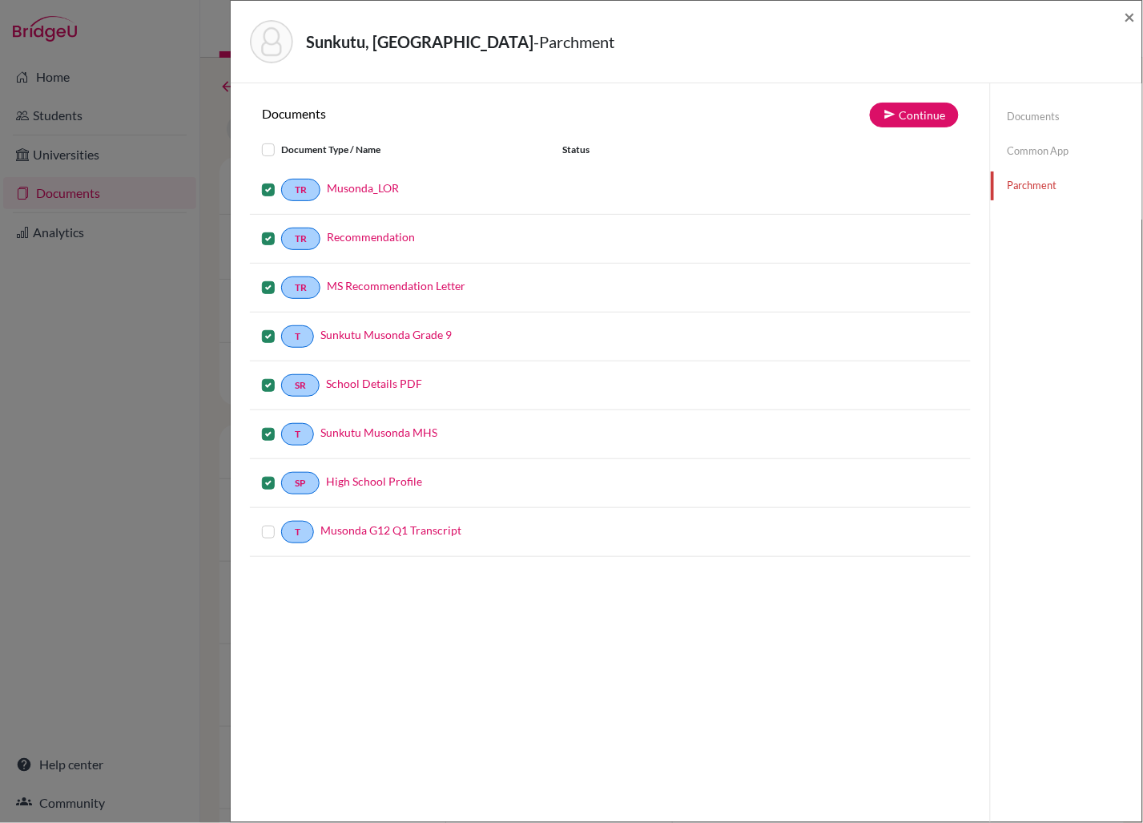
click at [0, 0] on input "checkbox" at bounding box center [0, 0] width 0 height 0
click at [914, 118] on button "Continue" at bounding box center [914, 115] width 89 height 25
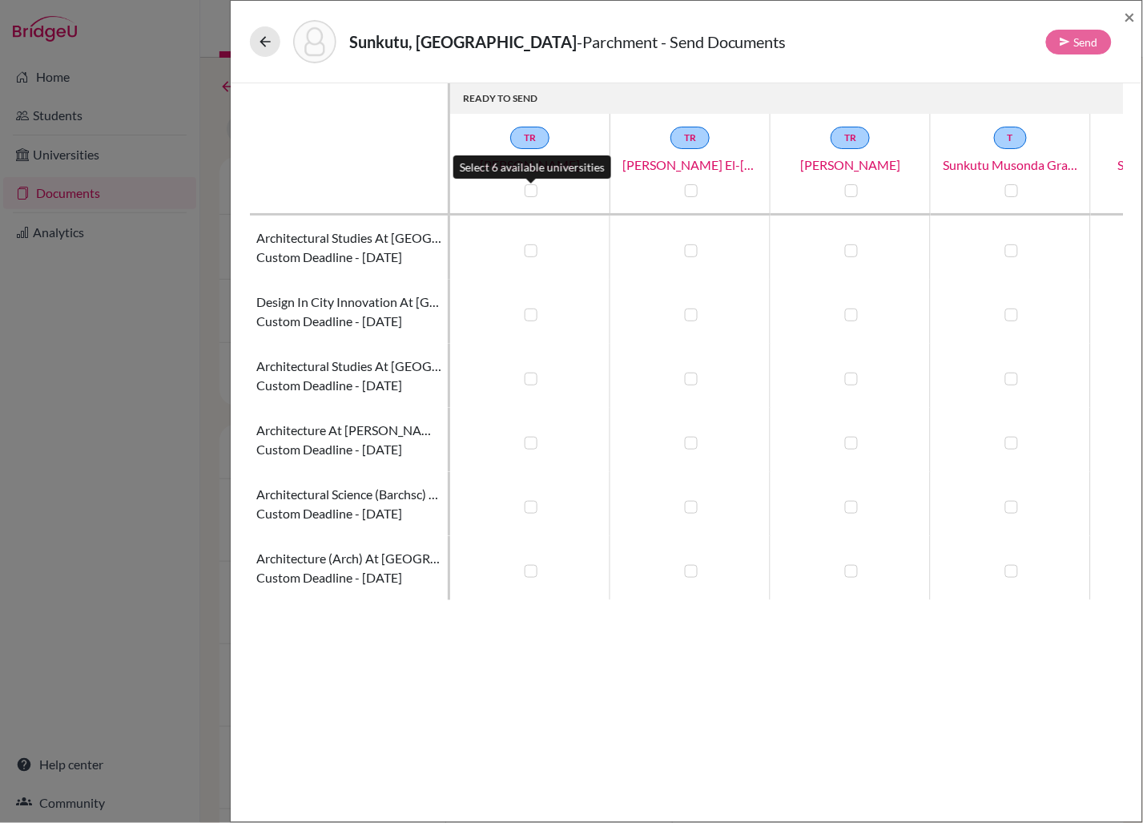
click at [529, 190] on label at bounding box center [531, 190] width 13 height 13
click at [529, 190] on input "checkbox" at bounding box center [527, 189] width 13 height 16
checkbox input "true"
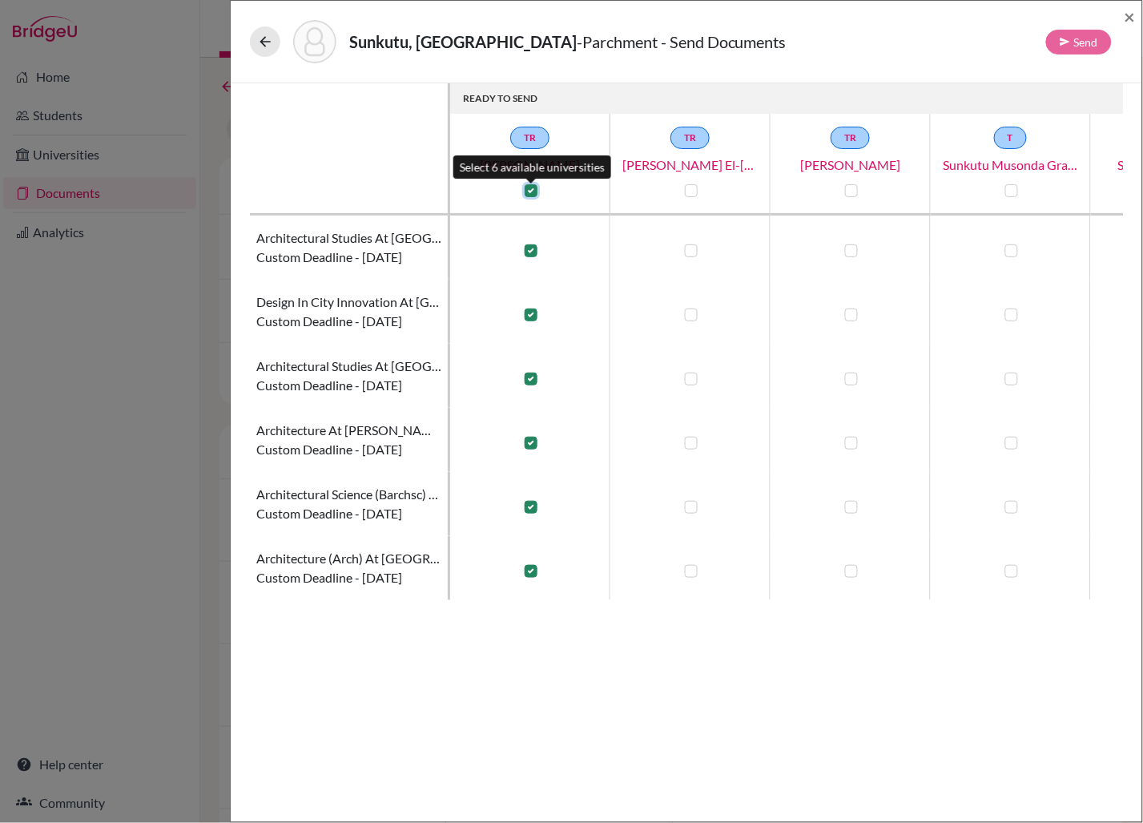
checkbox input "true"
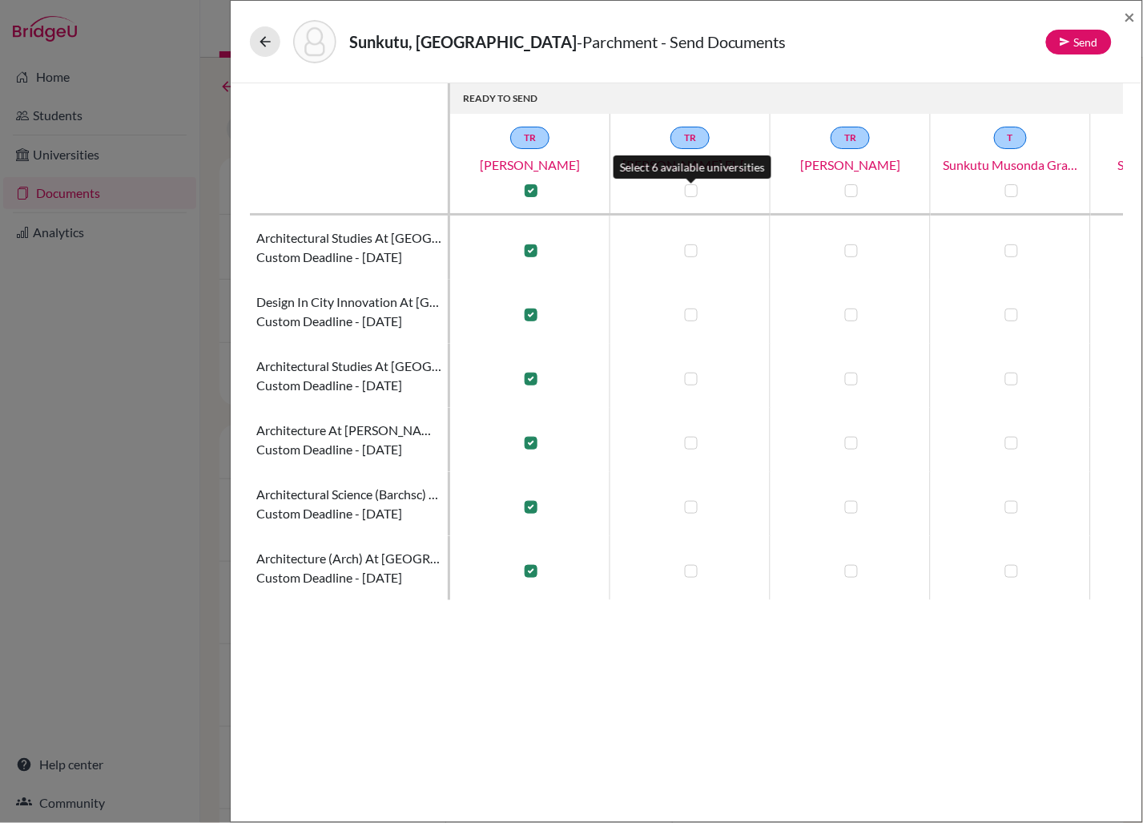
click at [692, 188] on label at bounding box center [691, 190] width 13 height 13
click at [692, 188] on input "checkbox" at bounding box center [687, 189] width 13 height 16
checkbox input "true"
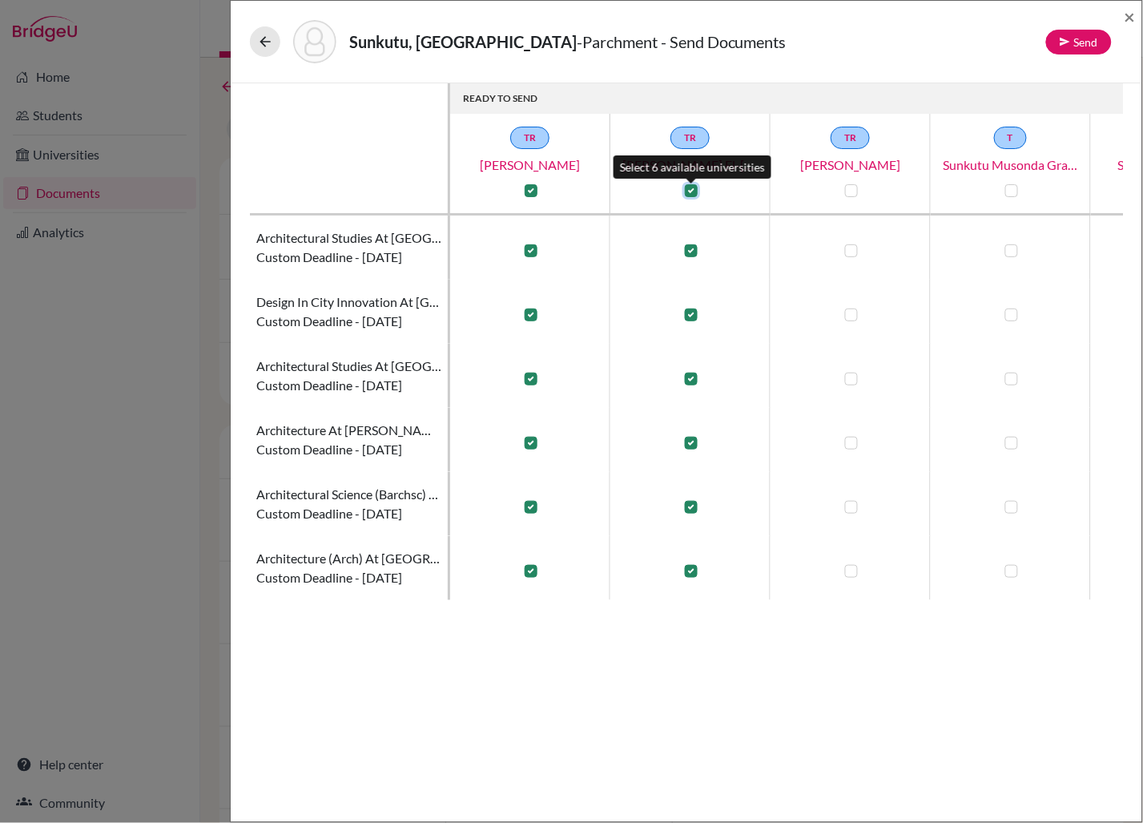
checkbox input "true"
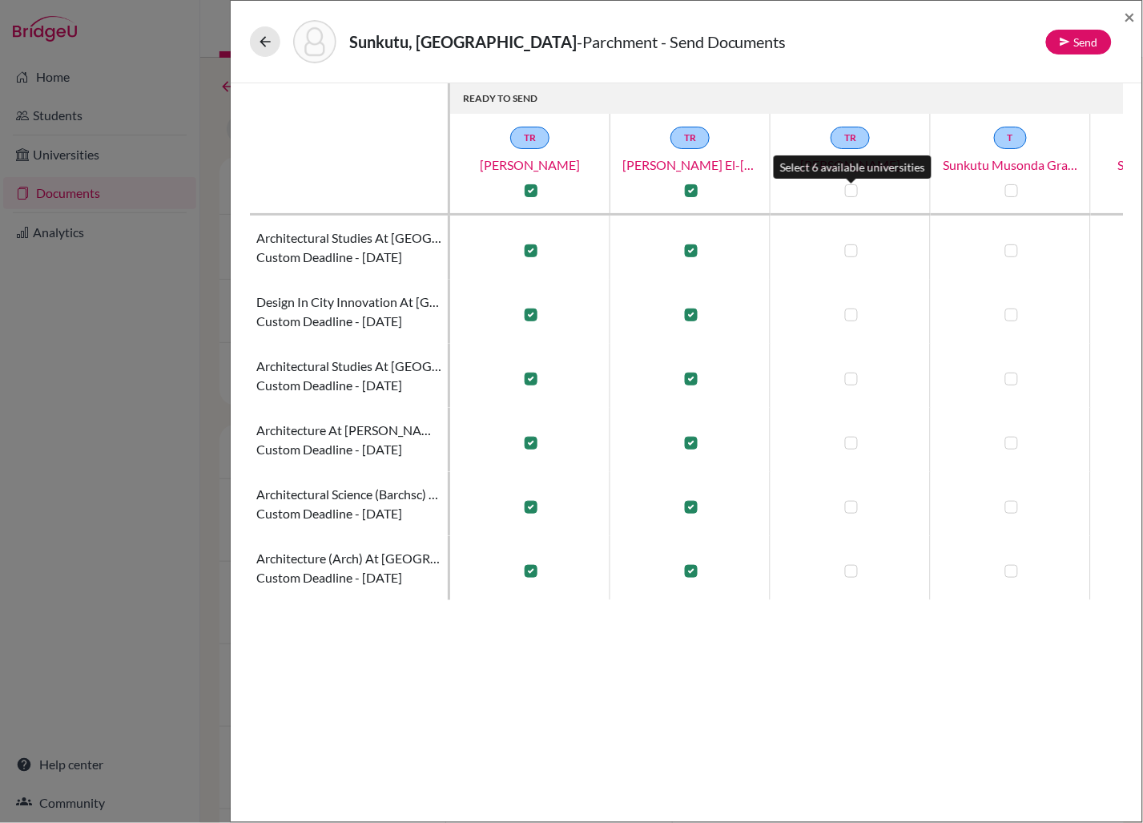
click at [850, 185] on label at bounding box center [851, 190] width 13 height 13
click at [850, 185] on input "checkbox" at bounding box center [847, 189] width 13 height 16
checkbox input "true"
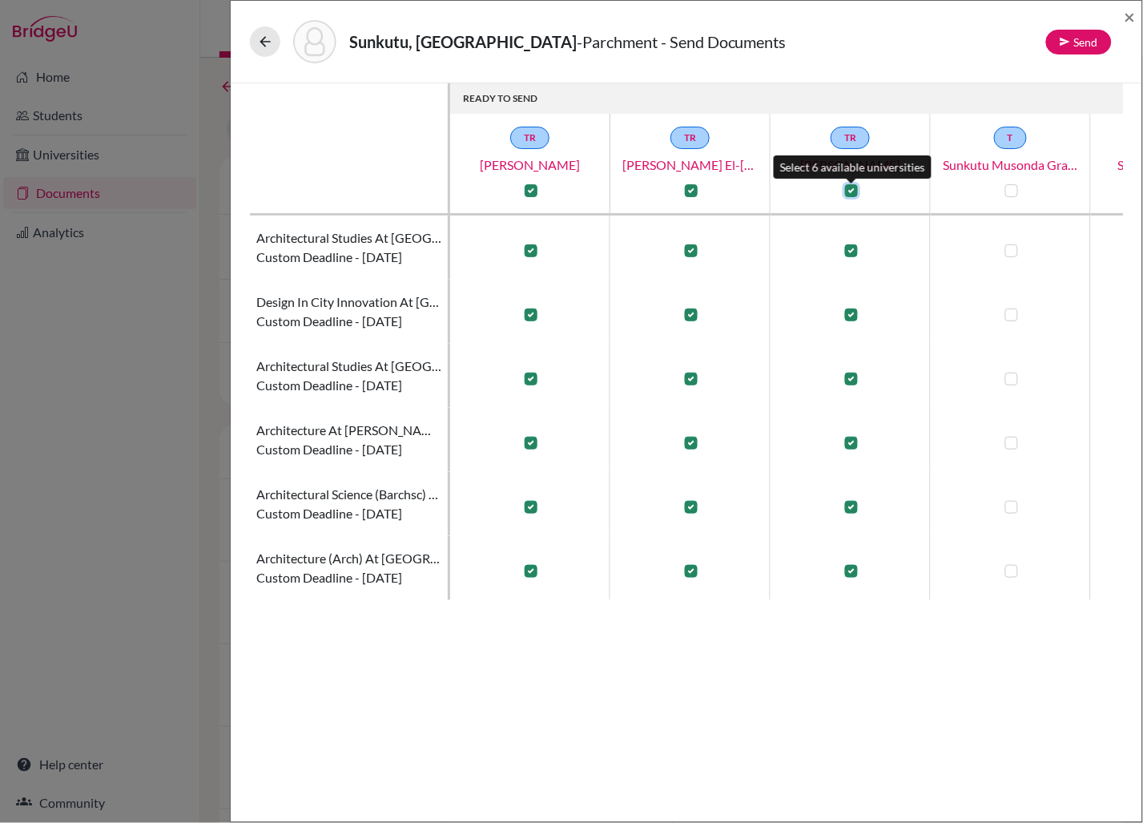
checkbox input "true"
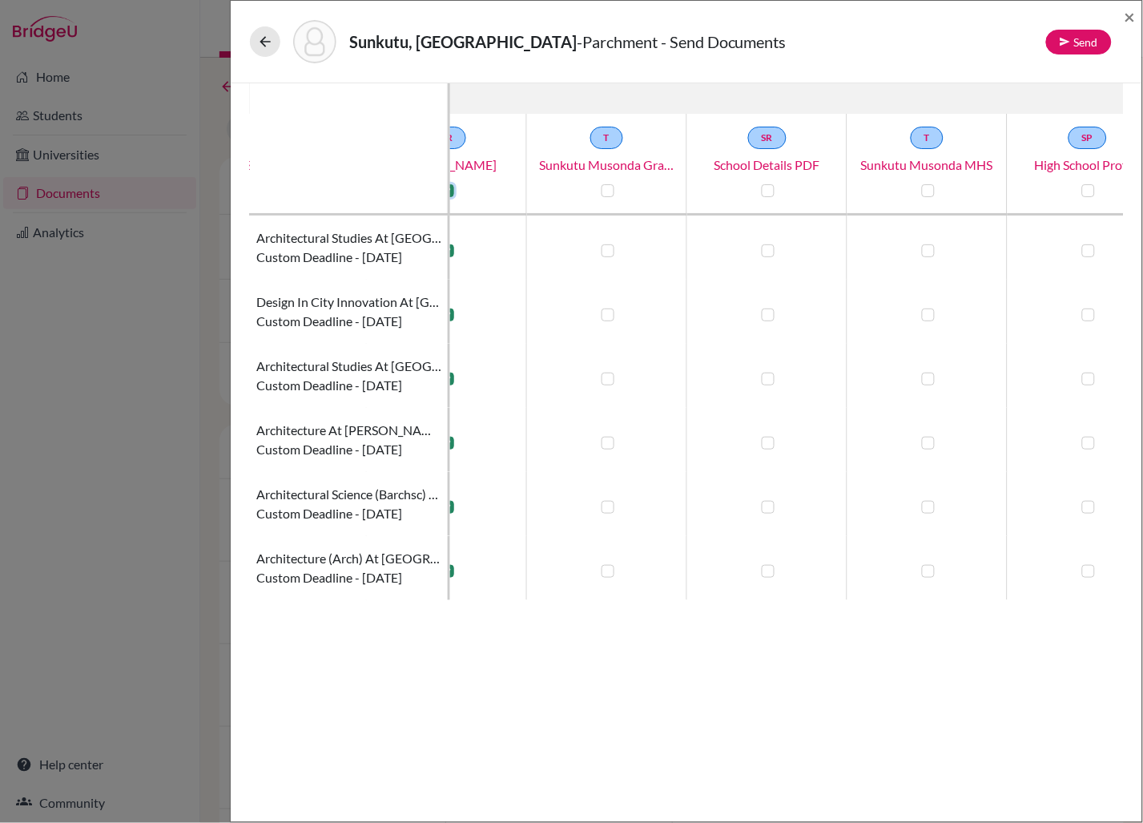
scroll to position [0, 389]
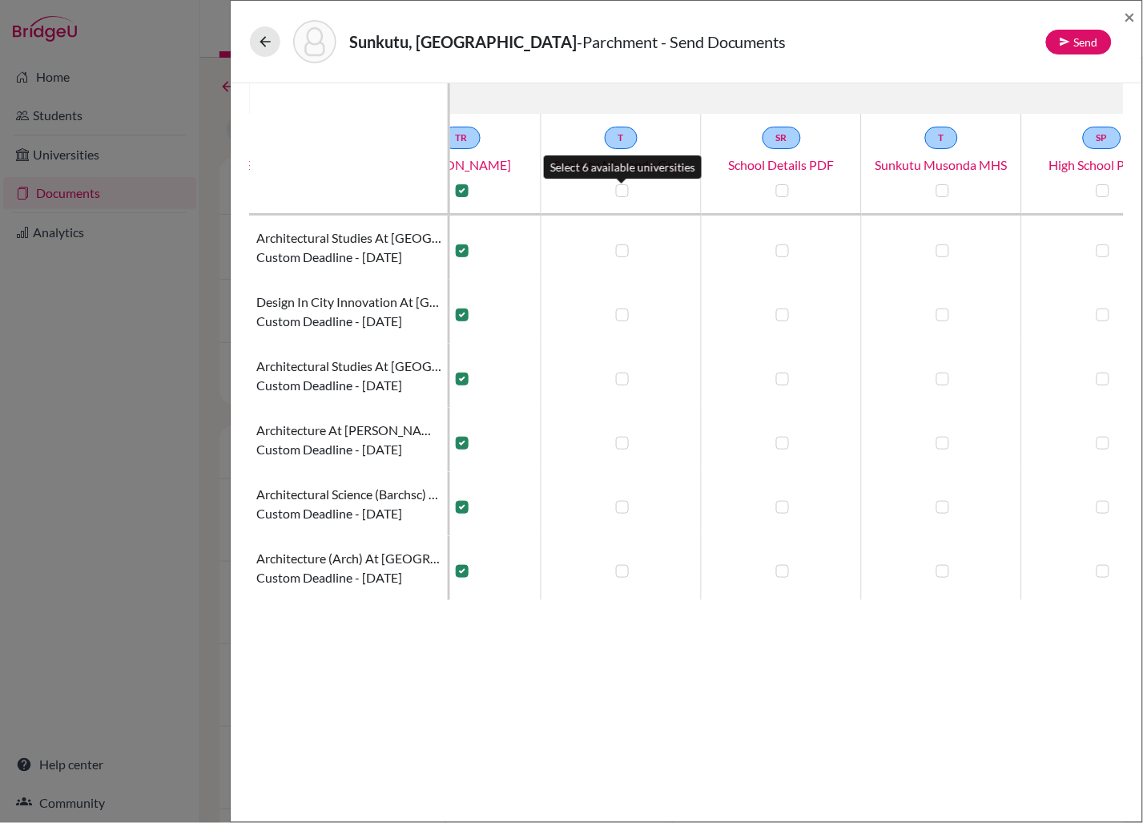
drag, startPoint x: 620, startPoint y: 191, endPoint x: 678, endPoint y: 189, distance: 57.7
click at [620, 191] on label at bounding box center [622, 190] width 13 height 13
click at [620, 191] on input "checkbox" at bounding box center [618, 189] width 13 height 16
checkbox input "true"
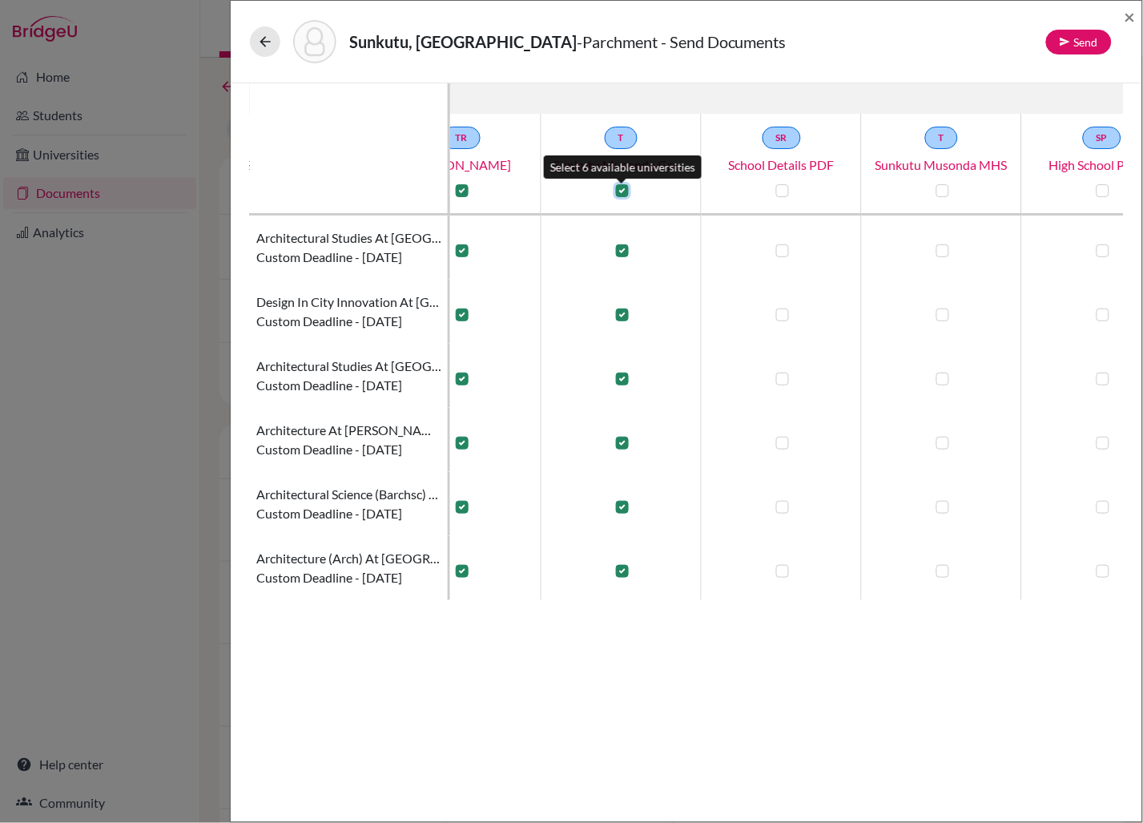
checkbox input "true"
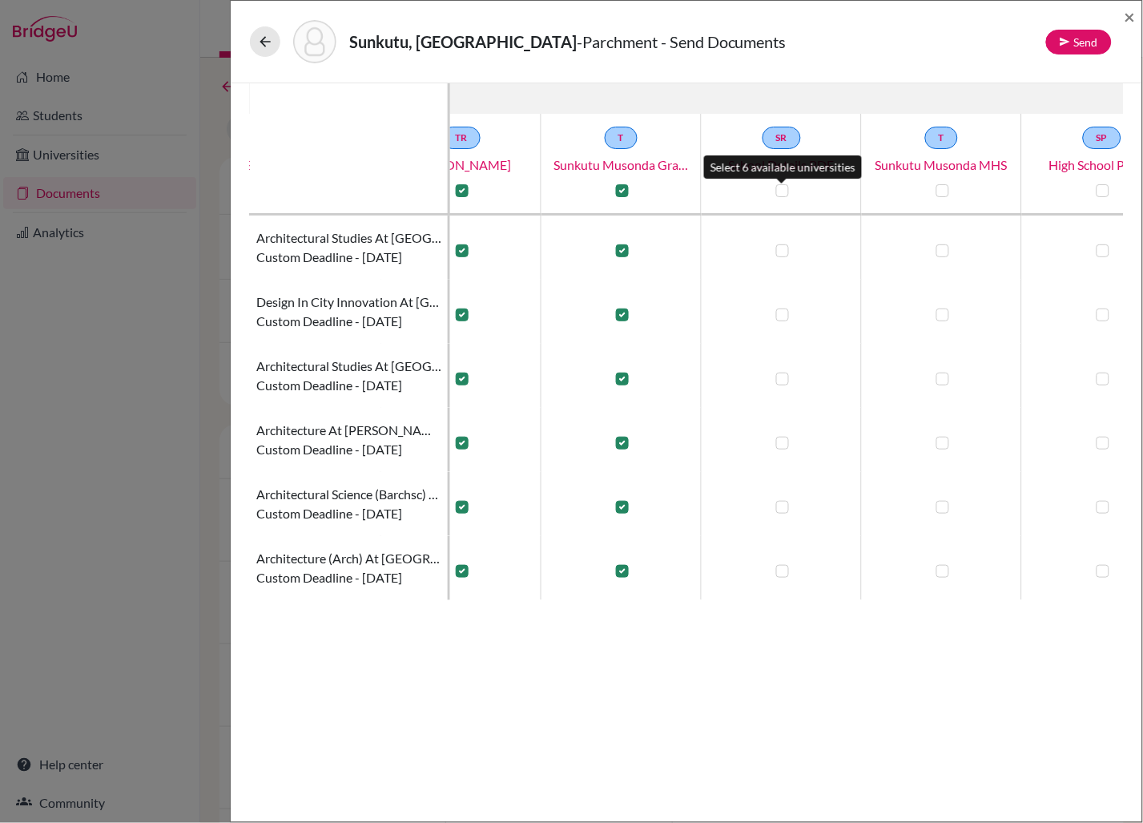
click at [777, 188] on label at bounding box center [782, 190] width 13 height 13
click at [777, 188] on input "checkbox" at bounding box center [778, 189] width 13 height 16
checkbox input "true"
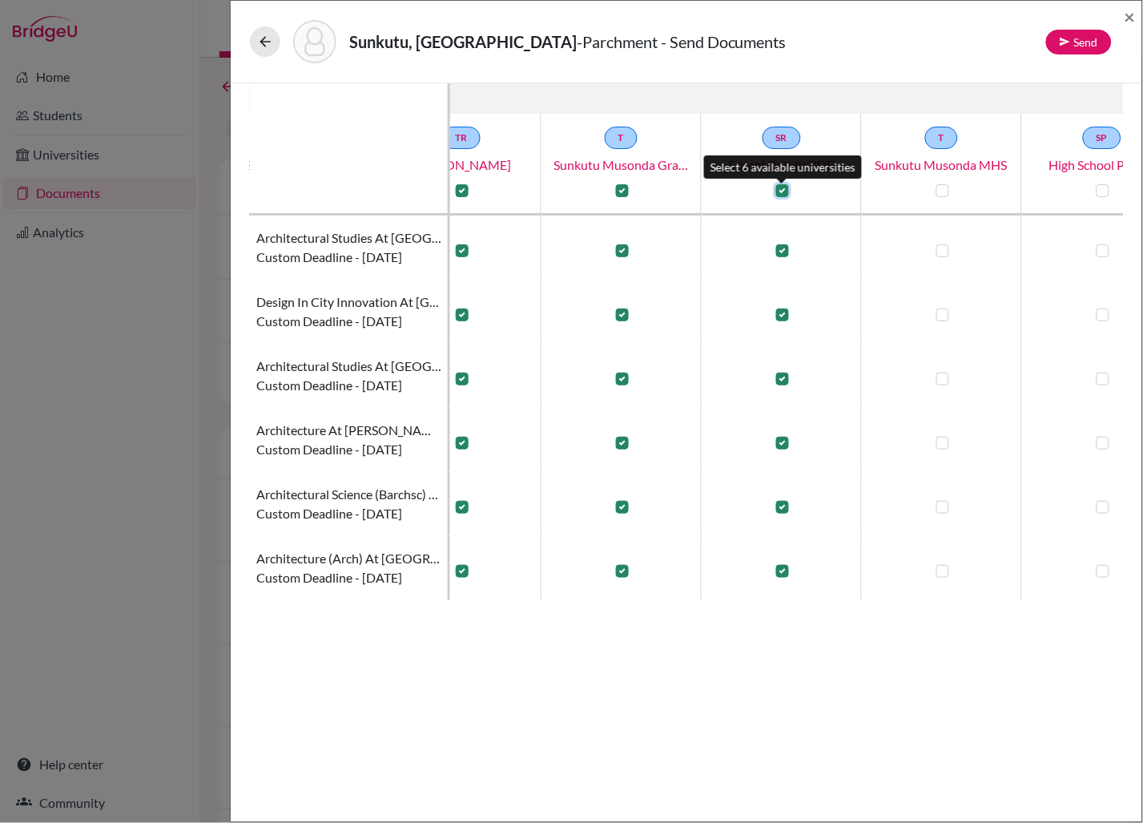
checkbox input "true"
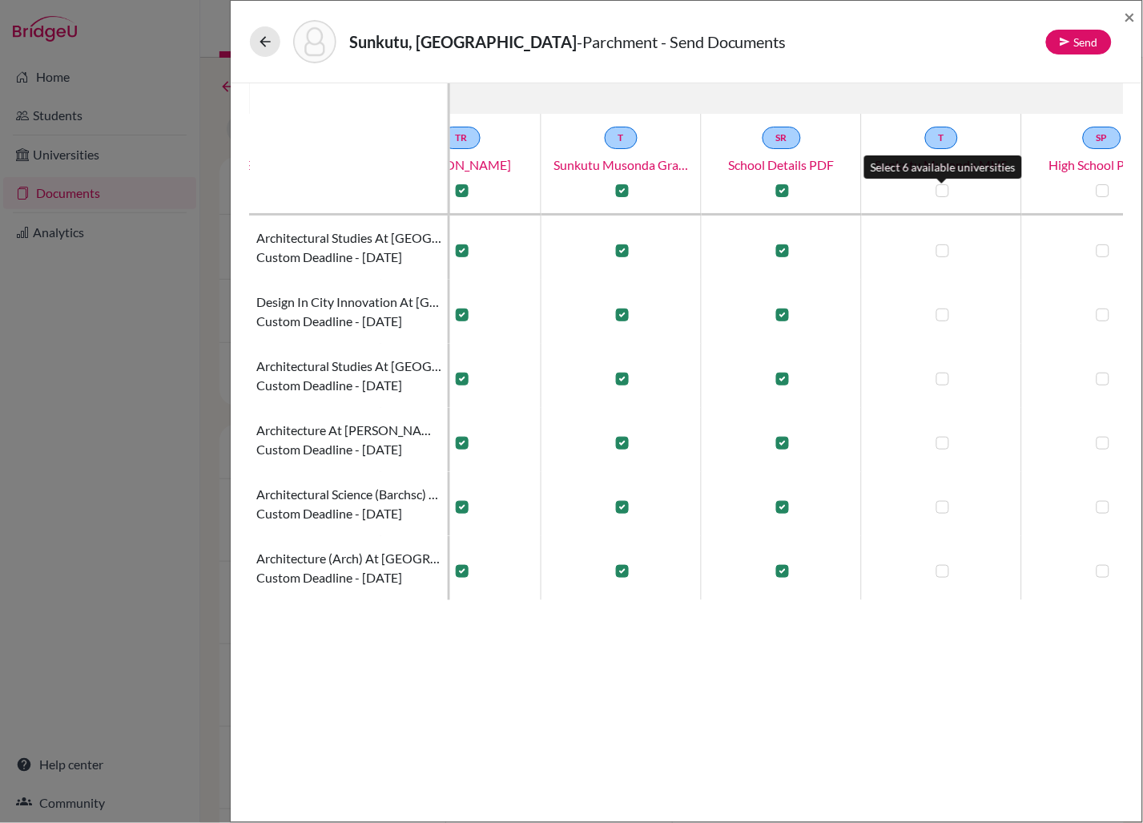
click at [914, 188] on label at bounding box center [943, 190] width 13 height 13
click at [914, 188] on input "checkbox" at bounding box center [939, 189] width 13 height 16
checkbox input "true"
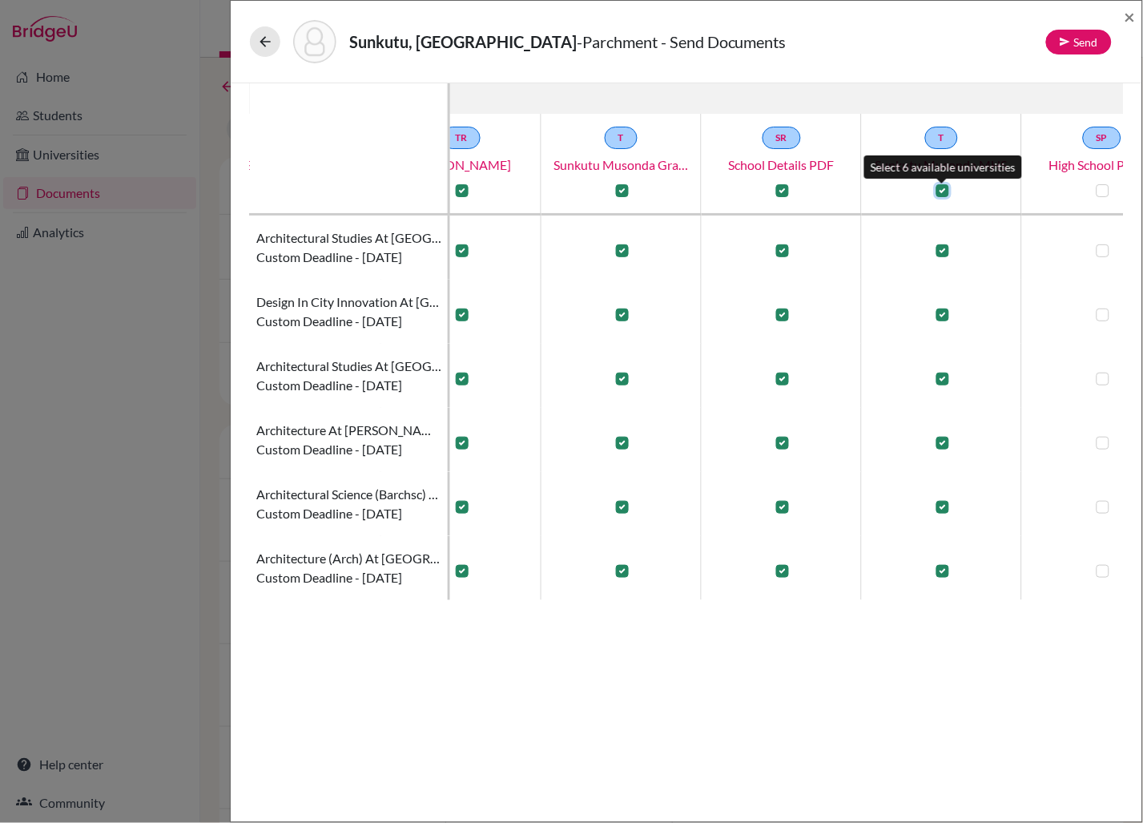
checkbox input "true"
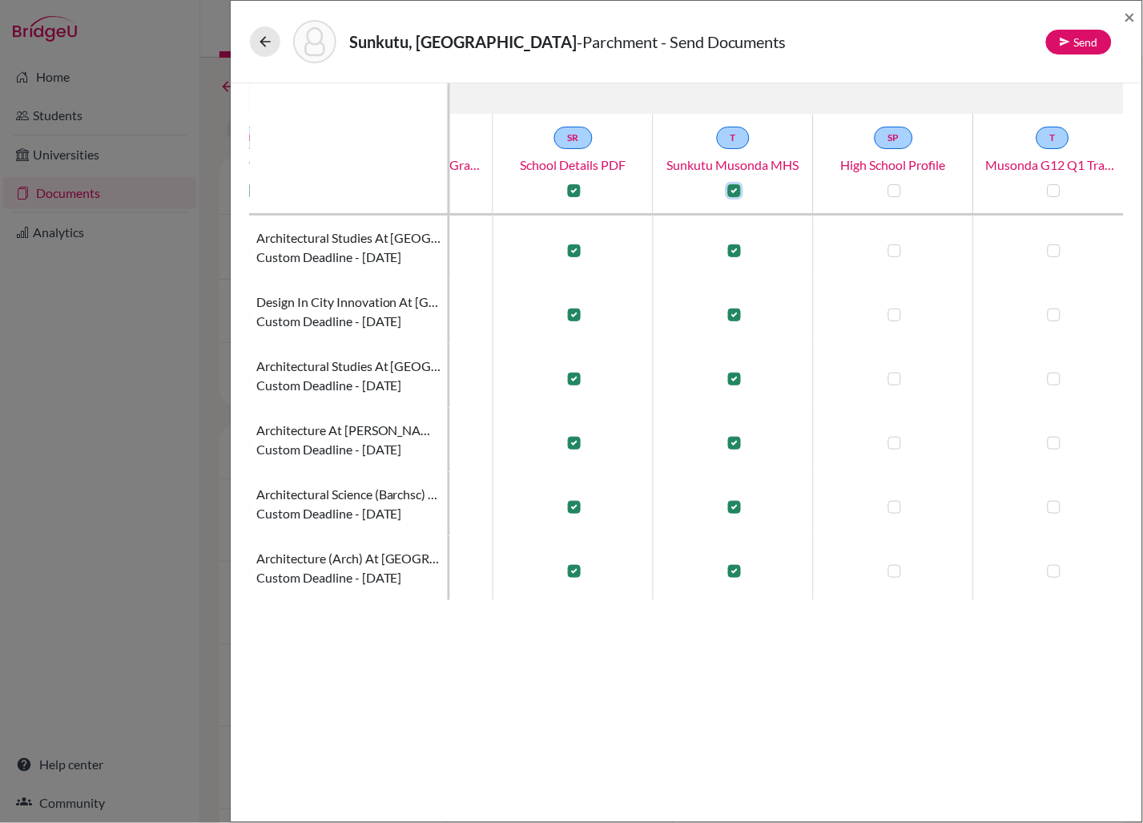
scroll to position [0, 609]
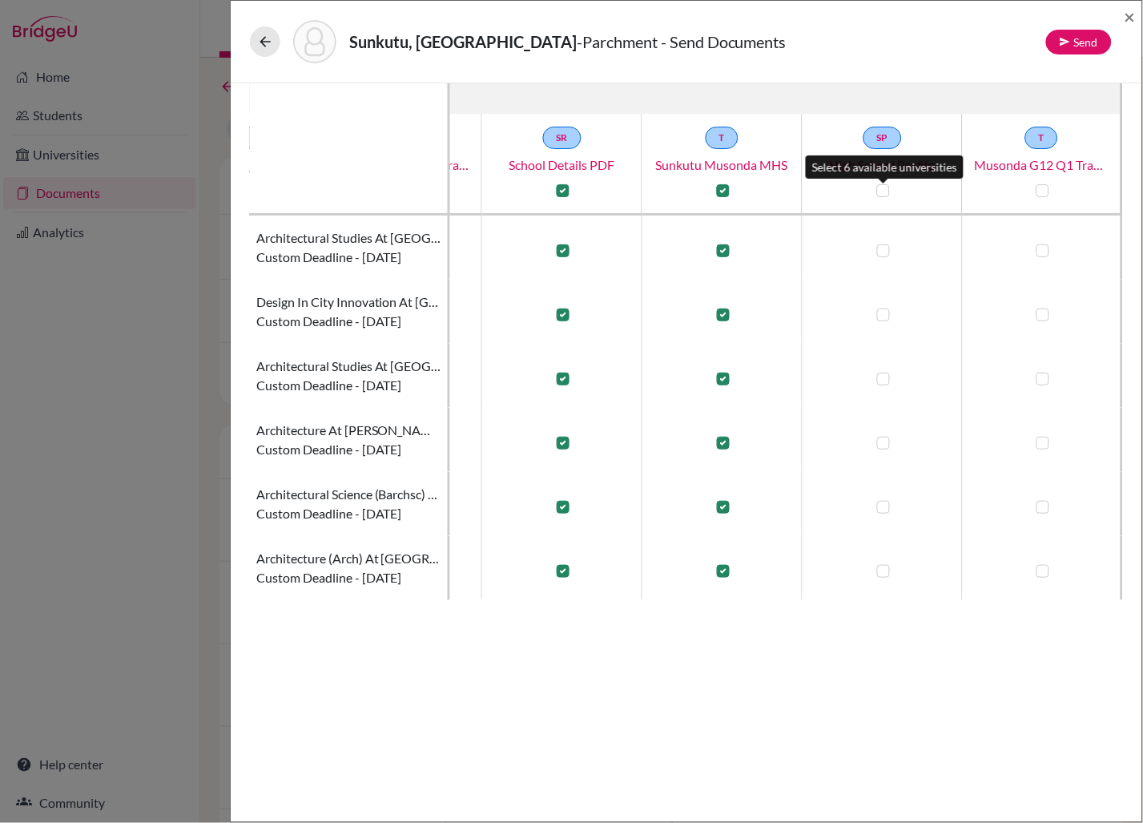
click at [886, 190] on label at bounding box center [883, 190] width 13 height 13
click at [886, 190] on input "checkbox" at bounding box center [879, 189] width 13 height 16
checkbox input "true"
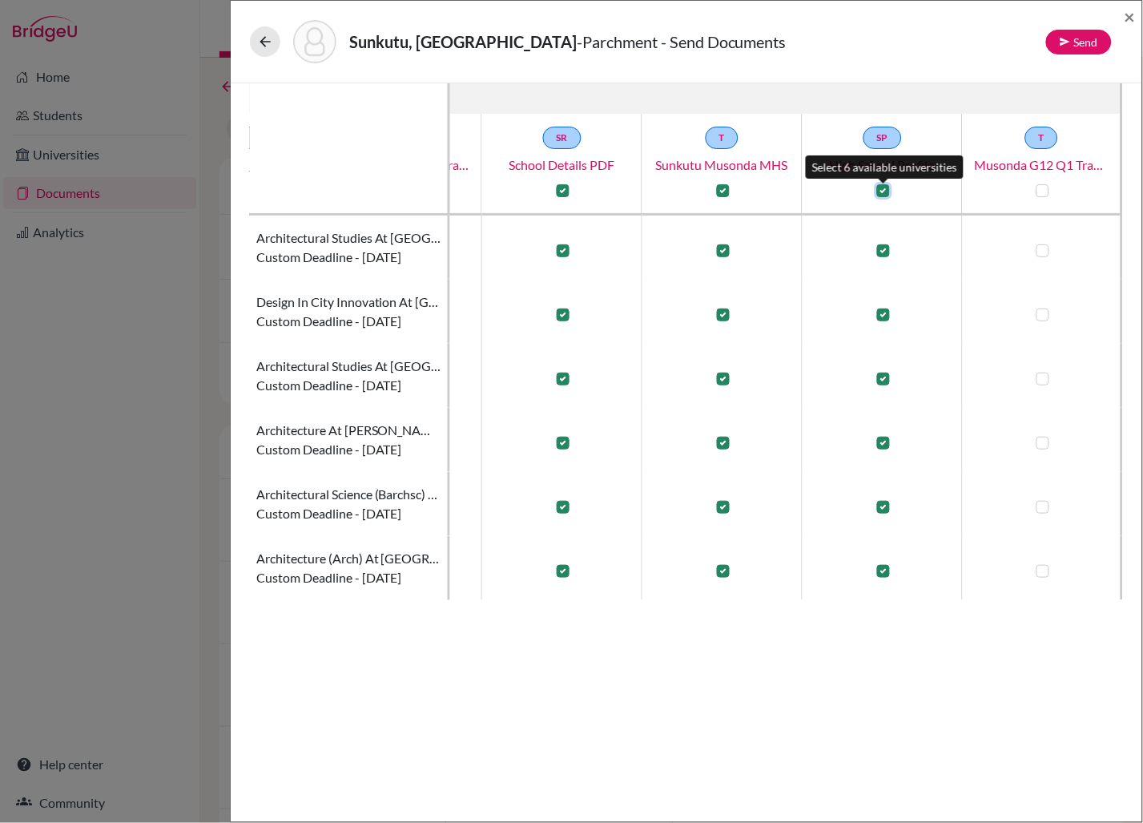
checkbox input "true"
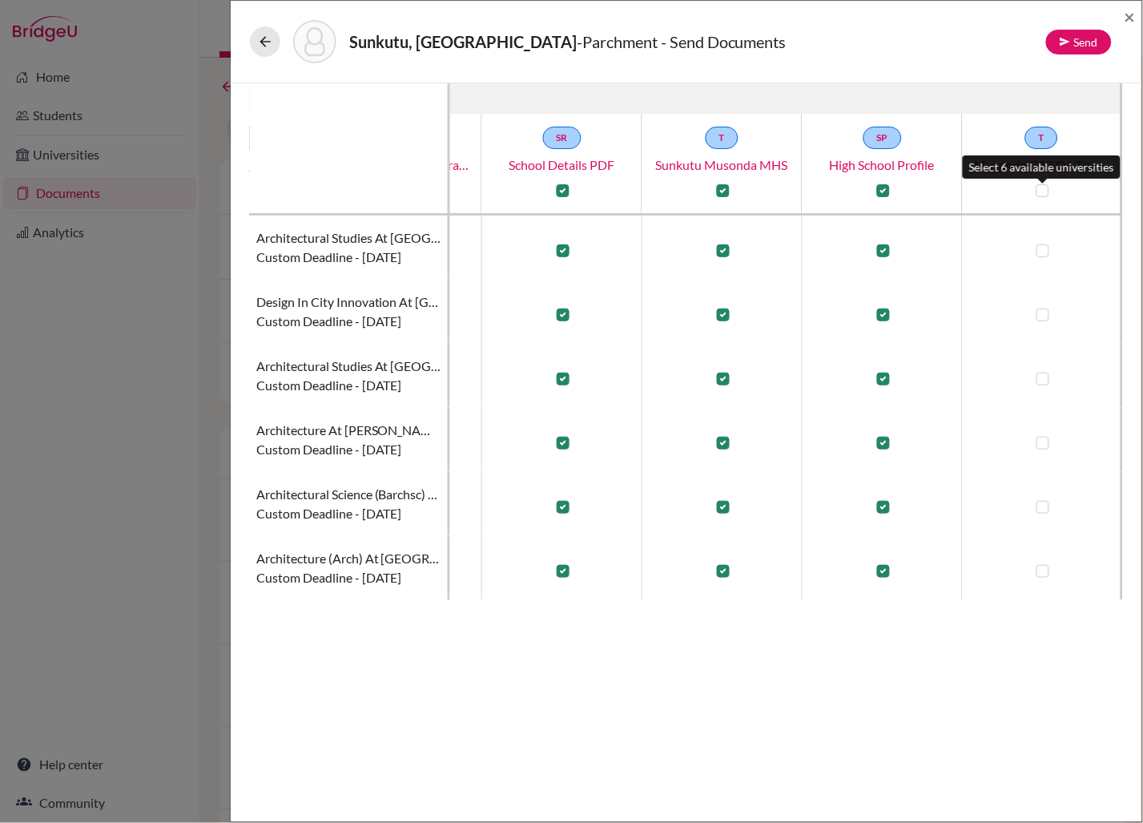
click at [914, 189] on label at bounding box center [1043, 190] width 13 height 13
click at [914, 189] on input "checkbox" at bounding box center [1039, 189] width 13 height 16
checkbox input "true"
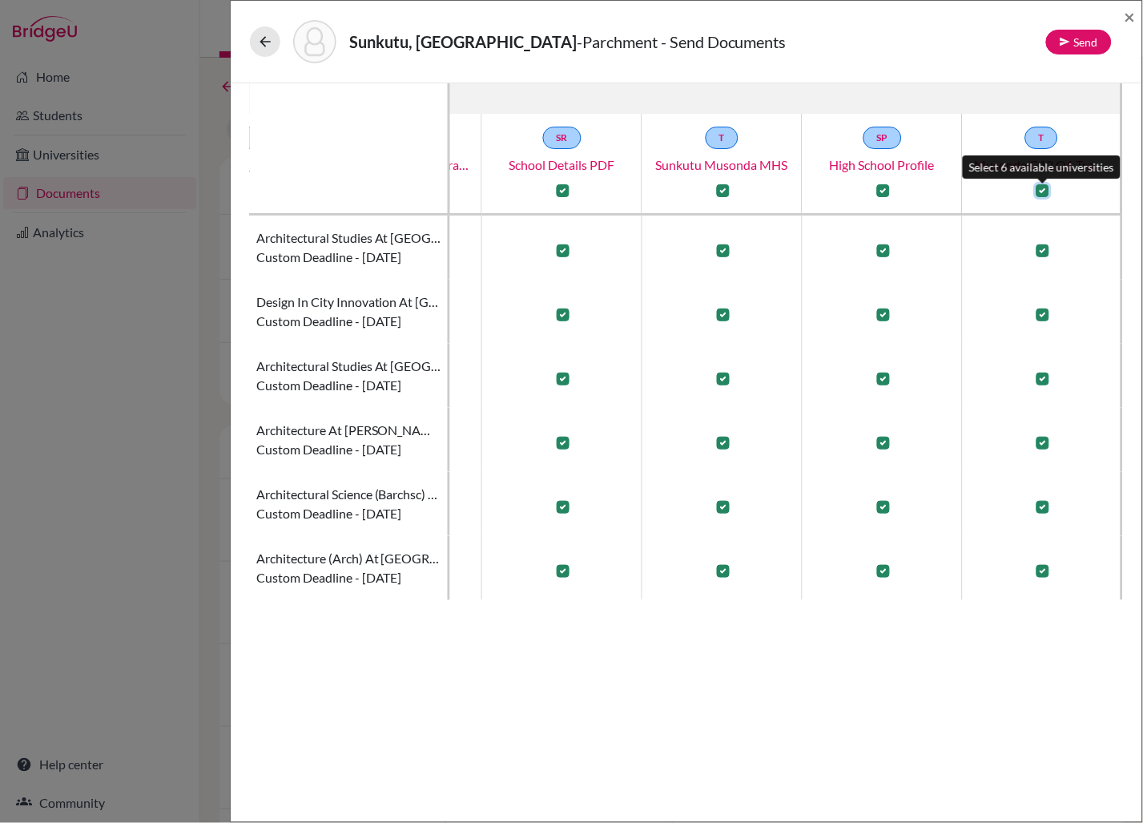
checkbox input "true"
click at [914, 37] on button "Send" at bounding box center [1080, 42] width 66 height 25
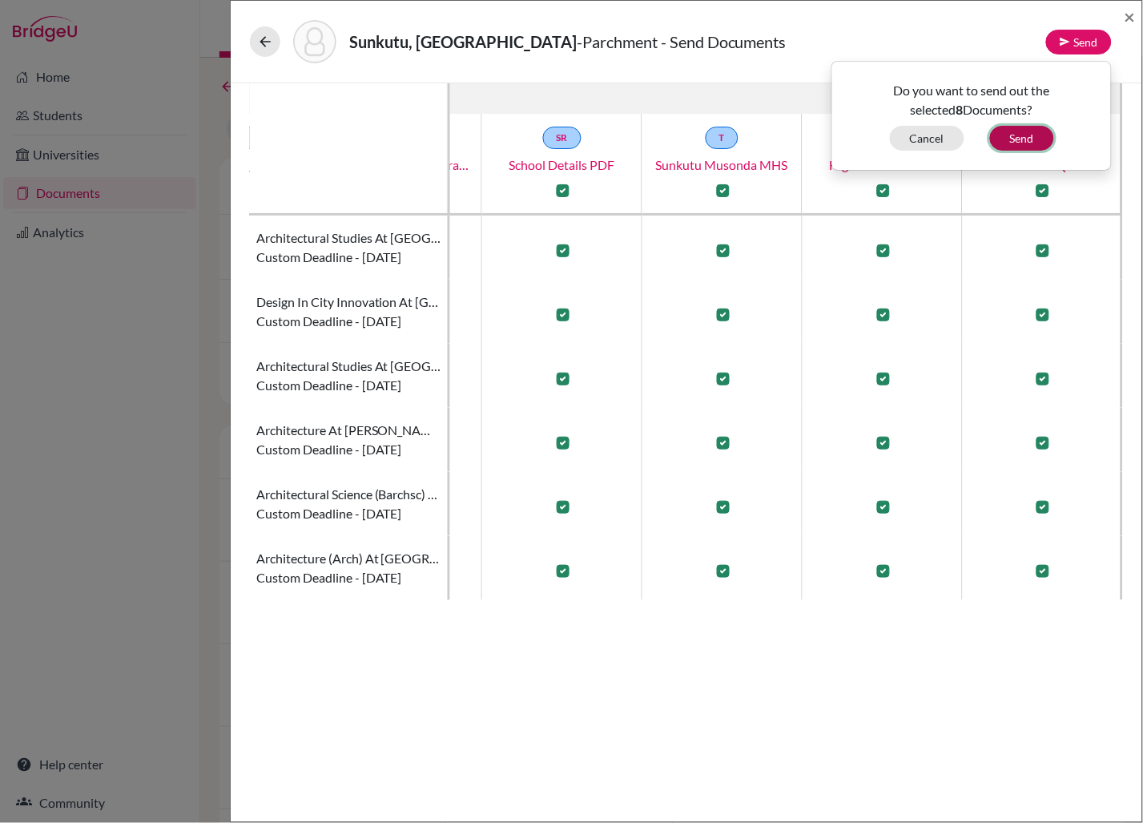
click at [914, 135] on button "Send" at bounding box center [1022, 138] width 64 height 25
checkbox input "false"
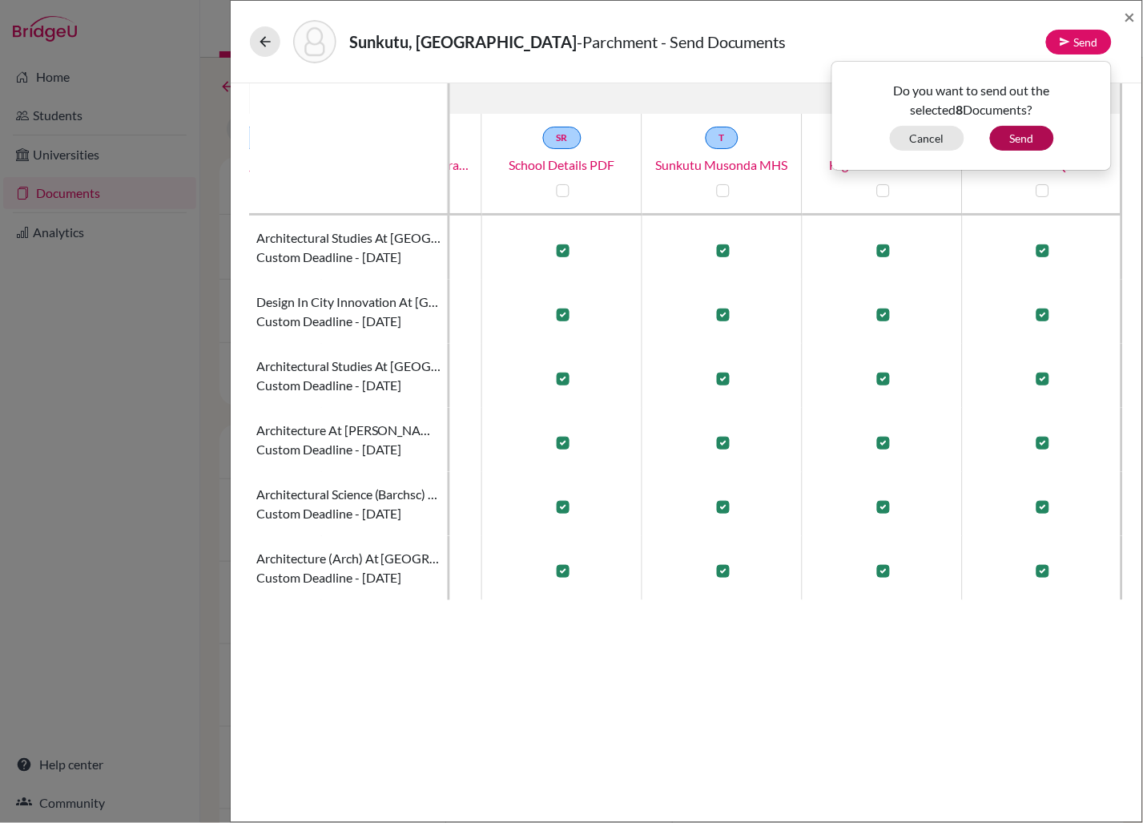
checkbox input "false"
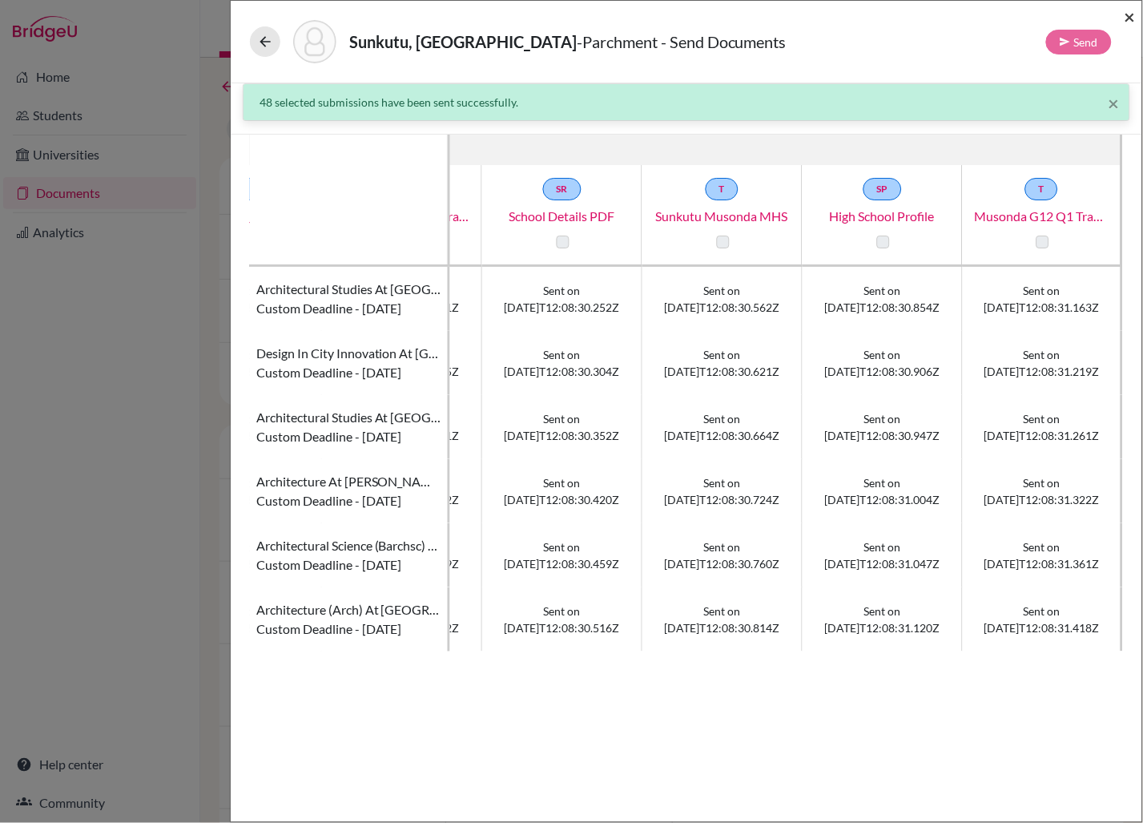
click at [914, 18] on span "×" at bounding box center [1130, 16] width 11 height 23
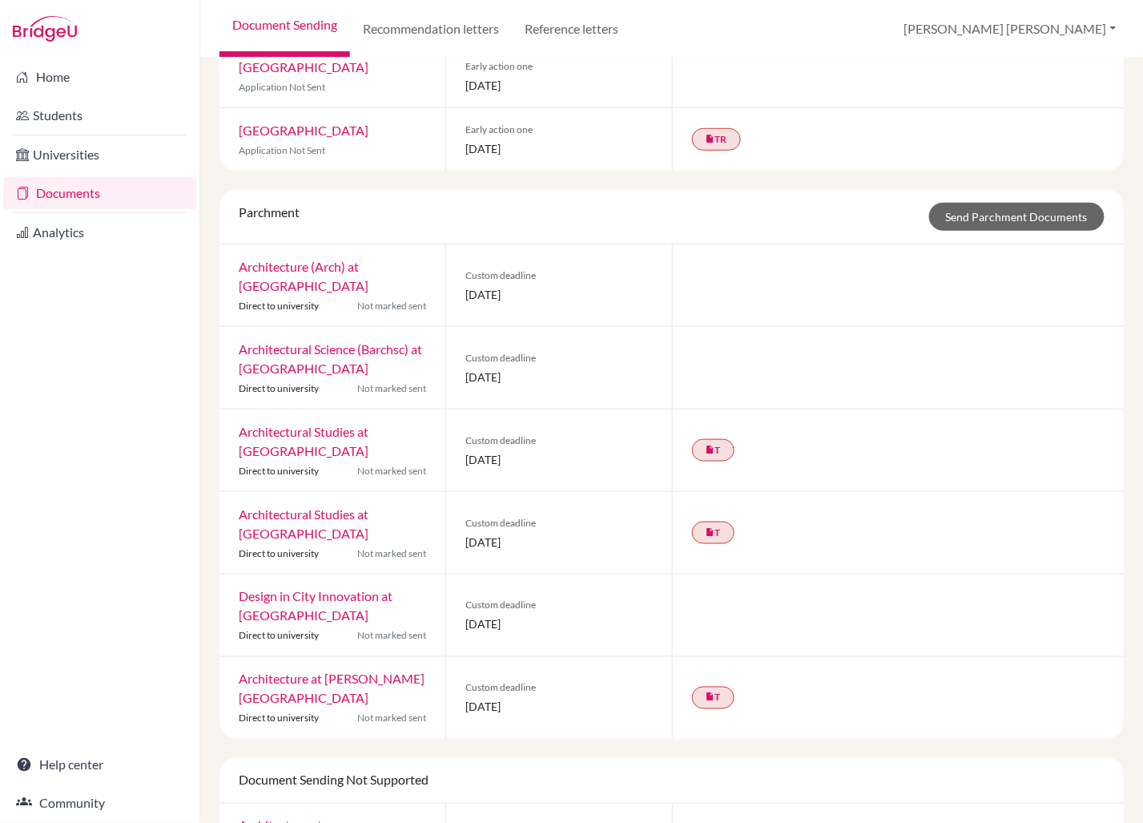
scroll to position [209, 0]
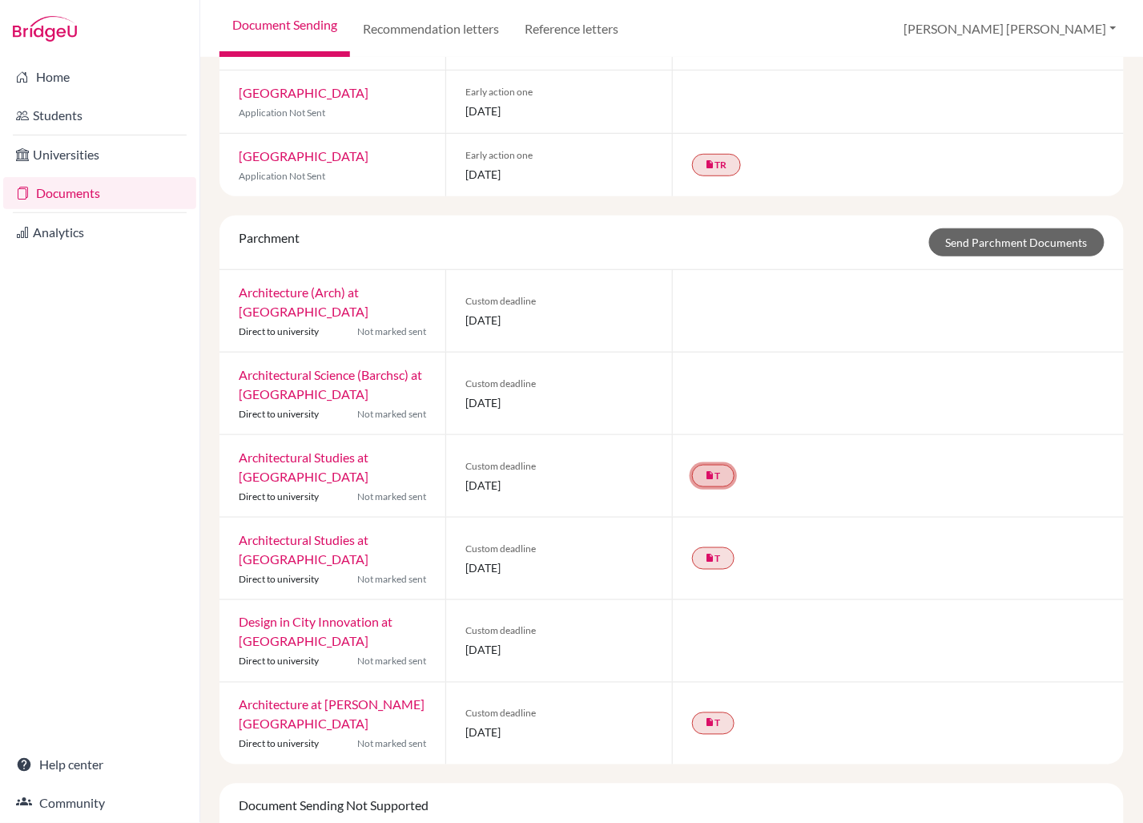
click at [714, 480] on icon "insert_drive_file" at bounding box center [711, 475] width 10 height 10
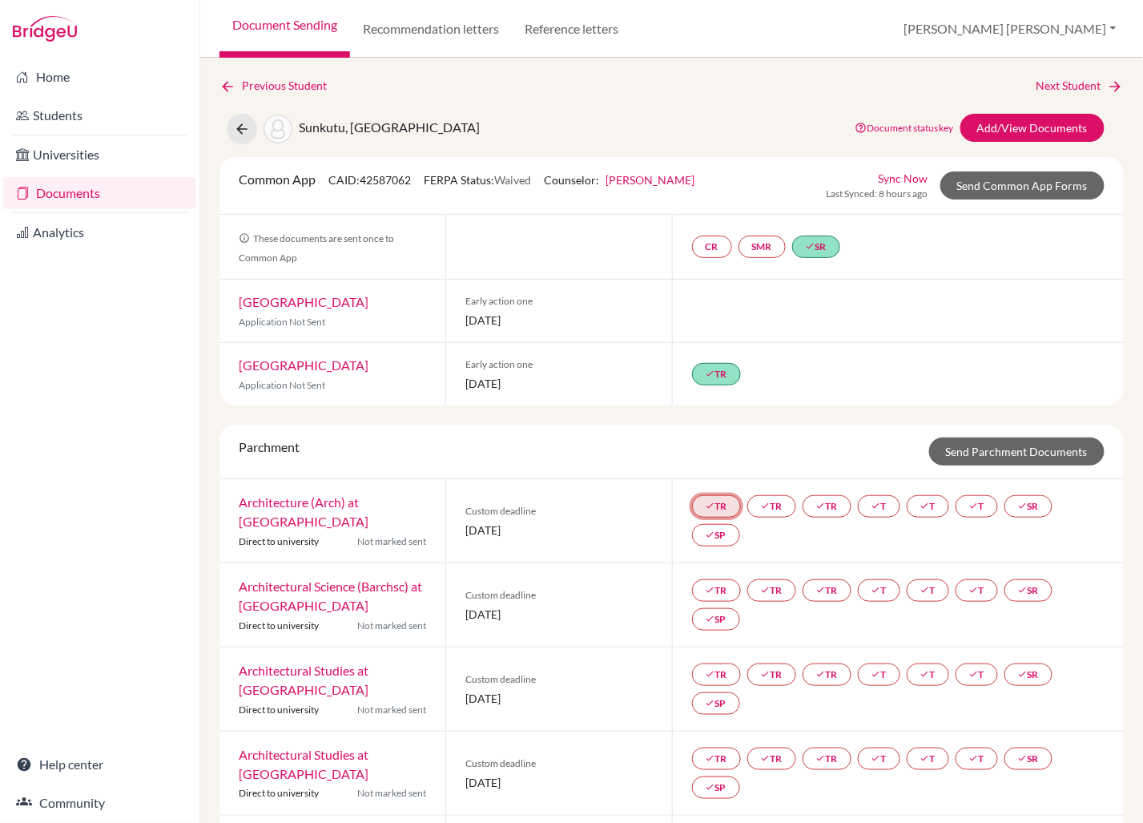
click at [728, 518] on link "done TR" at bounding box center [716, 506] width 49 height 22
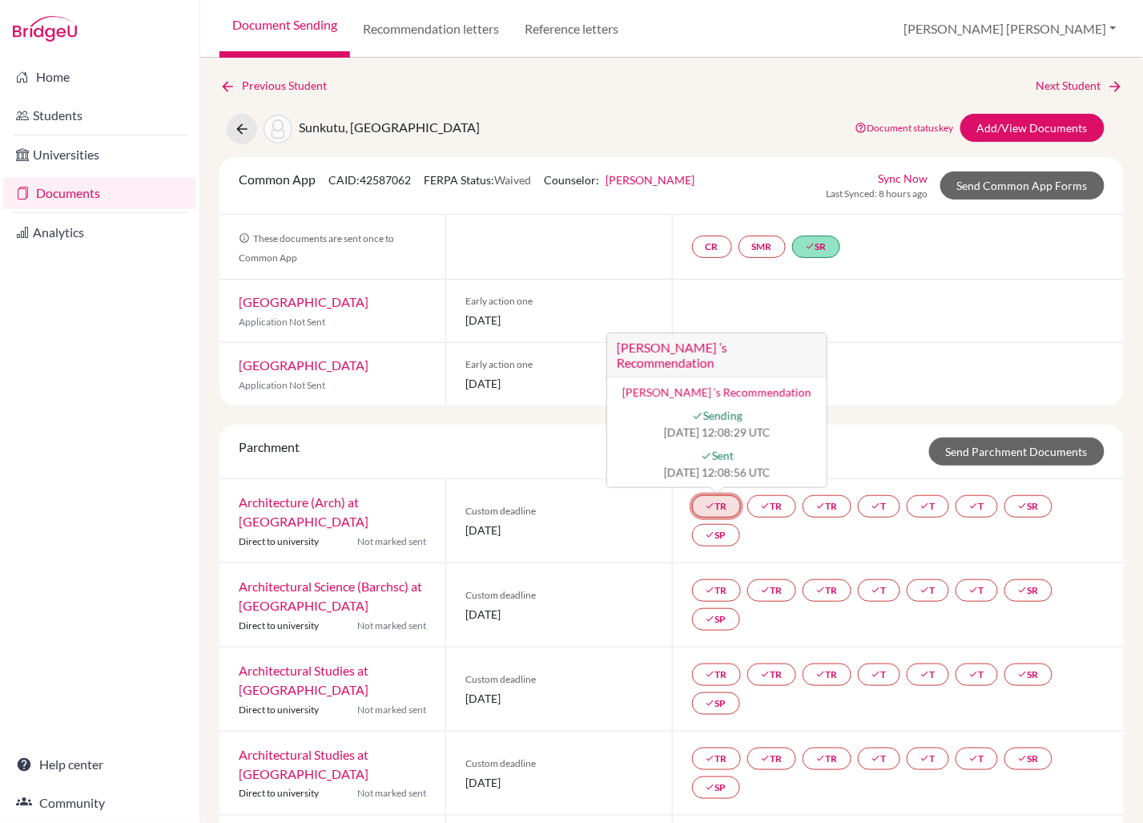
click at [728, 518] on link "done TR Becky Mapstone ’s Recommendation Becky Mapstone ’s Recommendation done …" at bounding box center [716, 506] width 49 height 22
click at [839, 550] on div "done TR Becky Mapstone ’s Recommendation Becky Mapstone ’s Recommendation done …" at bounding box center [898, 521] width 413 height 58
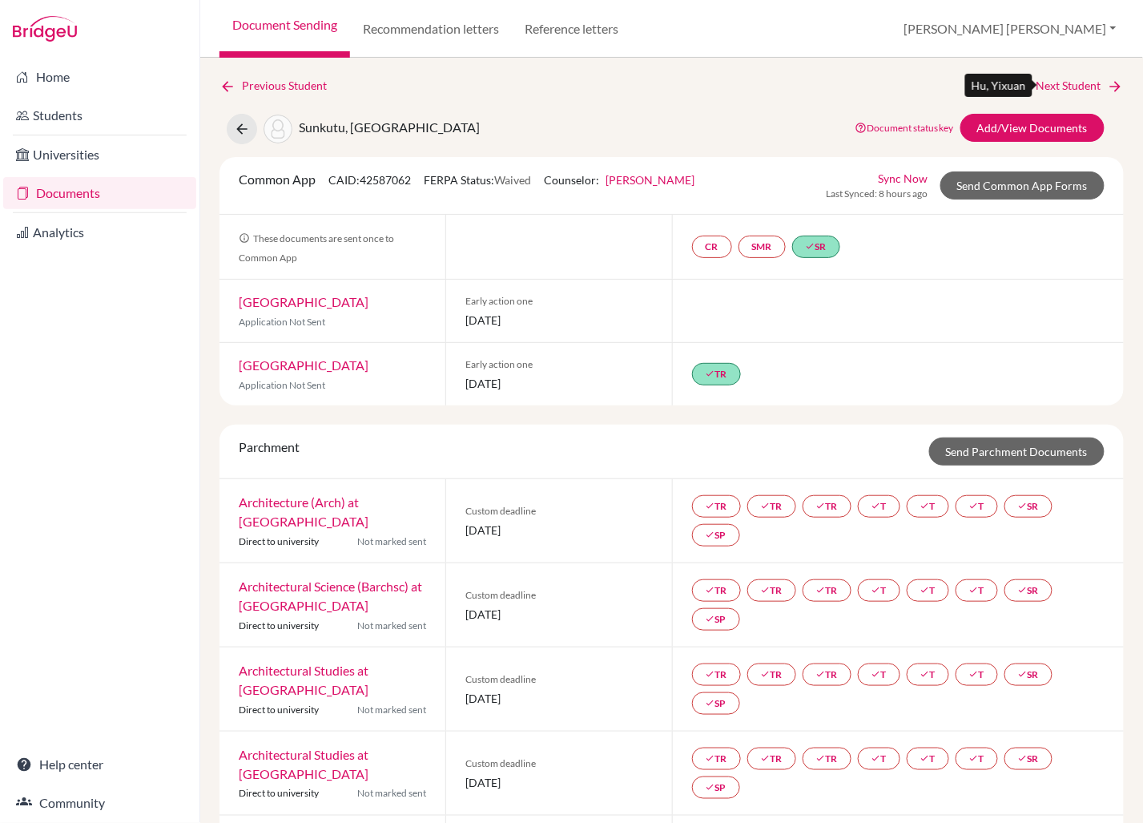
click at [1079, 82] on link "Next Student" at bounding box center [1080, 86] width 87 height 18
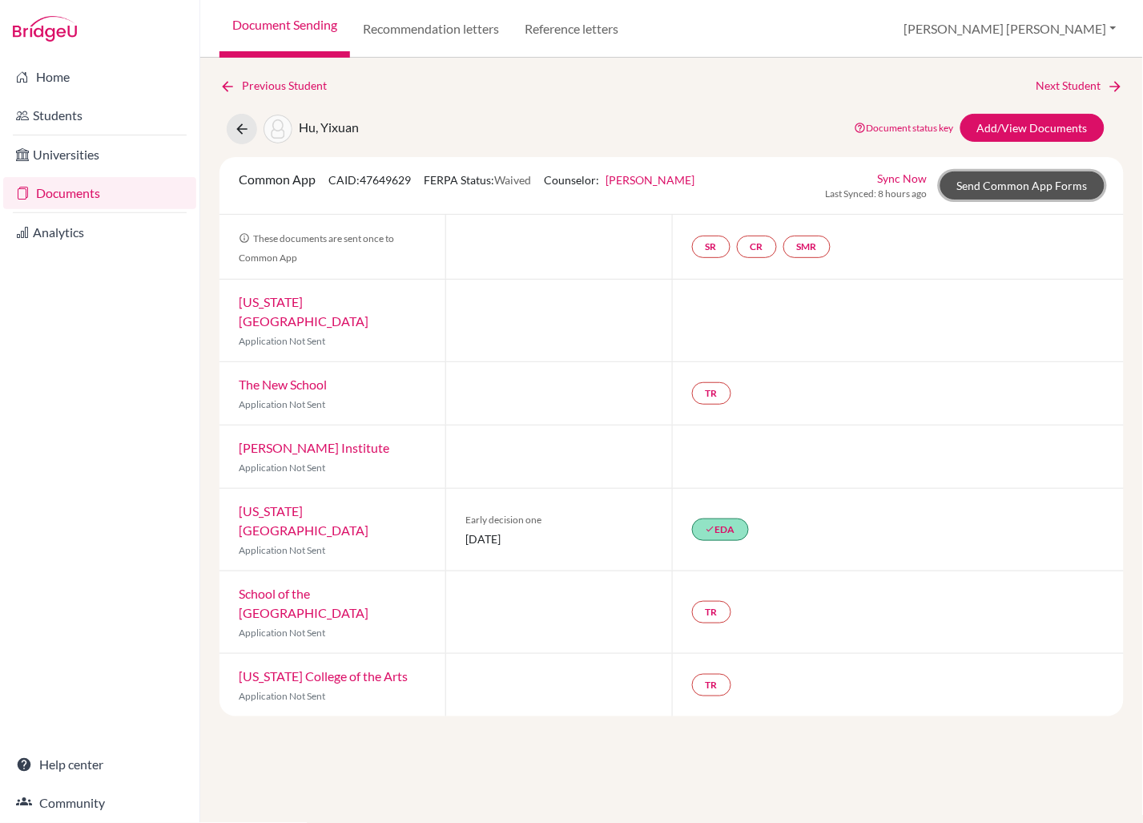
click at [992, 180] on link "Send Common App Forms" at bounding box center [1023, 185] width 164 height 28
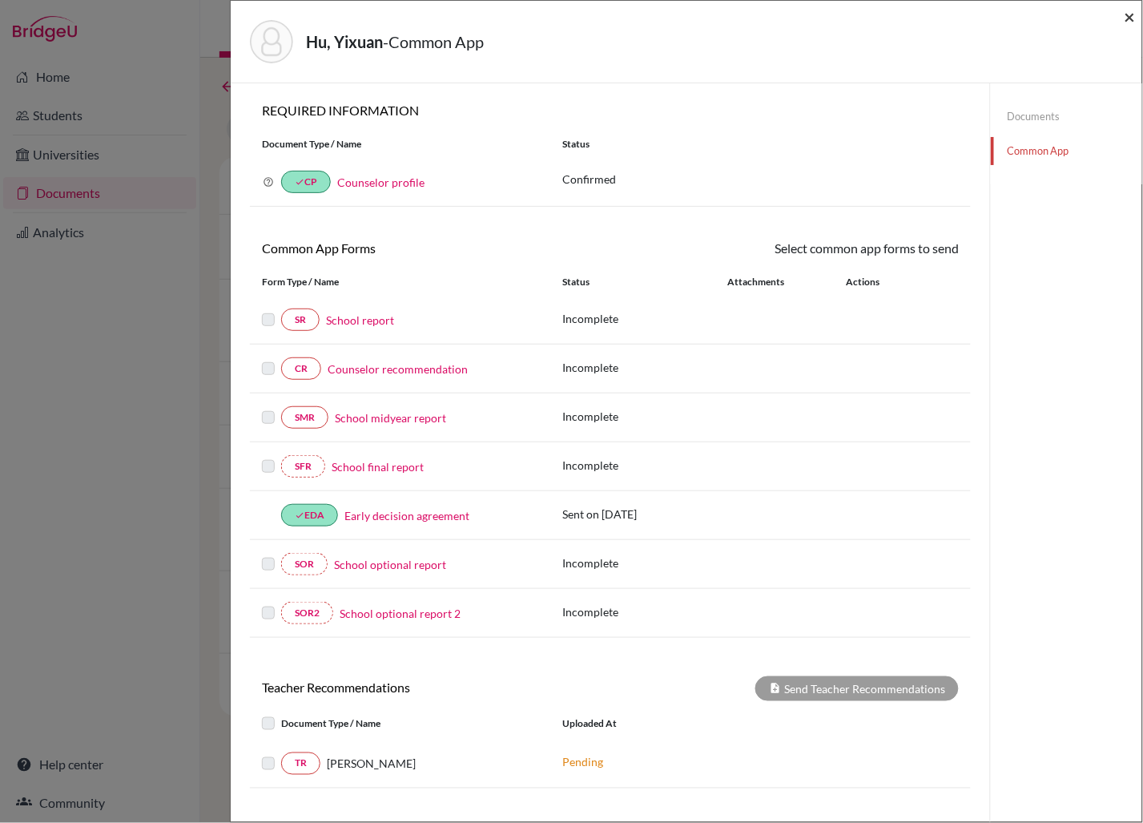
click at [1131, 18] on span "×" at bounding box center [1130, 16] width 11 height 23
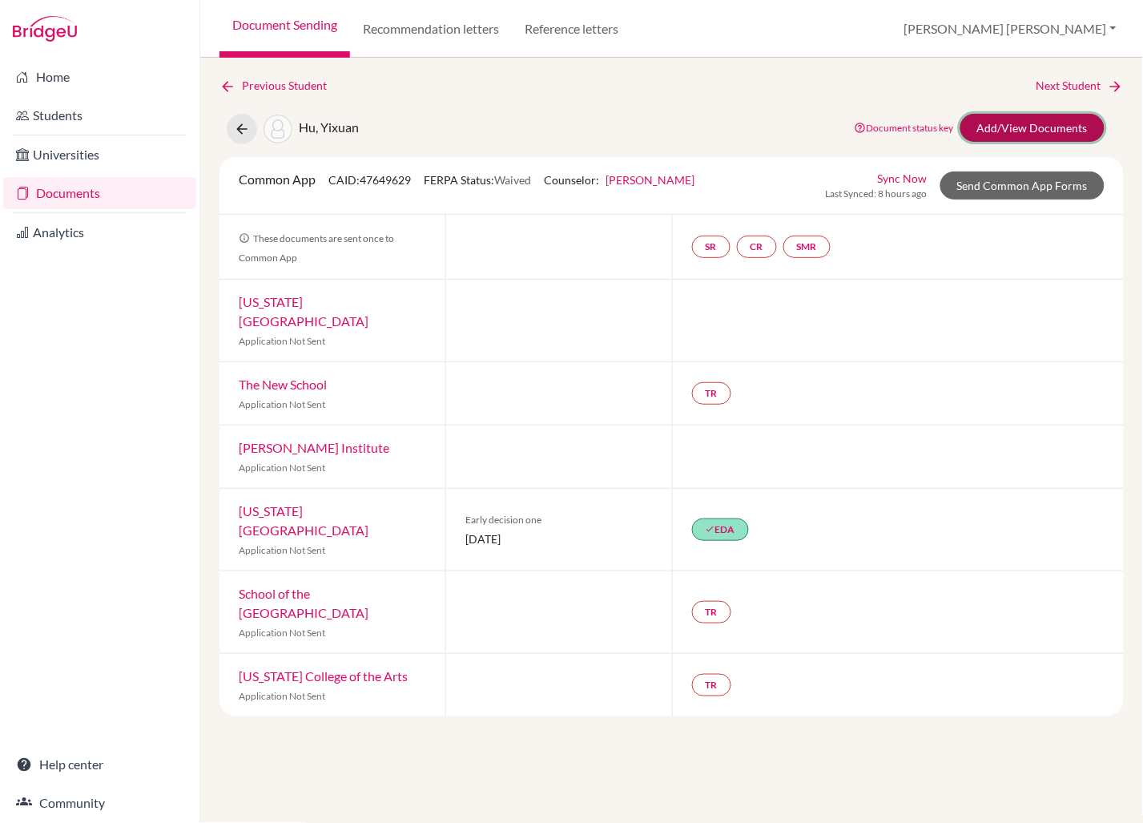
click at [1028, 127] on link "Add/View Documents" at bounding box center [1033, 128] width 144 height 28
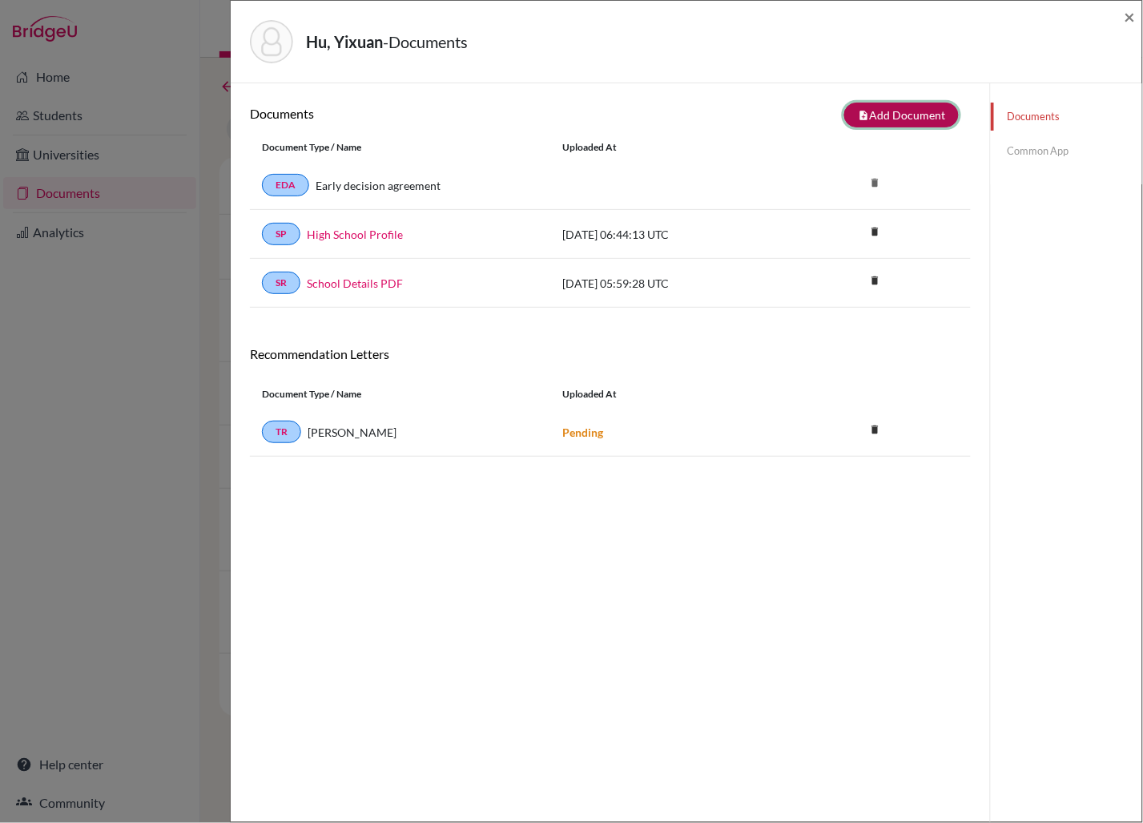
click at [923, 121] on button "note_add Add Document" at bounding box center [902, 115] width 115 height 25
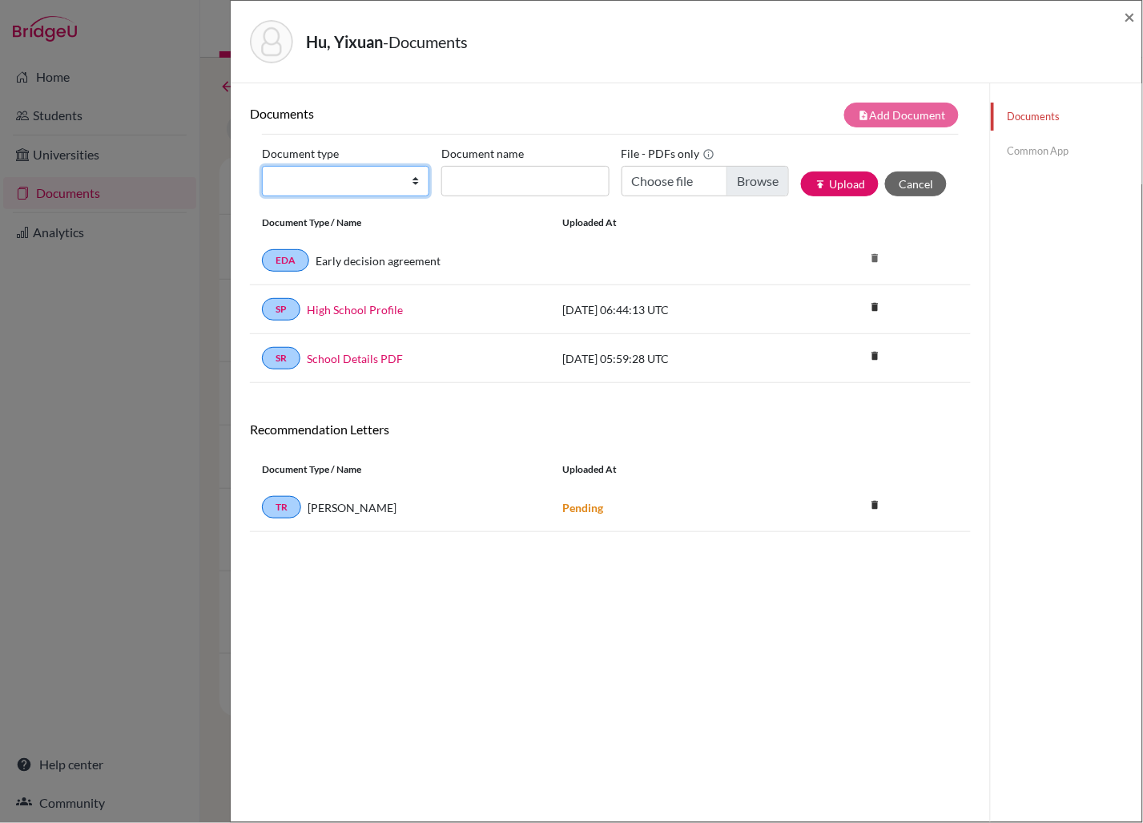
click at [421, 180] on select "Change explanation for Common App reports Counselor recommendation Internationa…" at bounding box center [345, 181] width 167 height 30
select select "2"
click at [262, 166] on select "Change explanation for Common App reports Counselor recommendation Internationa…" at bounding box center [345, 181] width 167 height 30
click at [494, 180] on input "Document name" at bounding box center [525, 181] width 167 height 30
type input "Yixuan Hu IT"
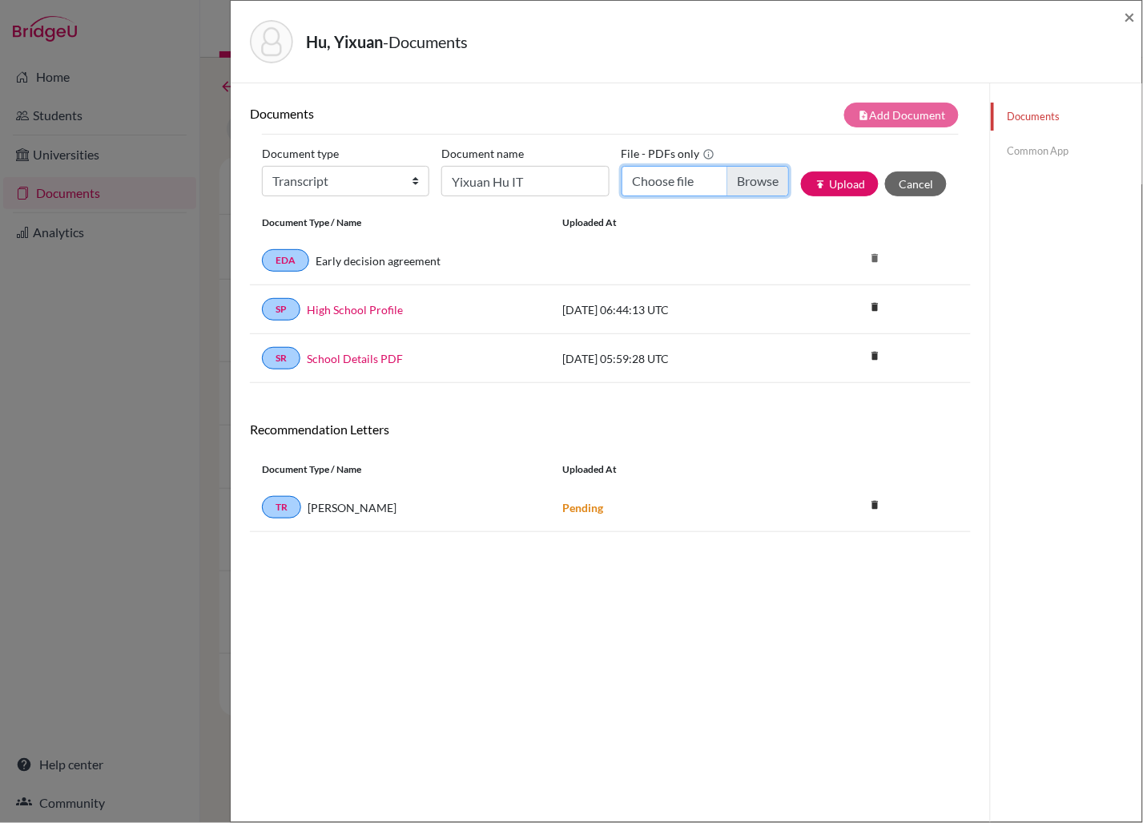
click at [764, 187] on input "Choose file" at bounding box center [705, 181] width 167 height 30
click at [1048, 152] on link "Common App" at bounding box center [1066, 151] width 151 height 28
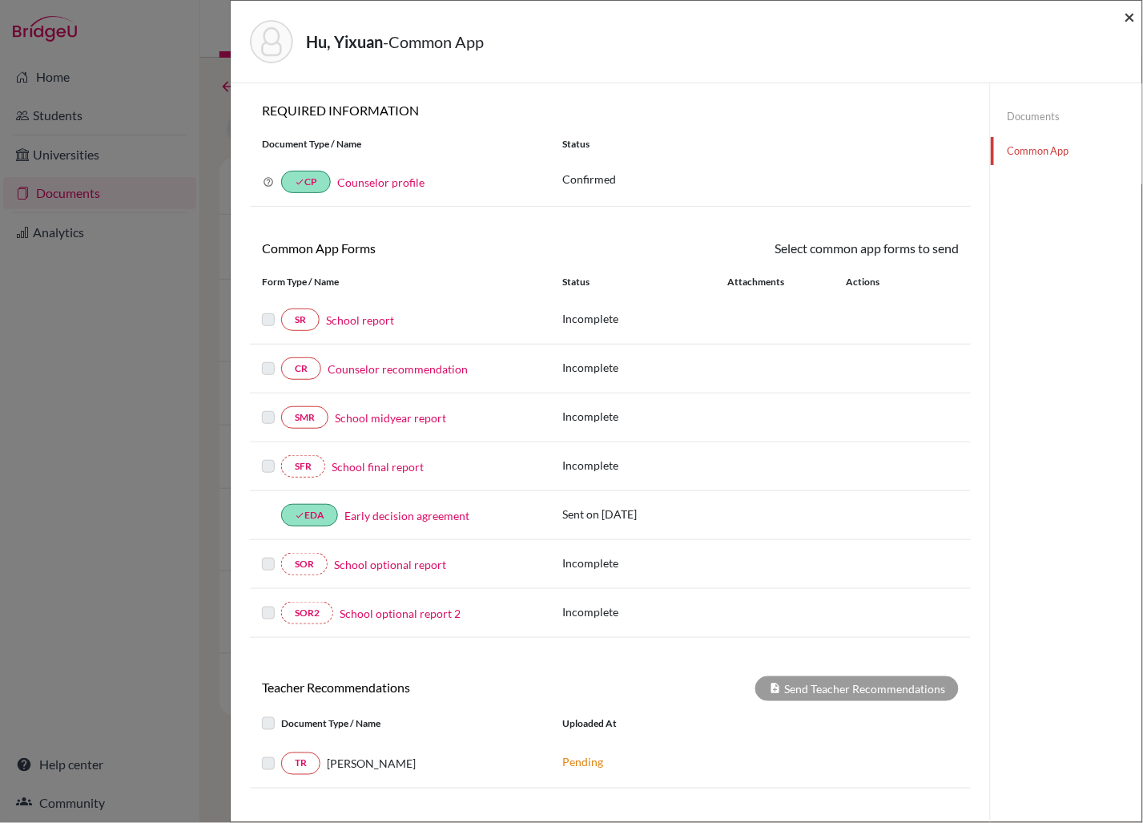
click at [1132, 15] on span "×" at bounding box center [1130, 16] width 11 height 23
